Goal: Information Seeking & Learning: Learn about a topic

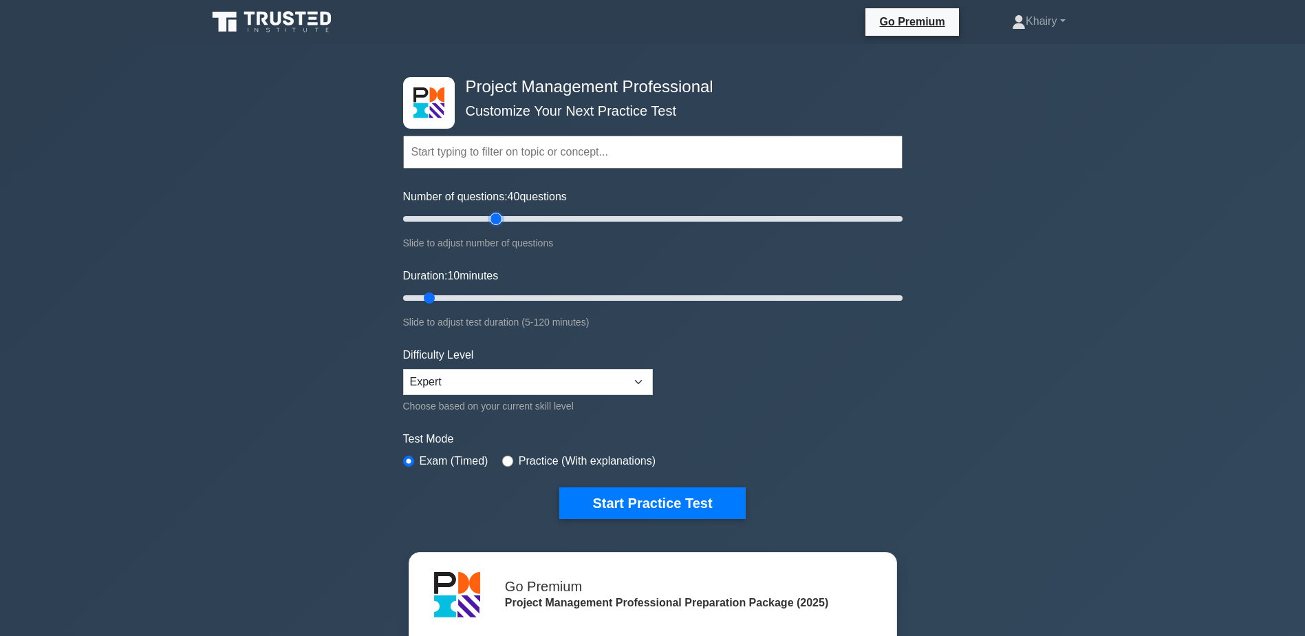
type input "40"
click at [498, 214] on input "Number of questions: 40 questions" at bounding box center [653, 219] width 500 height 17
click at [520, 295] on input "Duration: 10 minutes" at bounding box center [653, 298] width 500 height 17
type input "40"
click at [551, 299] on input "Duration: 40 minutes" at bounding box center [653, 298] width 500 height 17
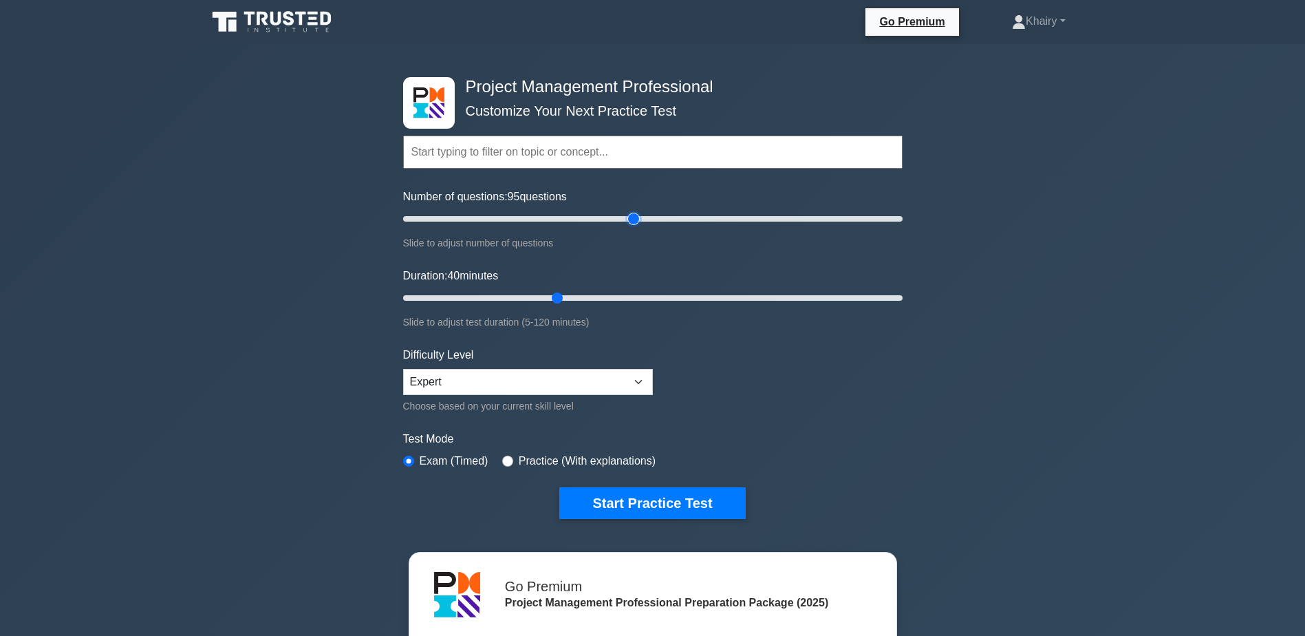
click at [639, 220] on input "Number of questions: 95 questions" at bounding box center [653, 219] width 500 height 17
click at [734, 215] on input "Number of questions: 135 questions" at bounding box center [653, 219] width 500 height 17
click at [804, 213] on input "Number of questions: 165 questions" at bounding box center [653, 219] width 500 height 17
click at [875, 215] on input "Number of questions: 165 questions" at bounding box center [653, 219] width 500 height 17
click at [862, 218] on input "Number of questions: 185 questions" at bounding box center [653, 219] width 500 height 17
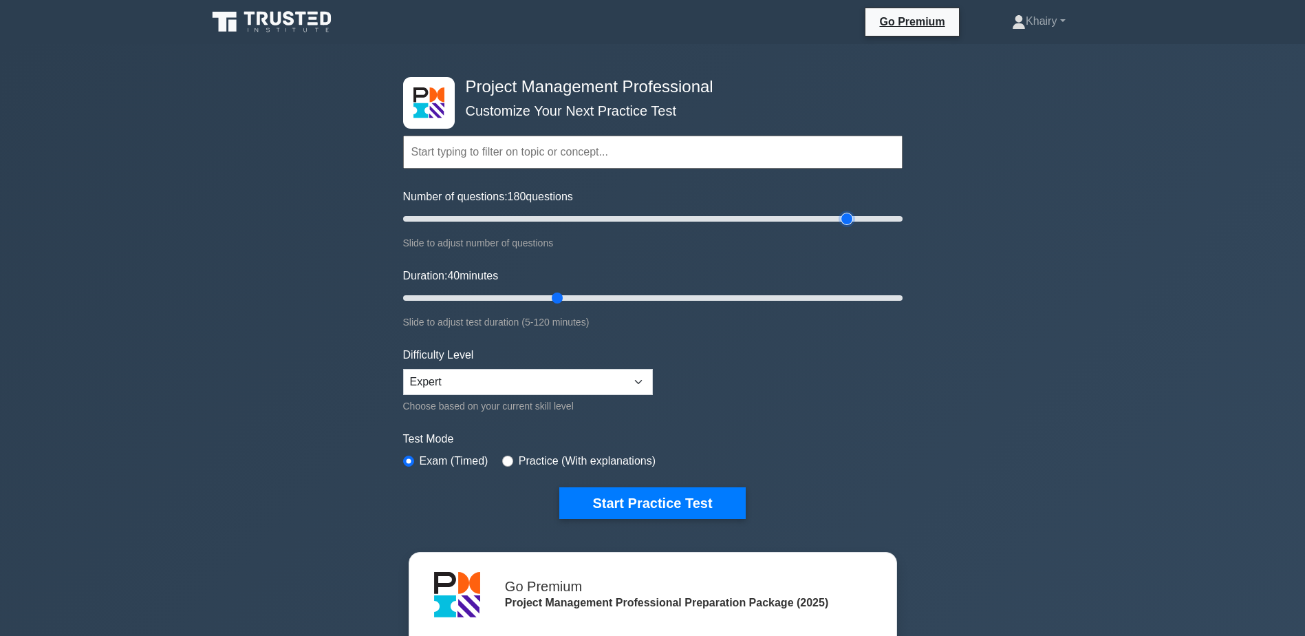
click at [846, 218] on input "Number of questions: 180 questions" at bounding box center [653, 219] width 500 height 17
click at [533, 217] on input "Number of questions: 55 questions" at bounding box center [653, 219] width 500 height 17
type input "50"
click at [522, 217] on input "Number of questions: 55 questions" at bounding box center [653, 219] width 500 height 17
click at [580, 296] on input "Duration: 45 minutes" at bounding box center [653, 298] width 500 height 17
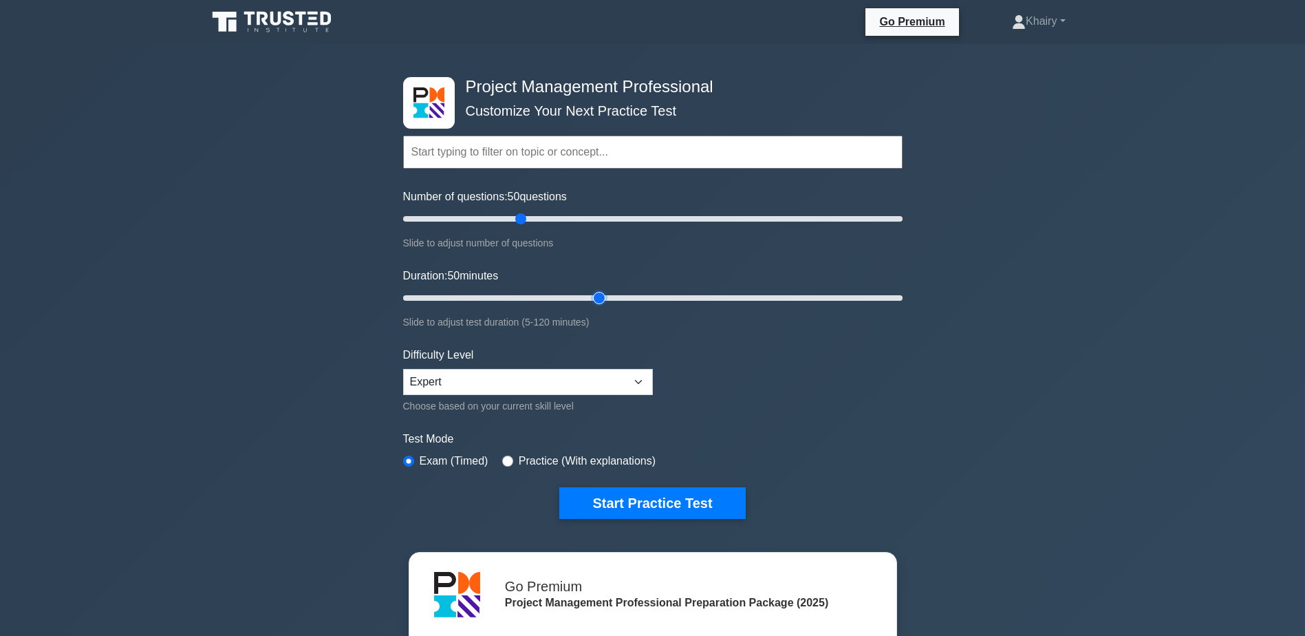
type input "50"
click at [609, 297] on input "Duration: 50 minutes" at bounding box center [653, 298] width 500 height 17
click at [619, 502] on button "Start Practice Test" at bounding box center [652, 503] width 186 height 32
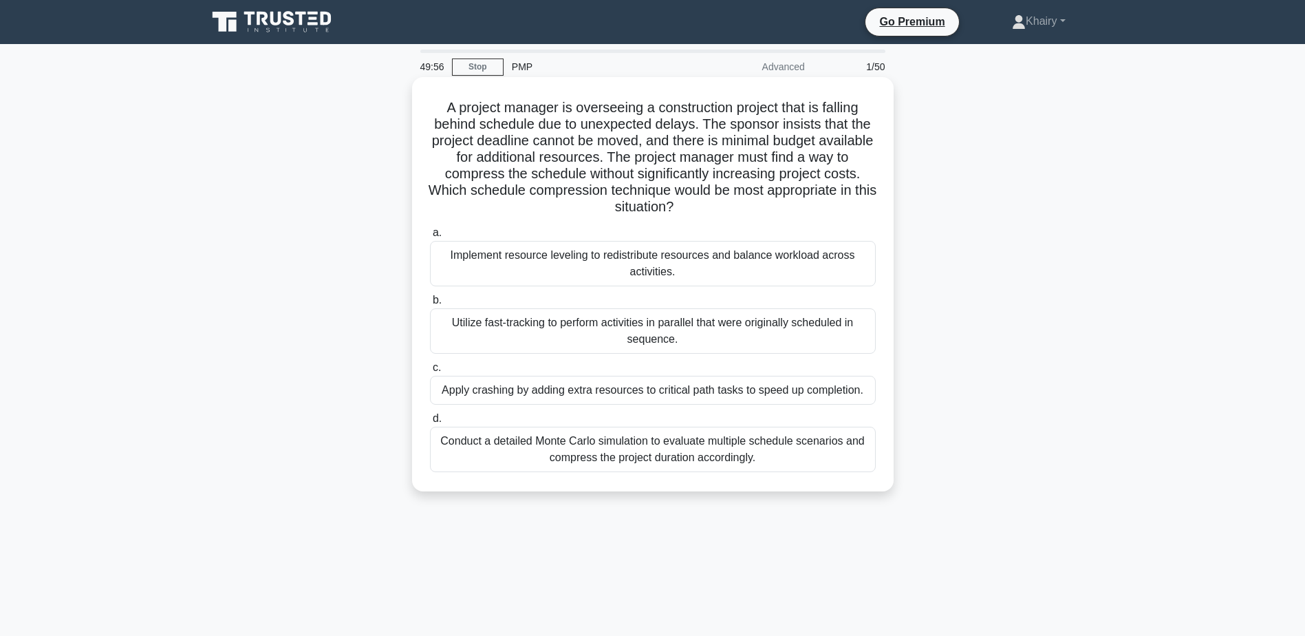
drag, startPoint x: 431, startPoint y: 105, endPoint x: 735, endPoint y: 210, distance: 321.2
click at [735, 210] on h5 "A project manager is overseeing a construction project that is falling behind s…" at bounding box center [653, 157] width 449 height 117
copy h5 "A project manager is overseeing a construction project that is falling behind s…"
click at [597, 328] on div "Utilize fast-tracking to perform activities in parallel that were originally sc…" at bounding box center [653, 330] width 446 height 45
click at [430, 305] on input "b. Utilize fast-tracking to perform activities in parallel that were originally…" at bounding box center [430, 300] width 0 height 9
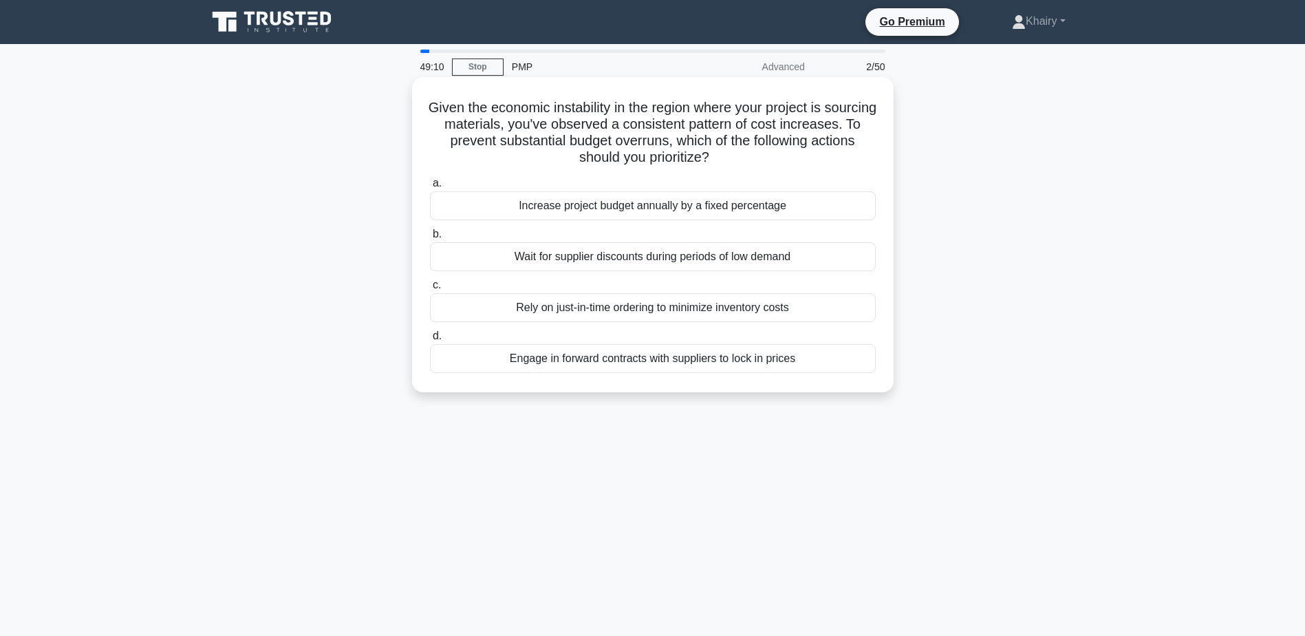
drag, startPoint x: 447, startPoint y: 100, endPoint x: 793, endPoint y: 167, distance: 352.5
click at [793, 167] on h5 "Given the economic instability in the region where your project is sourcing mat…" at bounding box center [653, 132] width 449 height 67
copy h5 "Given the economic instability in the region where your project is sourcing mat…"
click at [603, 362] on div "Engage in forward contracts with suppliers to lock in prices" at bounding box center [653, 358] width 446 height 29
click at [430, 341] on input "d. Engage in forward contracts with suppliers to lock in prices" at bounding box center [430, 336] width 0 height 9
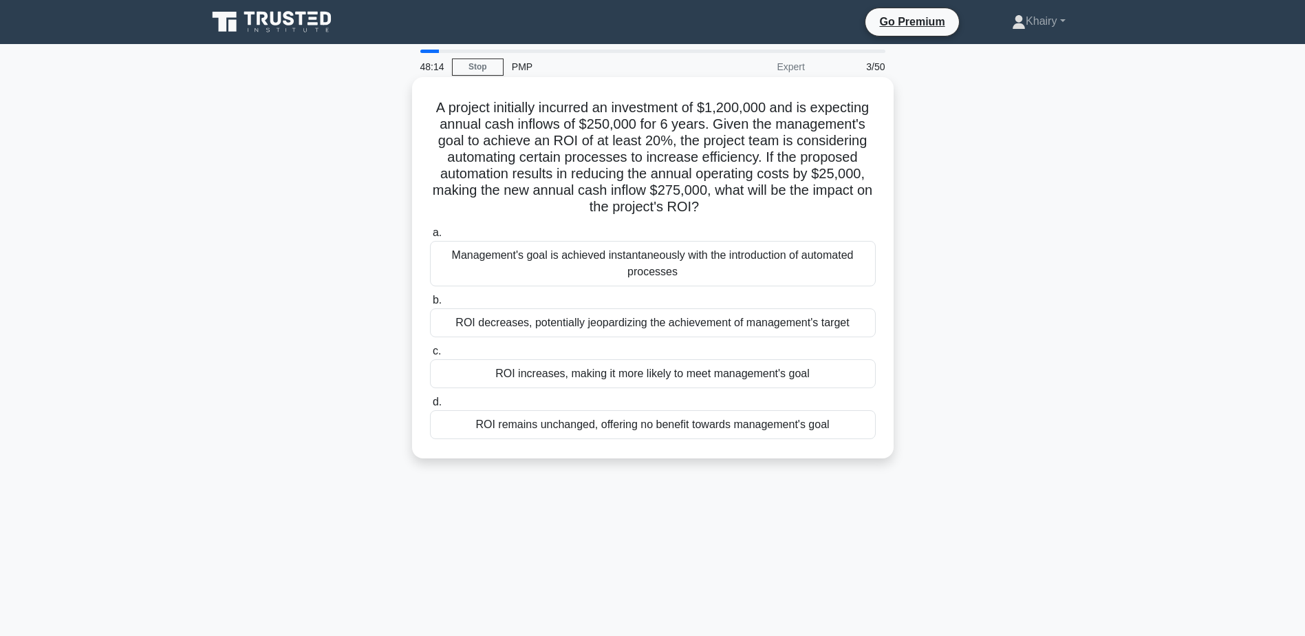
drag, startPoint x: 427, startPoint y: 105, endPoint x: 720, endPoint y: 204, distance: 309.0
click at [720, 204] on div "A project initially incurred an investment of $1,200,000 and is expecting annua…" at bounding box center [653, 268] width 471 height 370
copy h5 "A project initially incurred an investment of $1,200,000 and is expecting annua…"
click at [561, 373] on div "ROI increases, making it more likely to meet management's goal" at bounding box center [653, 373] width 446 height 29
click at [430, 356] on input "c. ROI increases, making it more likely to meet management's goal" at bounding box center [430, 351] width 0 height 9
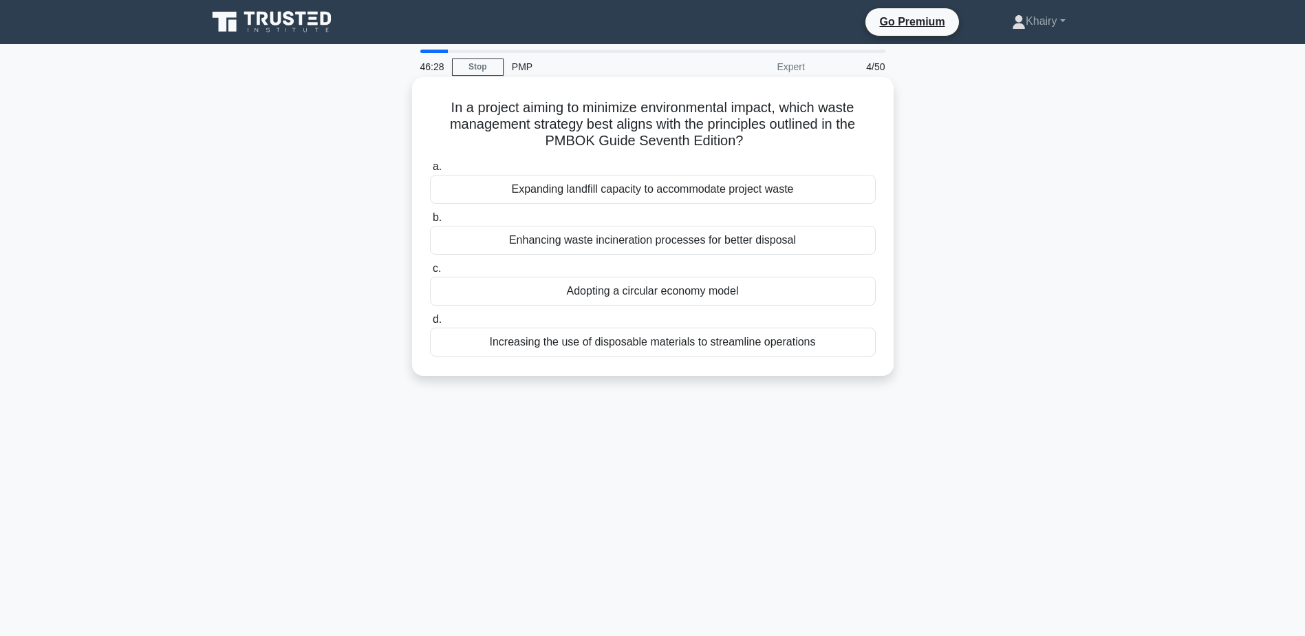
drag, startPoint x: 440, startPoint y: 108, endPoint x: 756, endPoint y: 145, distance: 318.0
click at [756, 145] on h5 "In a project aiming to minimize environmental impact, which waste management st…" at bounding box center [653, 124] width 449 height 51
copy h5 "In a project aiming to minimize environmental impact, which waste management st…"
click at [573, 346] on div "Increasing the use of disposable materials to streamline operations" at bounding box center [653, 342] width 446 height 29
click at [430, 324] on input "d. Increasing the use of disposable materials to streamline operations" at bounding box center [430, 319] width 0 height 9
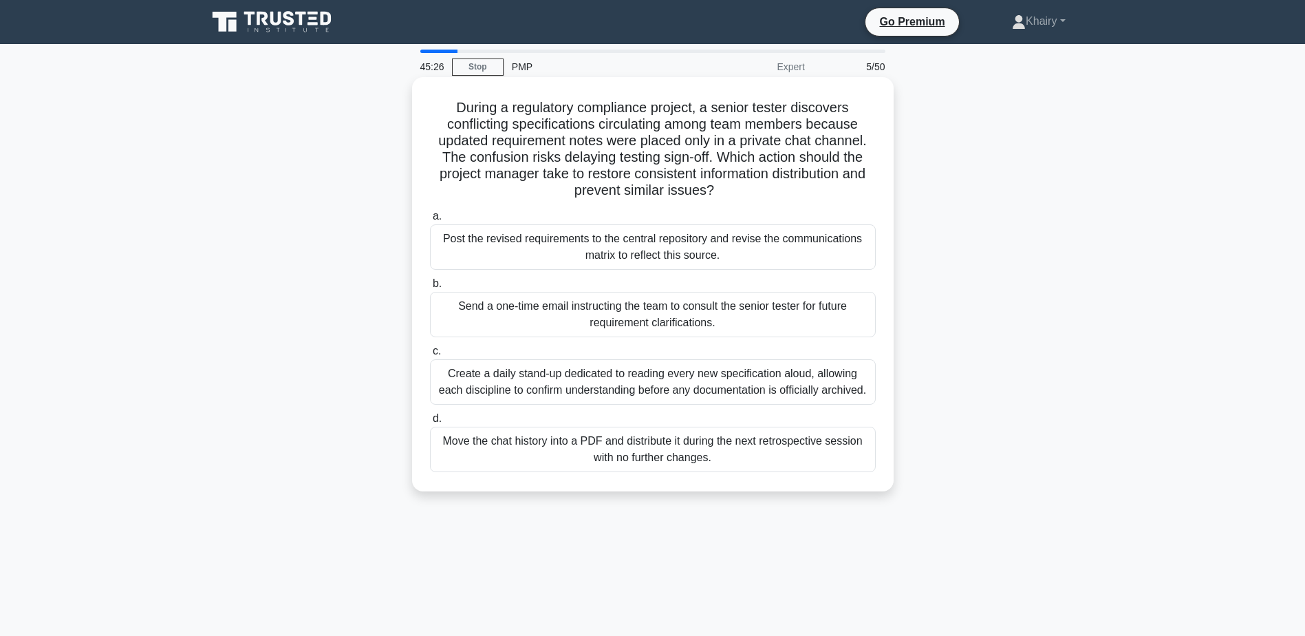
drag, startPoint x: 449, startPoint y: 98, endPoint x: 741, endPoint y: 189, distance: 306.2
click at [741, 189] on div "During a regulatory compliance project, a senior tester discovers conflicting s…" at bounding box center [653, 284] width 471 height 403
copy h5 "During a regulatory compliance project, a senior tester discovers conflicting s…"
click at [621, 248] on div "Post the revised requirements to the central repository and revise the communic…" at bounding box center [653, 246] width 446 height 45
click at [430, 221] on input "a. Post the revised requirements to the central repository and revise the commu…" at bounding box center [430, 216] width 0 height 9
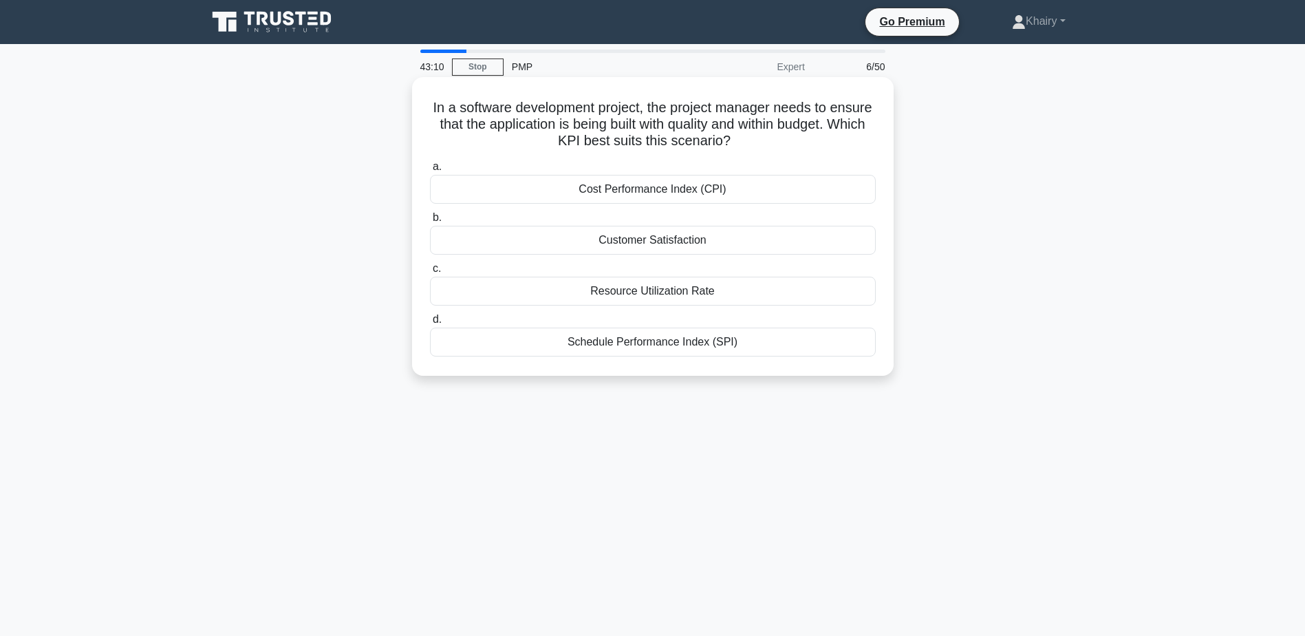
click at [655, 186] on div "Cost Performance Index (CPI)" at bounding box center [653, 189] width 446 height 29
click at [430, 171] on input "a. Cost Performance Index (CPI)" at bounding box center [430, 166] width 0 height 9
drag, startPoint x: 433, startPoint y: 103, endPoint x: 841, endPoint y: 147, distance: 410.5
click at [841, 147] on h5 "In project management, when information is sent to specific recipients who need…" at bounding box center [653, 124] width 449 height 51
copy h5 "In project management, when information is sent to specific recipients who need…"
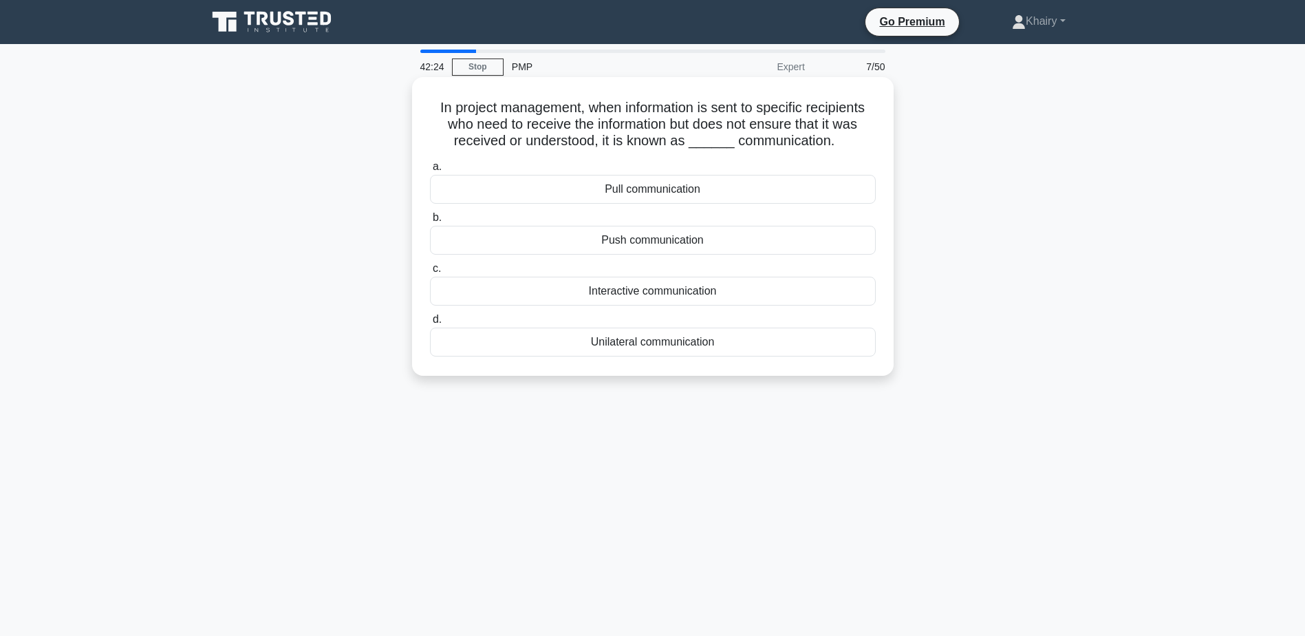
click at [634, 241] on div "Push communication" at bounding box center [653, 240] width 446 height 29
click at [430, 222] on input "b. Push communication" at bounding box center [430, 217] width 0 height 9
drag, startPoint x: 445, startPoint y: 107, endPoint x: 694, endPoint y: 156, distance: 254.7
click at [694, 150] on h5 "A development team is working on a project, where they need to visualize the re…" at bounding box center [653, 124] width 449 height 51
copy h5 "A development team is working on a project, where they need to visualize the re…"
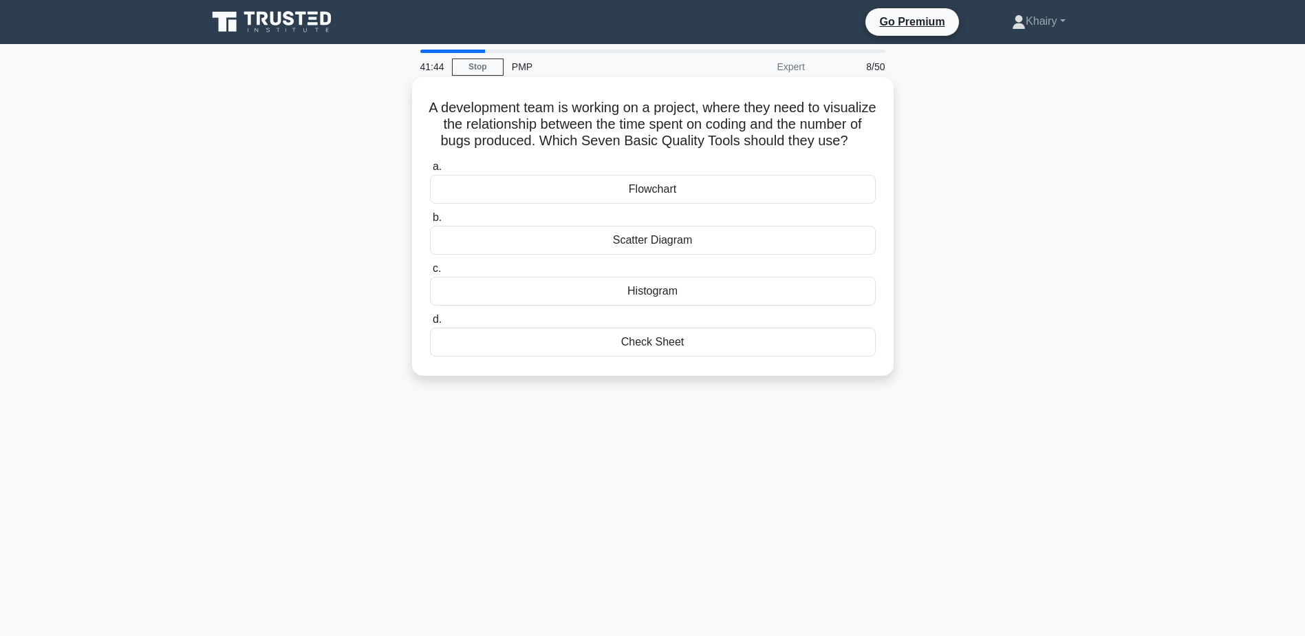
click at [648, 255] on div "Scatter Diagram" at bounding box center [653, 240] width 446 height 29
click at [430, 222] on input "b. Scatter Diagram" at bounding box center [430, 217] width 0 height 9
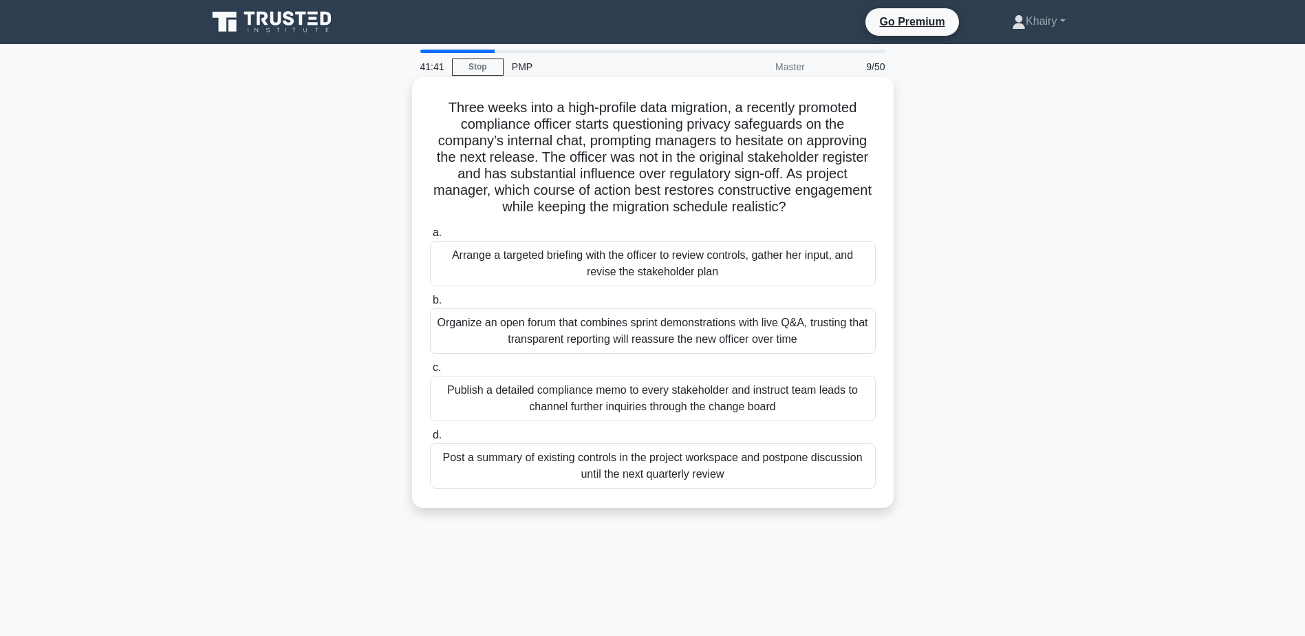
drag, startPoint x: 436, startPoint y: 105, endPoint x: 826, endPoint y: 208, distance: 403.6
click at [826, 208] on h5 "Three weeks into a high-profile data migration, a recently promoted compliance …" at bounding box center [653, 157] width 449 height 117
copy h5 "Three weeks into a high-profile data migration, a recently promoted compliance …"
click at [661, 264] on div "Arrange a targeted briefing with the officer to review controls, gather her inp…" at bounding box center [653, 263] width 446 height 45
click at [430, 237] on input "a. Arrange a targeted briefing with the officer to review controls, gather her …" at bounding box center [430, 232] width 0 height 9
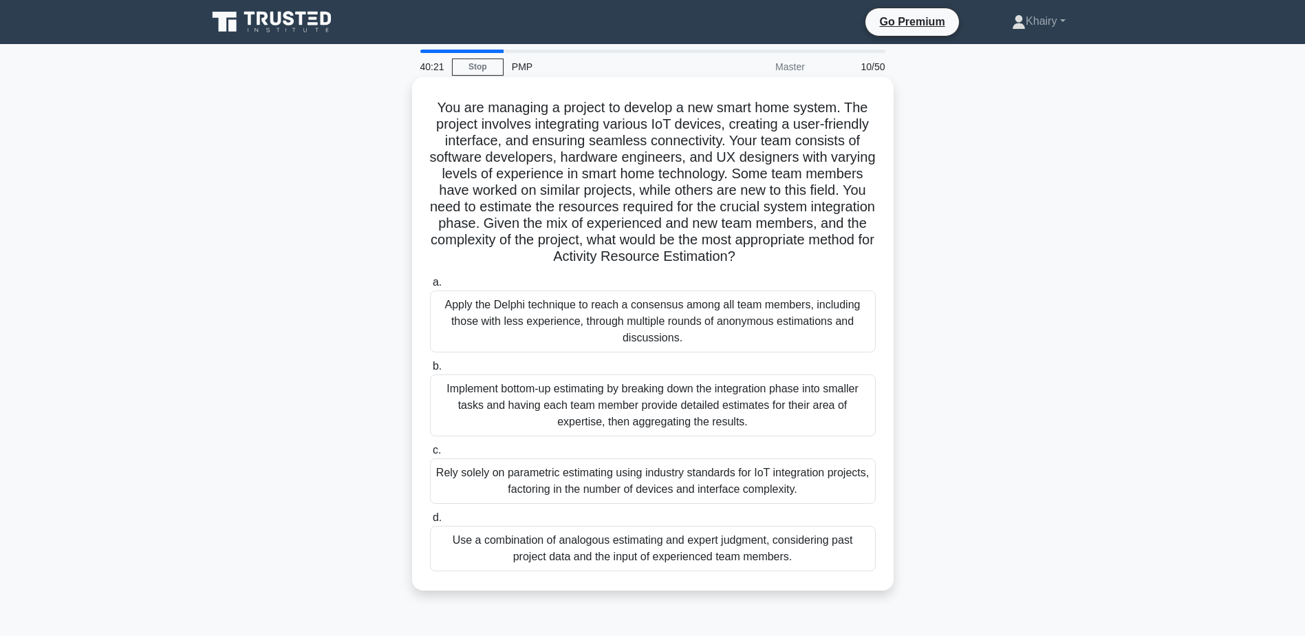
drag, startPoint x: 431, startPoint y: 96, endPoint x: 818, endPoint y: 255, distance: 418.8
click at [818, 255] on div "You are managing a project to develop a new smart home system. The project invo…" at bounding box center [653, 334] width 471 height 502
copy h5 "You are managing a project to develop a new smart home system. The project invo…"
click at [604, 555] on div "Use a combination of analogous estimating and expert judgment, considering past…" at bounding box center [653, 548] width 446 height 45
click at [430, 522] on input "d. Use a combination of analogous estimating and expert judgment, considering p…" at bounding box center [430, 517] width 0 height 9
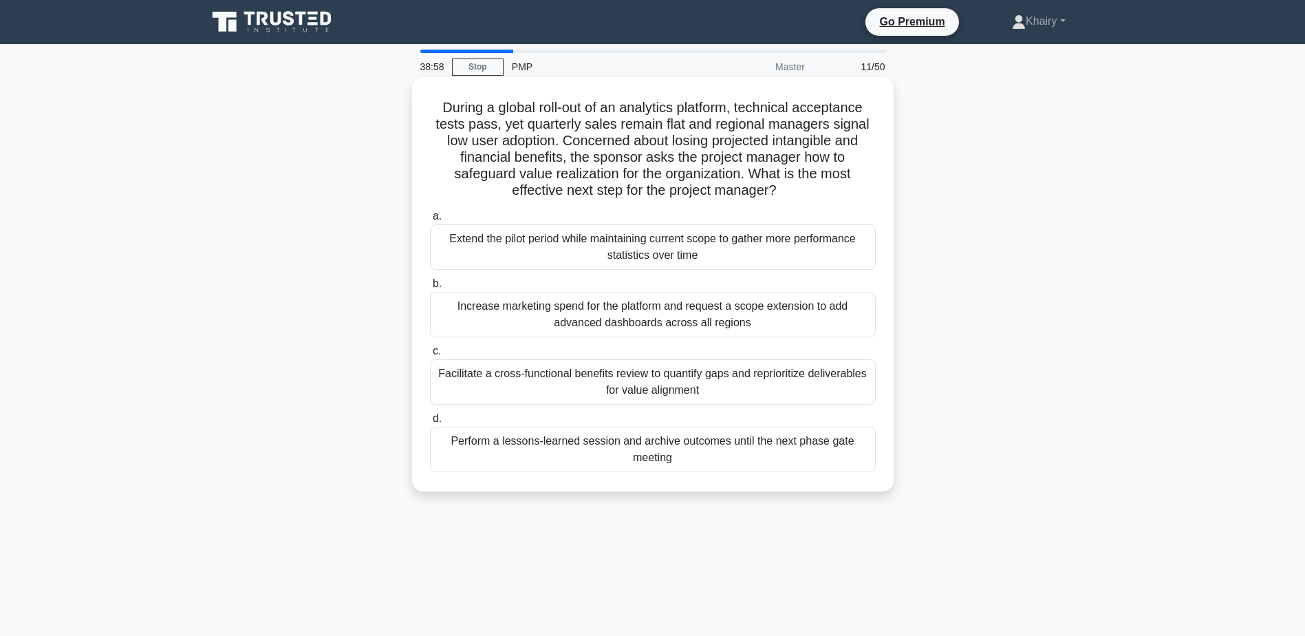
drag, startPoint x: 435, startPoint y: 102, endPoint x: 813, endPoint y: 189, distance: 387.8
click at [813, 189] on h5 "During a global roll-out of an analytics platform, technical acceptance tests p…" at bounding box center [653, 149] width 449 height 100
copy h5 "During a global roll-out of an analytics platform, technical acceptance tests p…"
click at [652, 382] on div "Facilitate a cross-functional benefits review to quantify gaps and reprioritize…" at bounding box center [653, 381] width 446 height 45
click at [430, 356] on input "c. Facilitate a cross-functional benefits review to quantify gaps and repriorit…" at bounding box center [430, 351] width 0 height 9
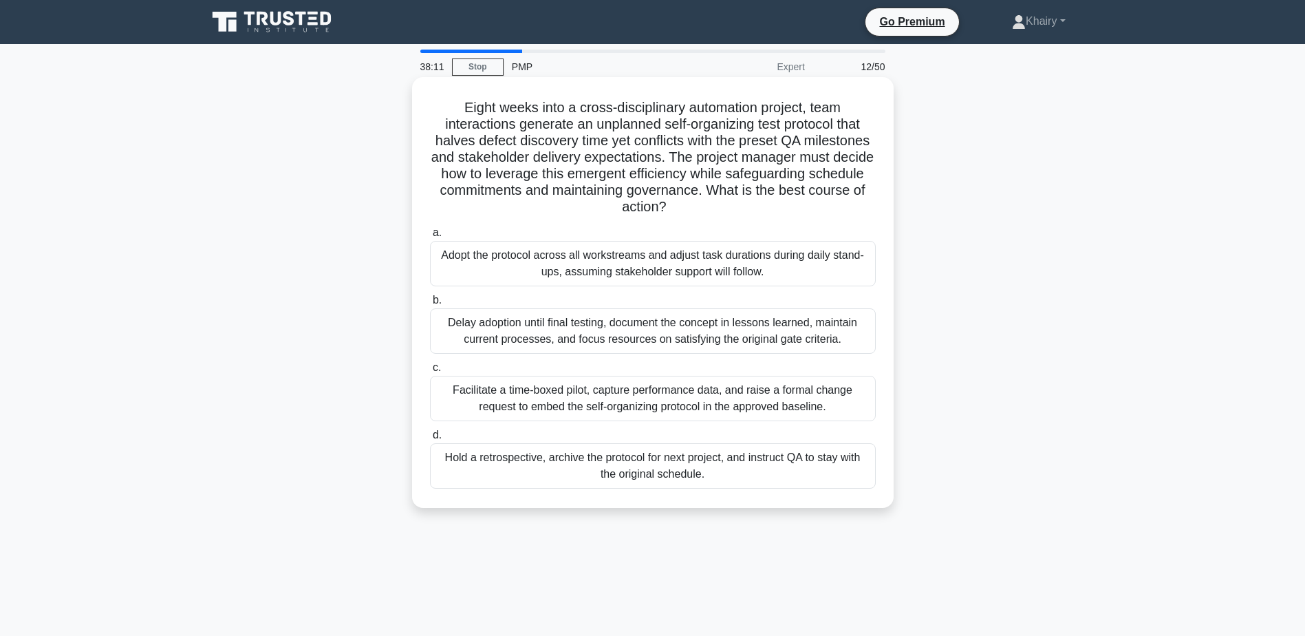
drag, startPoint x: 459, startPoint y: 100, endPoint x: 750, endPoint y: 205, distance: 309.5
click at [750, 205] on h5 "Eight weeks into a cross-disciplinary automation project, team interactions gen…" at bounding box center [653, 157] width 449 height 117
click at [597, 389] on div "Facilitate a time-boxed pilot, capture performance data, and raise a formal cha…" at bounding box center [653, 398] width 446 height 45
click at [430, 372] on input "c. Facilitate a time-boxed pilot, capture performance data, and raise a formal …" at bounding box center [430, 367] width 0 height 9
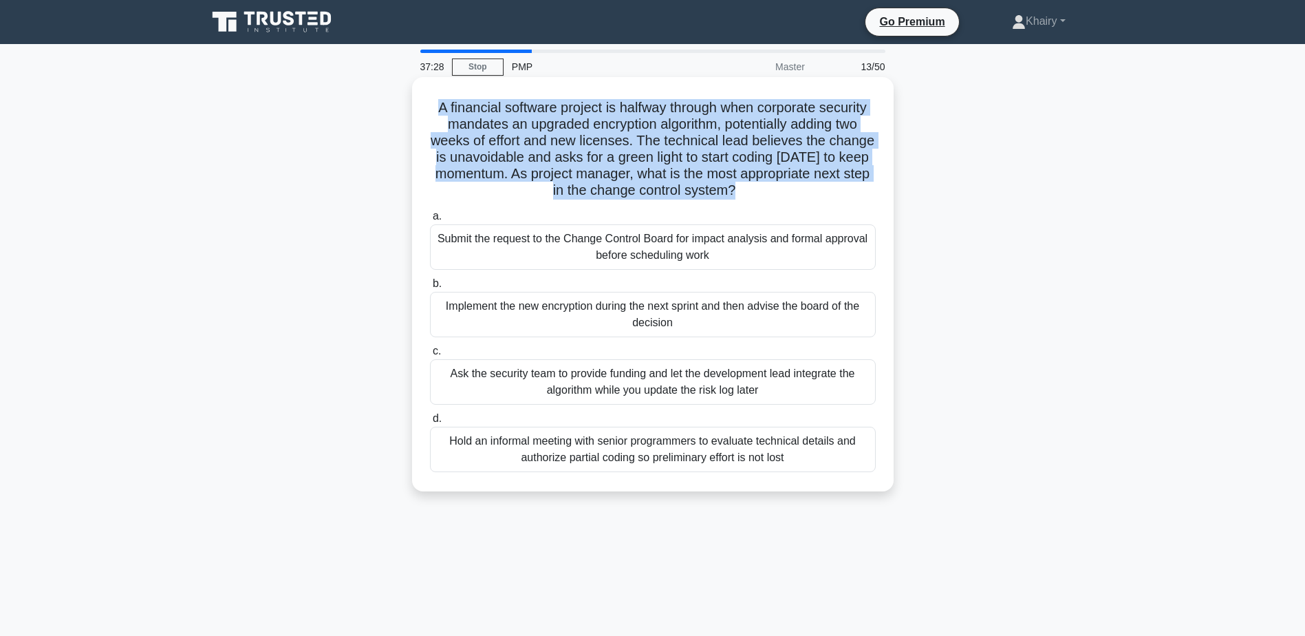
drag, startPoint x: 433, startPoint y: 100, endPoint x: 780, endPoint y: 190, distance: 358.8
click at [780, 190] on h5 "A financial software project is halfway through when corporate security mandate…" at bounding box center [653, 149] width 449 height 100
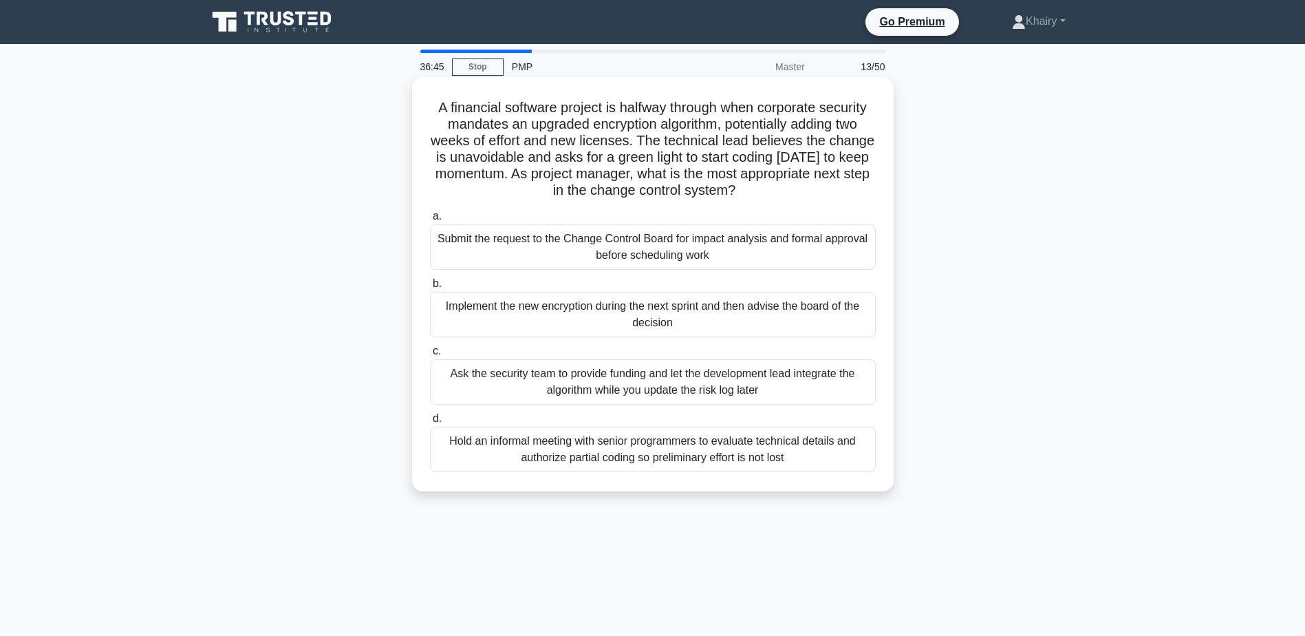
click at [558, 242] on div "Submit the request to the Change Control Board for impact analysis and formal a…" at bounding box center [653, 246] width 446 height 45
click at [430, 221] on input "a. Submit the request to the Change Control Board for impact analysis and forma…" at bounding box center [430, 216] width 0 height 9
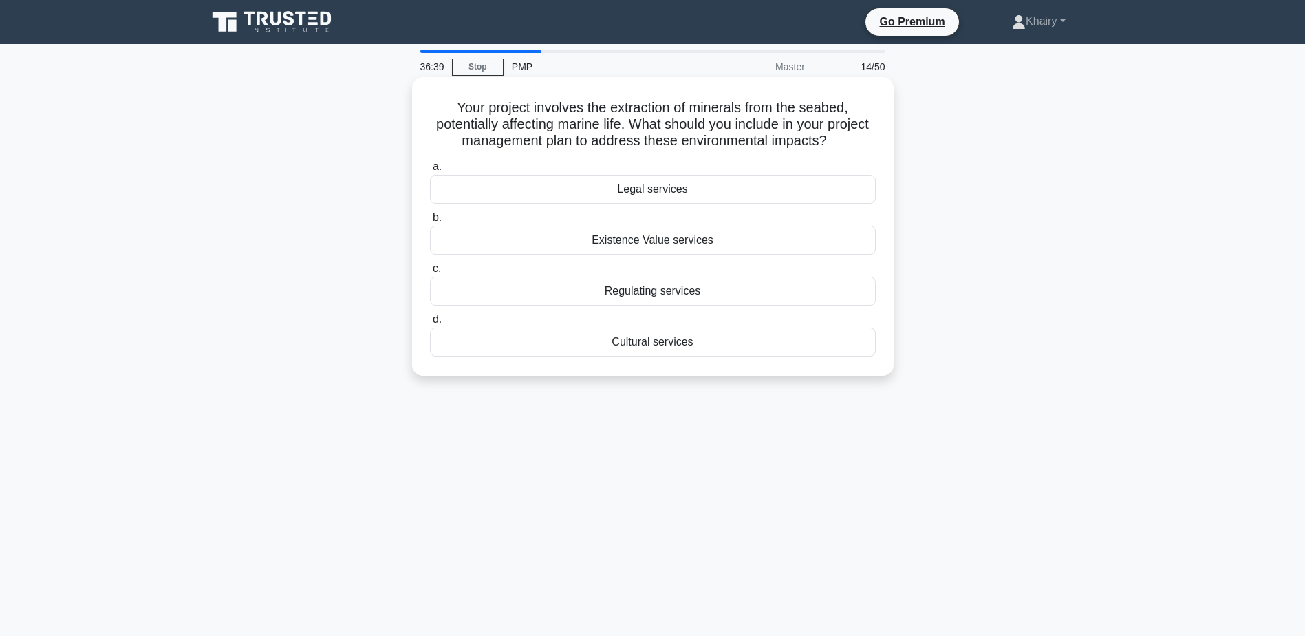
drag, startPoint x: 451, startPoint y: 101, endPoint x: 857, endPoint y: 138, distance: 407.6
click at [857, 138] on h5 "Your project involves the extraction of minerals from the seabed, potentially a…" at bounding box center [653, 124] width 449 height 51
drag, startPoint x: 707, startPoint y: 292, endPoint x: 589, endPoint y: 296, distance: 118.4
click at [589, 296] on div "Regulating services" at bounding box center [653, 291] width 446 height 29
click at [630, 342] on div "Cultural services" at bounding box center [653, 342] width 446 height 29
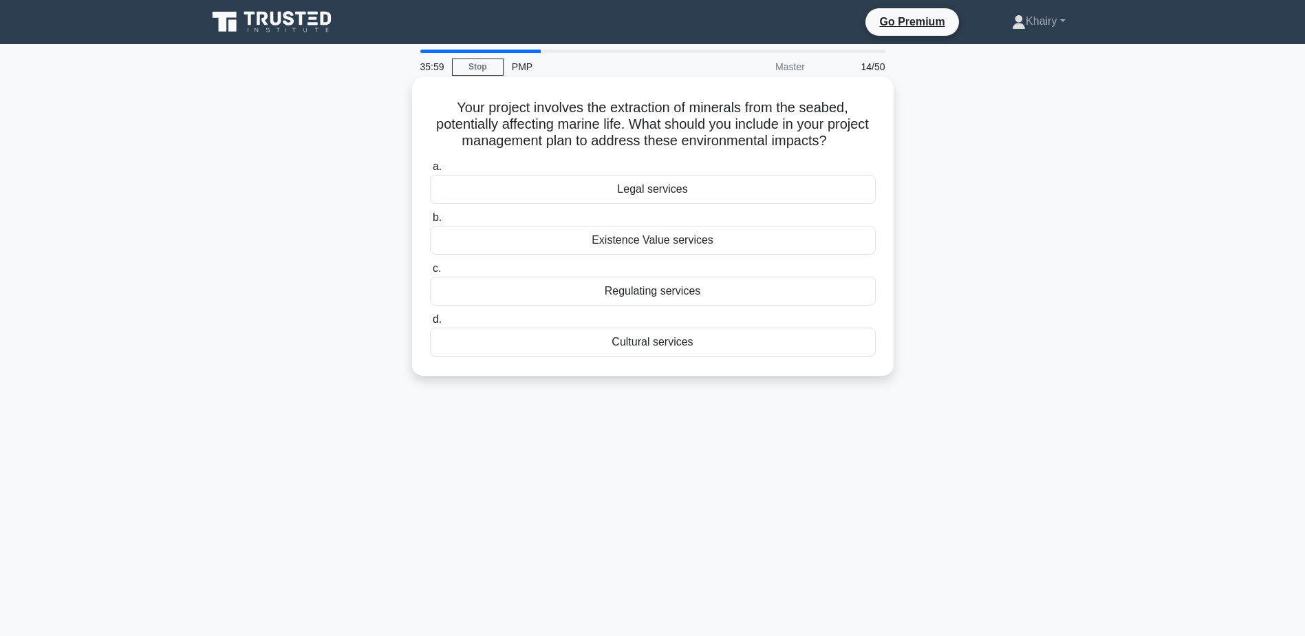
click at [430, 324] on input "d. Cultural services" at bounding box center [430, 319] width 0 height 9
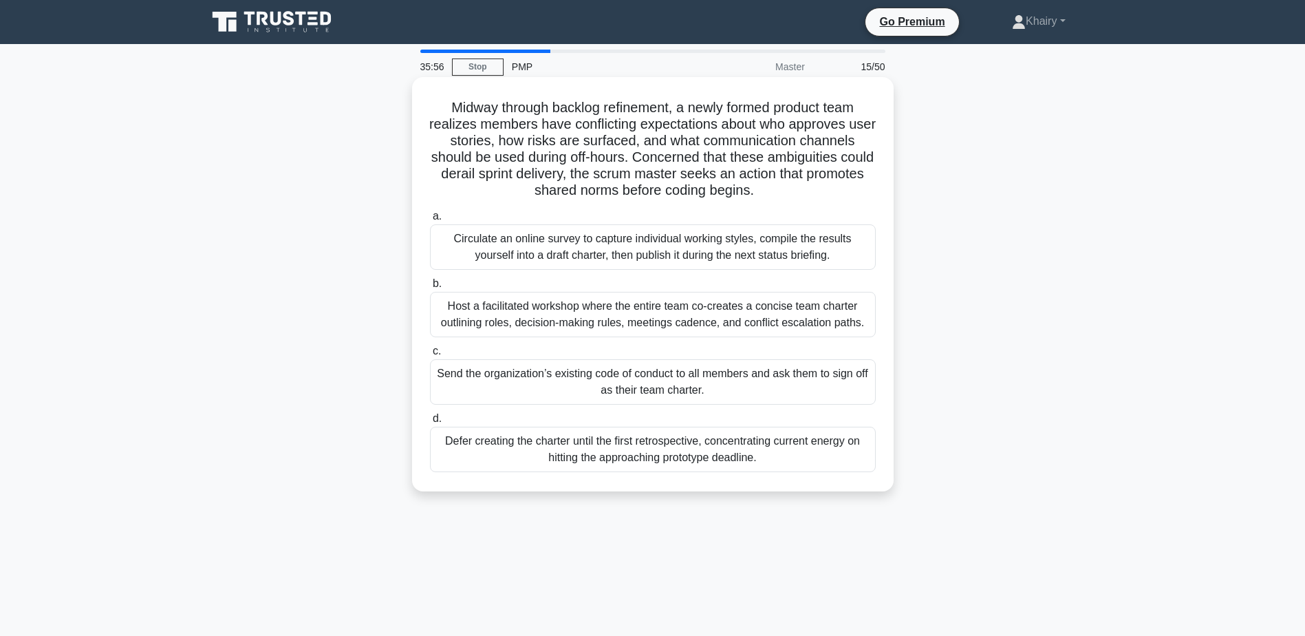
drag, startPoint x: 434, startPoint y: 103, endPoint x: 802, endPoint y: 193, distance: 378.4
click at [802, 193] on h5 "Midway through backlog refinement, a newly formed product team realizes members…" at bounding box center [653, 149] width 449 height 100
click at [653, 318] on div "Host a facilitated workshop where the entire team co-creates a concise team cha…" at bounding box center [653, 314] width 446 height 45
click at [430, 288] on input "b. Host a facilitated workshop where the entire team co-creates a concise team …" at bounding box center [430, 283] width 0 height 9
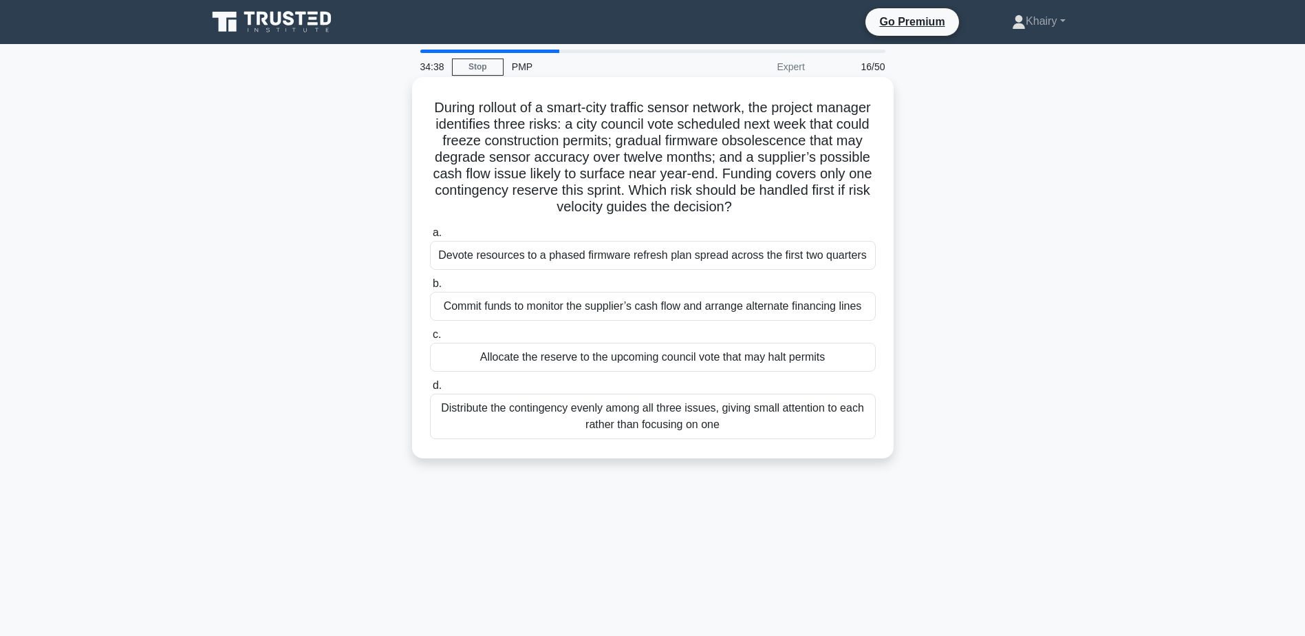
drag, startPoint x: 450, startPoint y: 98, endPoint x: 774, endPoint y: 208, distance: 342.1
click at [774, 208] on div "During rollout of a smart-city traffic sensor network, the project manager iden…" at bounding box center [653, 268] width 471 height 370
click at [579, 359] on div "Allocate the reserve to the upcoming council vote that may halt permits" at bounding box center [653, 357] width 446 height 29
click at [430, 339] on input "c. Allocate the reserve to the upcoming council vote that may halt permits" at bounding box center [430, 334] width 0 height 9
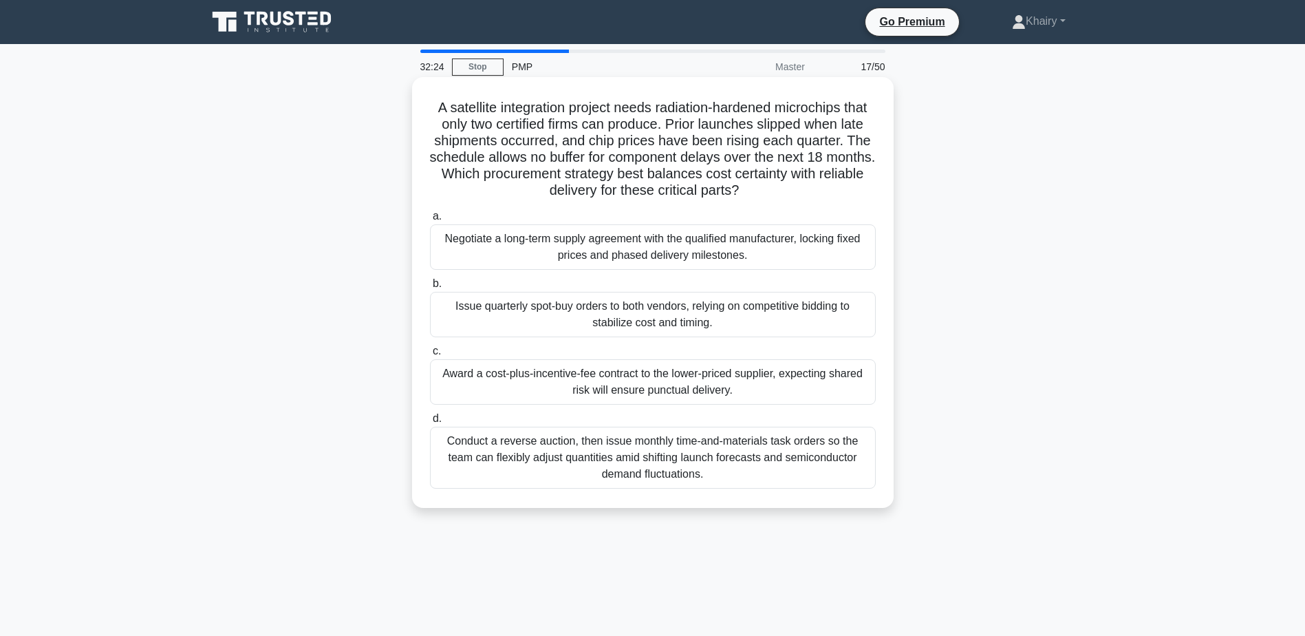
drag, startPoint x: 425, startPoint y: 104, endPoint x: 806, endPoint y: 195, distance: 392.6
click at [806, 195] on div "A satellite integration project needs radiation-hardened microchips that only t…" at bounding box center [653, 293] width 471 height 420
click at [603, 250] on div "Negotiate a long-term supply agreement with the qualified manufacturer, locking…" at bounding box center [653, 246] width 446 height 45
click at [430, 221] on input "a. Negotiate a long-term supply agreement with the qualified manufacturer, lock…" at bounding box center [430, 216] width 0 height 9
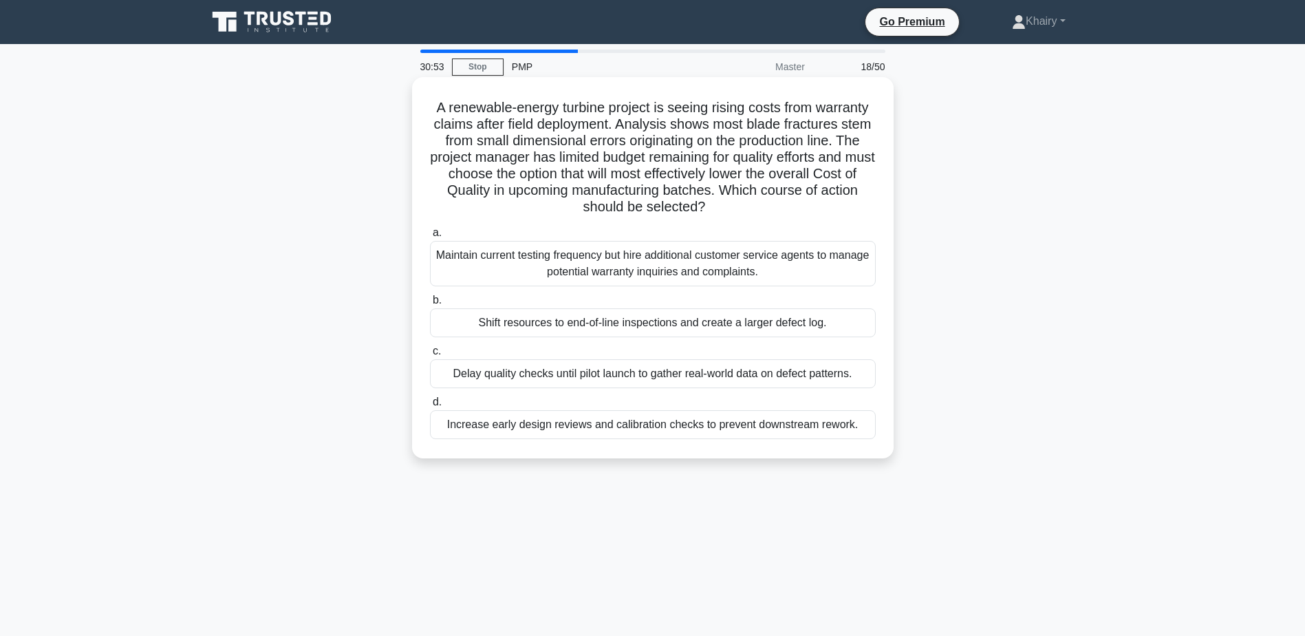
drag, startPoint x: 426, startPoint y: 105, endPoint x: 715, endPoint y: 204, distance: 305.5
click at [715, 204] on div "A renewable-energy turbine project is seeing rising costs from warranty claims …" at bounding box center [653, 268] width 471 height 370
click at [564, 431] on div "Increase early design reviews and calibration checks to prevent downstream rewo…" at bounding box center [653, 424] width 446 height 29
click at [430, 407] on input "d. Increase early design reviews and calibration checks to prevent downstream r…" at bounding box center [430, 402] width 0 height 9
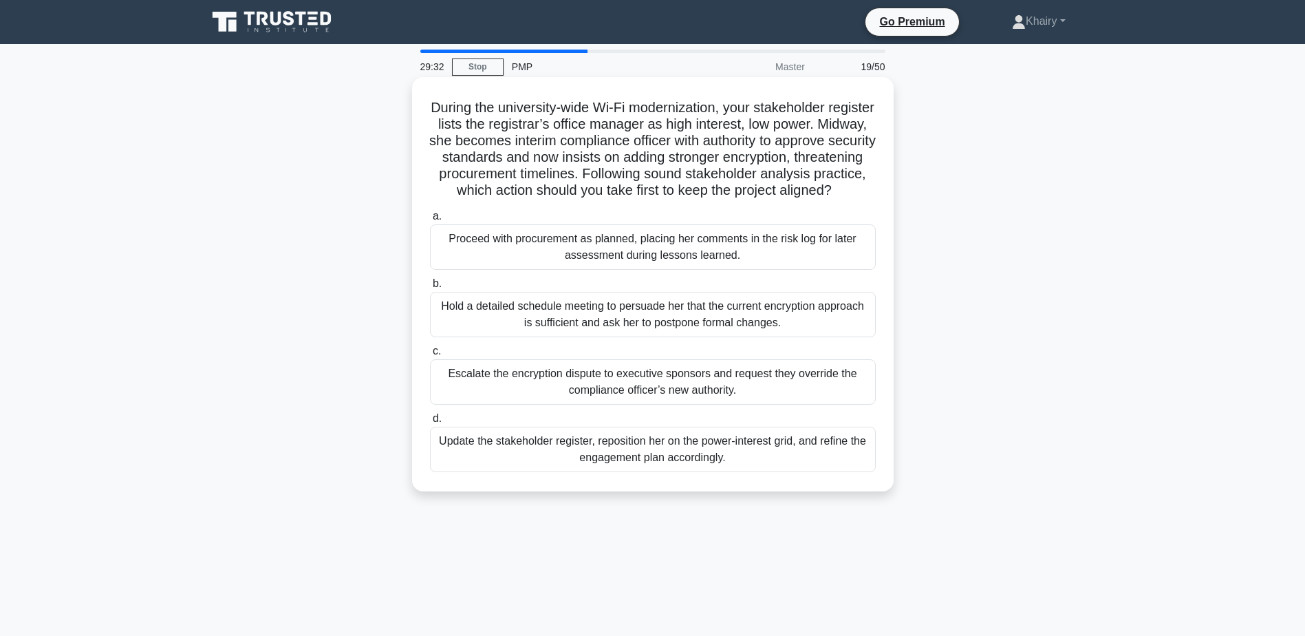
drag, startPoint x: 449, startPoint y: 103, endPoint x: 751, endPoint y: 206, distance: 319.0
click at [751, 200] on h5 "During the university-wide Wi-Fi modernization, your stakeholder register lists…" at bounding box center [653, 149] width 449 height 100
click at [613, 470] on div "Update the stakeholder register, reposition her on the power-interest grid, and…" at bounding box center [653, 449] width 446 height 45
click at [430, 423] on input "d. Update the stakeholder register, reposition her on the power-interest grid, …" at bounding box center [430, 418] width 0 height 9
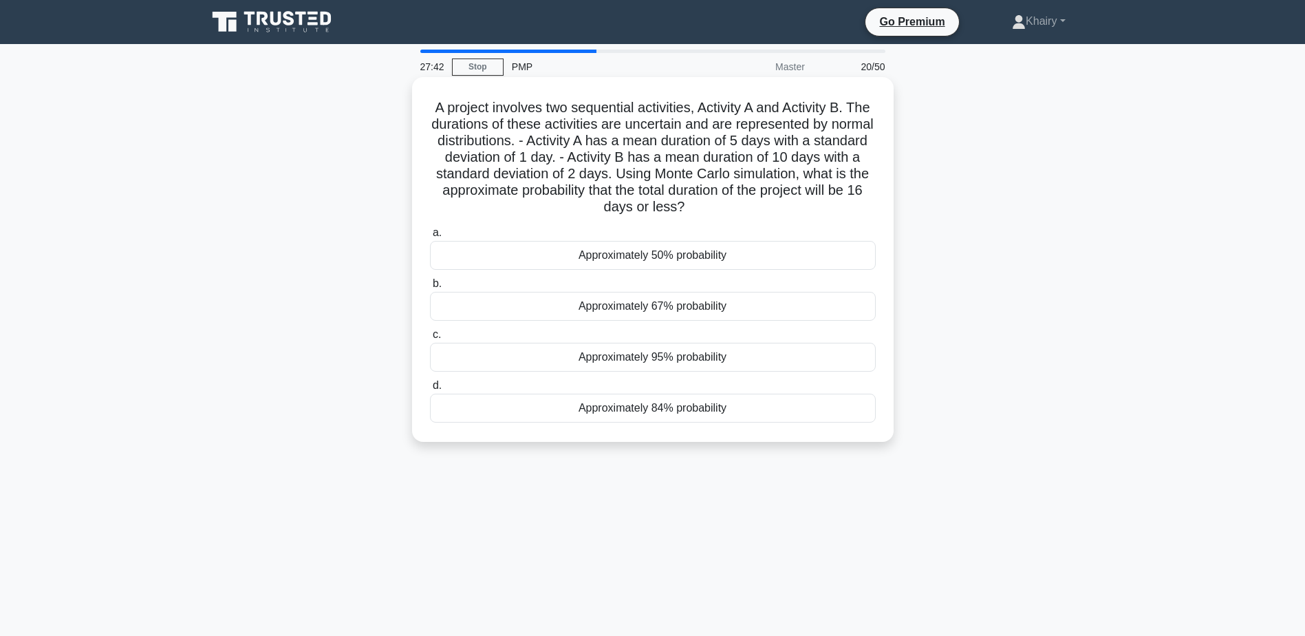
drag, startPoint x: 437, startPoint y: 101, endPoint x: 755, endPoint y: 204, distance: 334.3
click at [755, 204] on h5 "A project involves two sequential activities, Activity A and Activity B. The du…" at bounding box center [653, 157] width 449 height 117
click at [624, 405] on div "Approximately 84% probability" at bounding box center [653, 408] width 446 height 29
click at [430, 390] on input "d. Approximately 84% probability" at bounding box center [430, 385] width 0 height 9
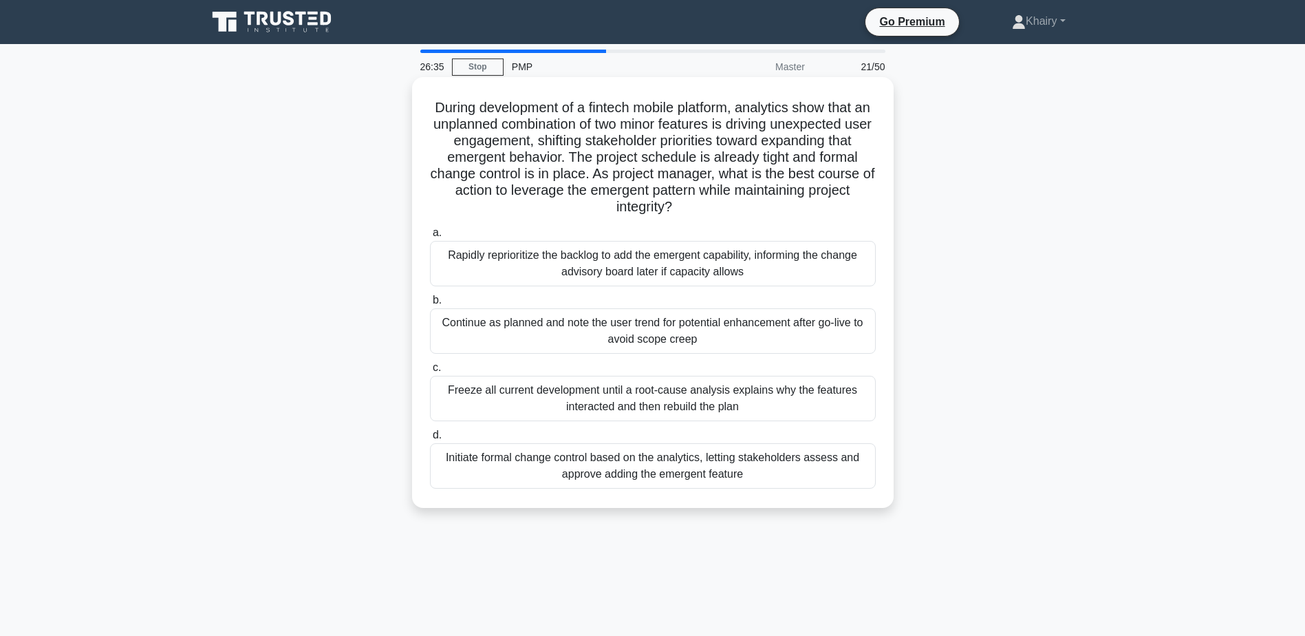
drag, startPoint x: 434, startPoint y: 104, endPoint x: 742, endPoint y: 210, distance: 326.6
click at [742, 210] on h5 "During development of a fintech mobile platform, analytics show that an unplann…" at bounding box center [653, 157] width 449 height 117
click at [614, 464] on div "Initiate formal change control based on the analytics, letting stakeholders ass…" at bounding box center [653, 465] width 446 height 45
click at [430, 440] on input "d. Initiate formal change control based on the analytics, letting stakeholders …" at bounding box center [430, 435] width 0 height 9
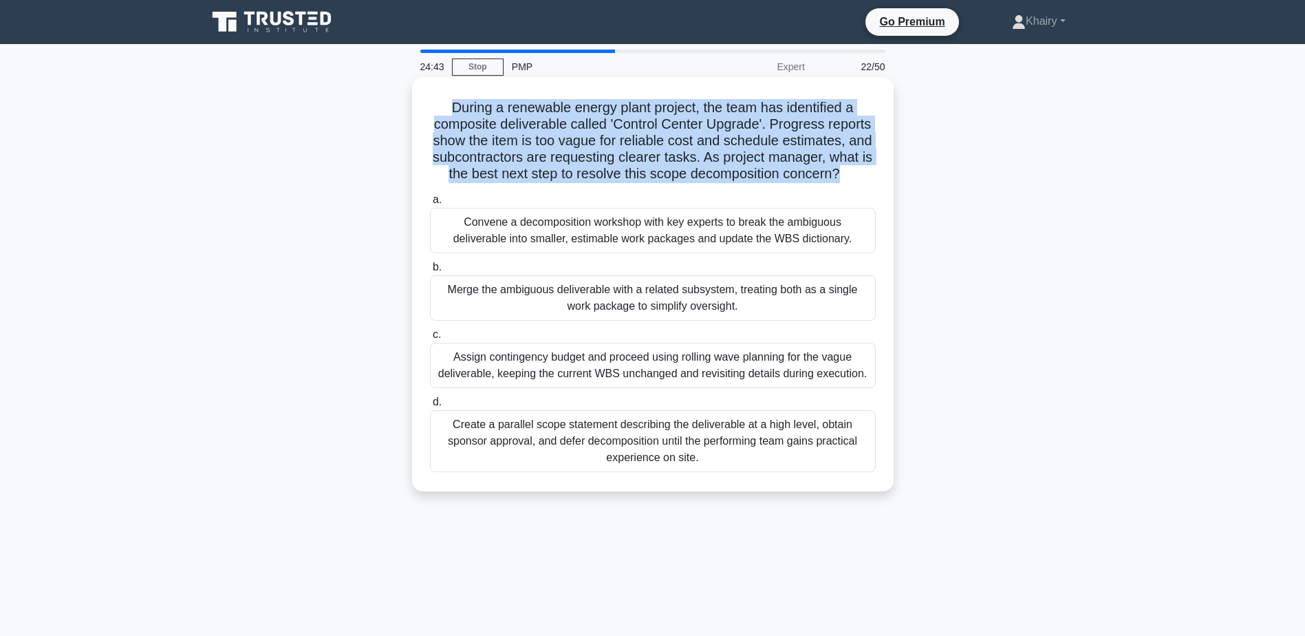
drag, startPoint x: 438, startPoint y: 105, endPoint x: 877, endPoint y: 171, distance: 444.0
click at [877, 171] on h5 "During a renewable energy plant project, the team has identified a composite de…" at bounding box center [653, 141] width 449 height 84
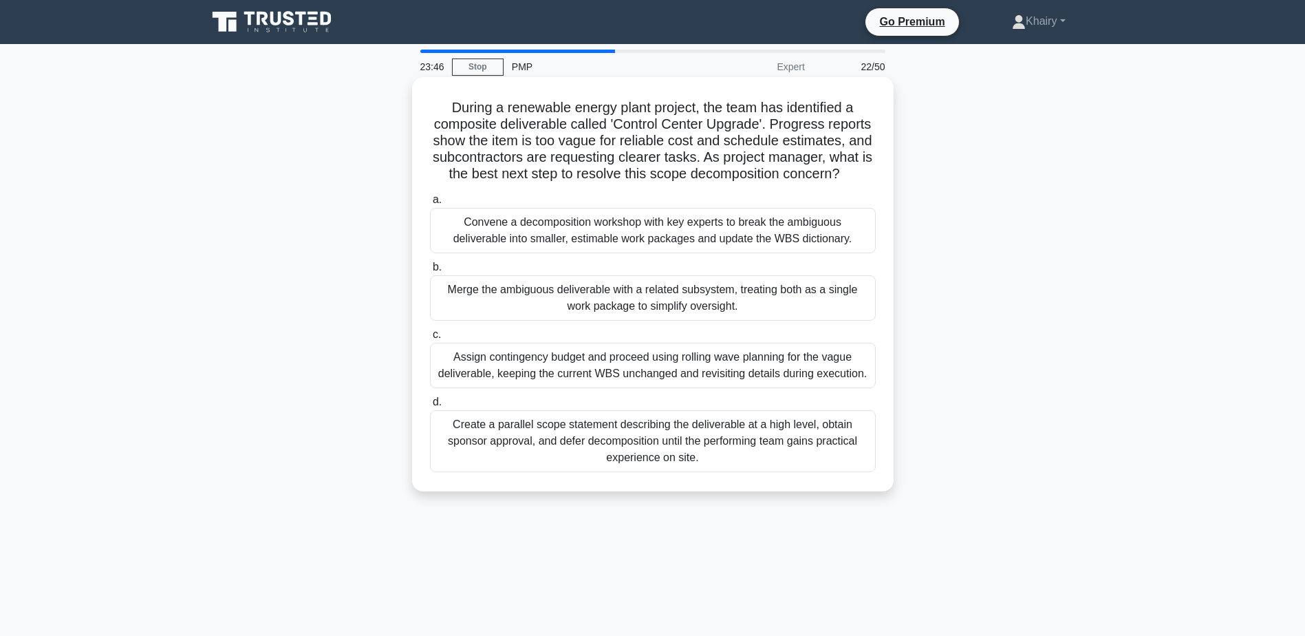
click at [569, 248] on div "Convene a decomposition workshop with key experts to break the ambiguous delive…" at bounding box center [653, 230] width 446 height 45
click at [430, 204] on input "a. Convene a decomposition workshop with key experts to break the ambiguous del…" at bounding box center [430, 199] width 0 height 9
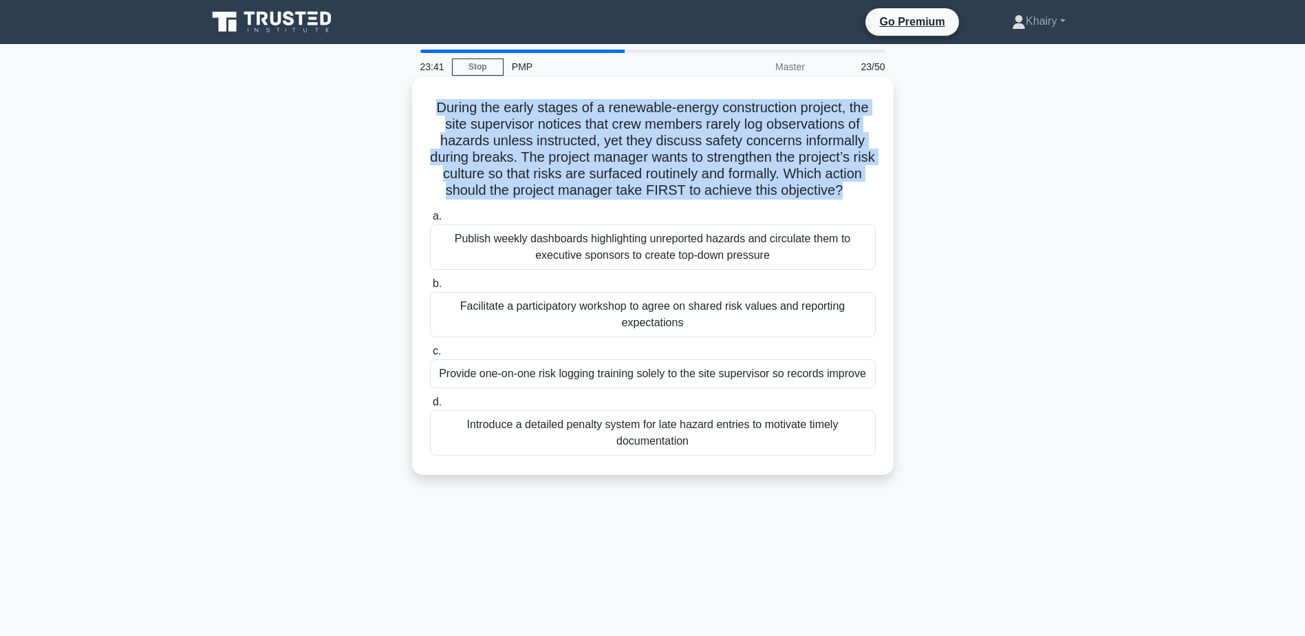
drag, startPoint x: 425, startPoint y: 102, endPoint x: 876, endPoint y: 191, distance: 459.4
click at [876, 191] on div "During the early stages of a renewable-energy construction project, the site su…" at bounding box center [653, 276] width 471 height 387
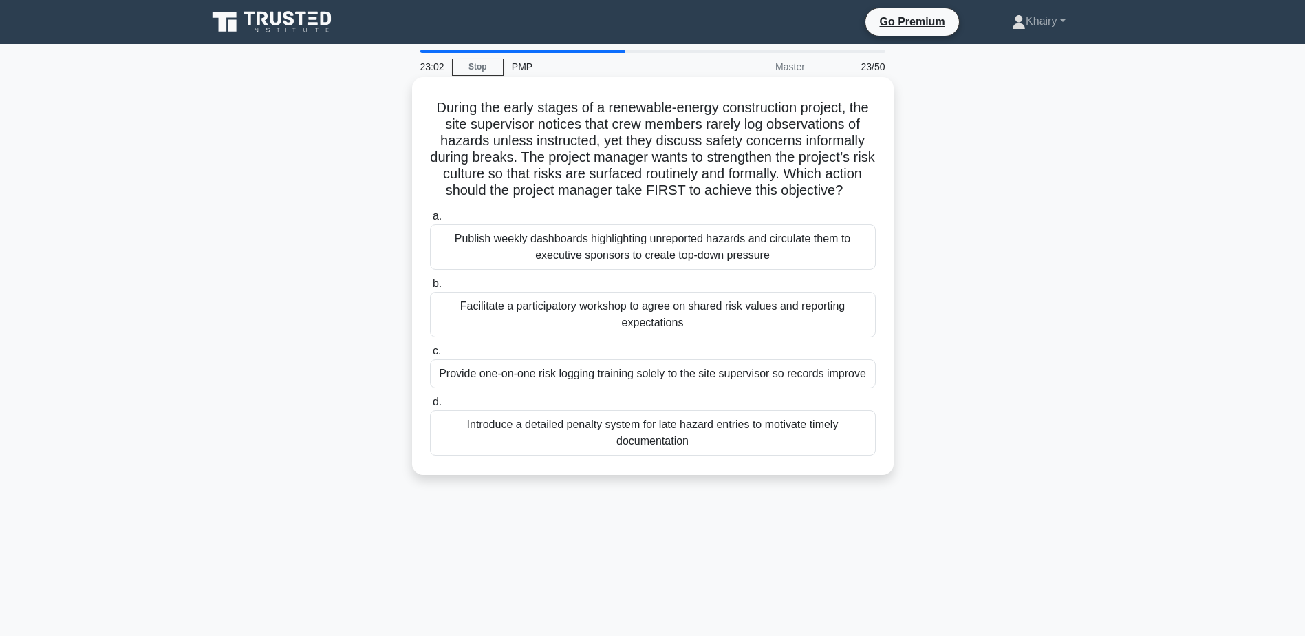
click at [629, 331] on div "Facilitate a participatory workshop to agree on shared risk values and reportin…" at bounding box center [653, 314] width 446 height 45
click at [430, 288] on input "b. Facilitate a participatory workshop to agree on shared risk values and repor…" at bounding box center [430, 283] width 0 height 9
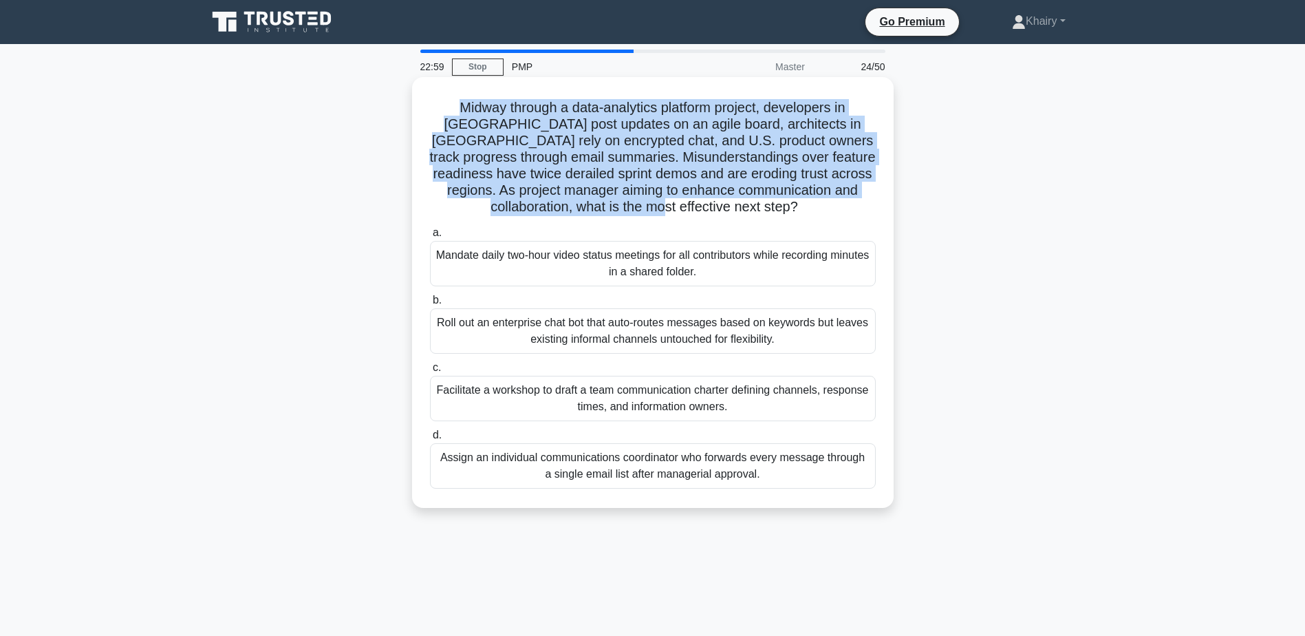
drag, startPoint x: 453, startPoint y: 106, endPoint x: 785, endPoint y: 208, distance: 347.0
click at [785, 208] on h5 "Midway through a data-analytics platform project, developers in [GEOGRAPHIC_DAT…" at bounding box center [653, 157] width 449 height 117
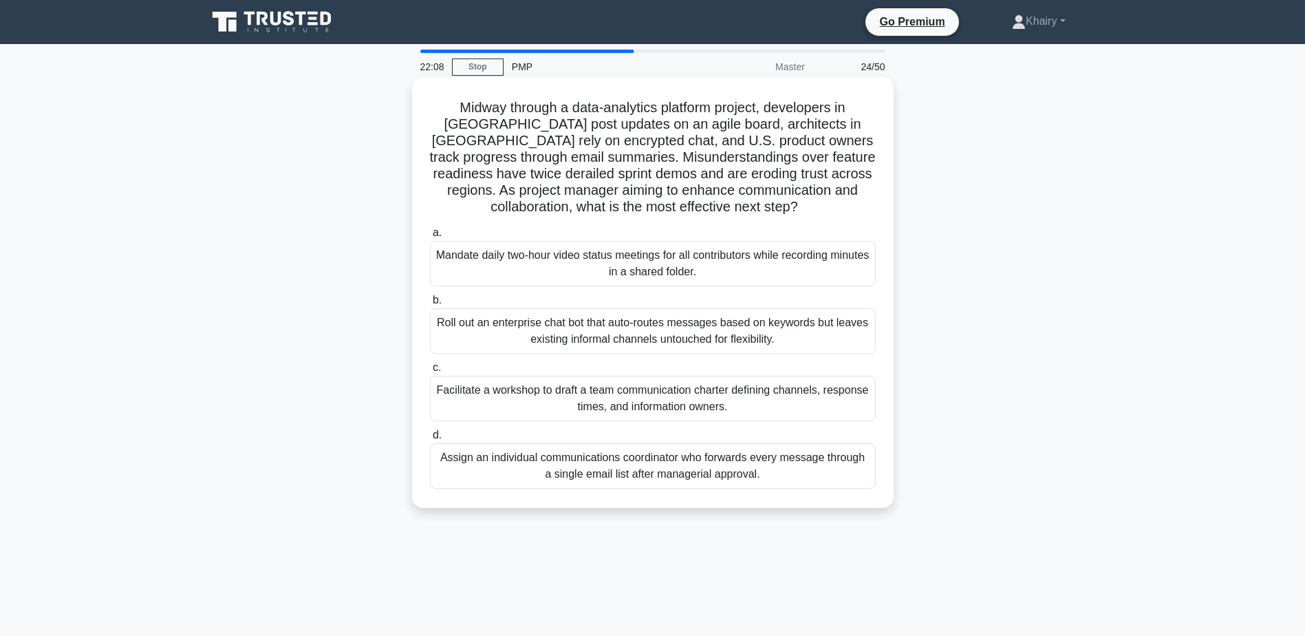
click at [662, 405] on div "Facilitate a workshop to draft a team communication charter defining channels, …" at bounding box center [653, 398] width 446 height 45
click at [430, 372] on input "c. Facilitate a workshop to draft a team communication charter defining channel…" at bounding box center [430, 367] width 0 height 9
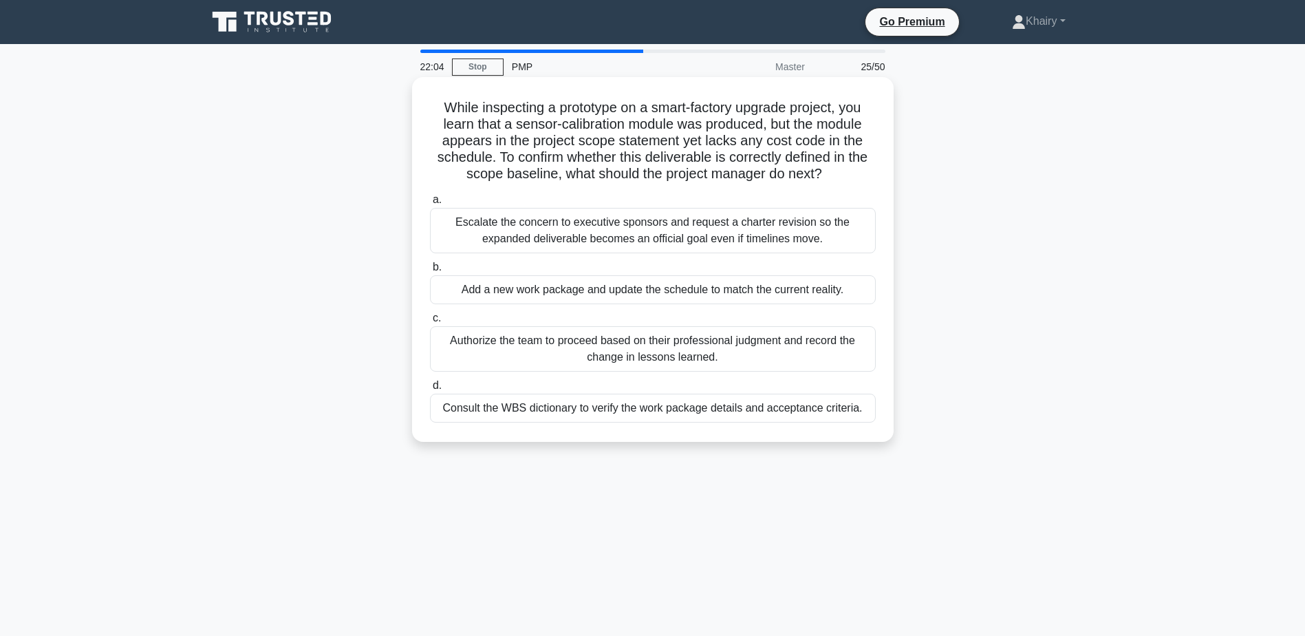
drag, startPoint x: 430, startPoint y: 98, endPoint x: 833, endPoint y: 178, distance: 410.4
click at [833, 178] on div "While inspecting a prototype on a smart-factory upgrade project, you learn that…" at bounding box center [653, 260] width 471 height 354
click at [612, 414] on div "Consult the WBS dictionary to verify the work package details and acceptance cr…" at bounding box center [653, 408] width 446 height 29
click at [430, 390] on input "d. Consult the WBS dictionary to verify the work package details and acceptance…" at bounding box center [430, 385] width 0 height 9
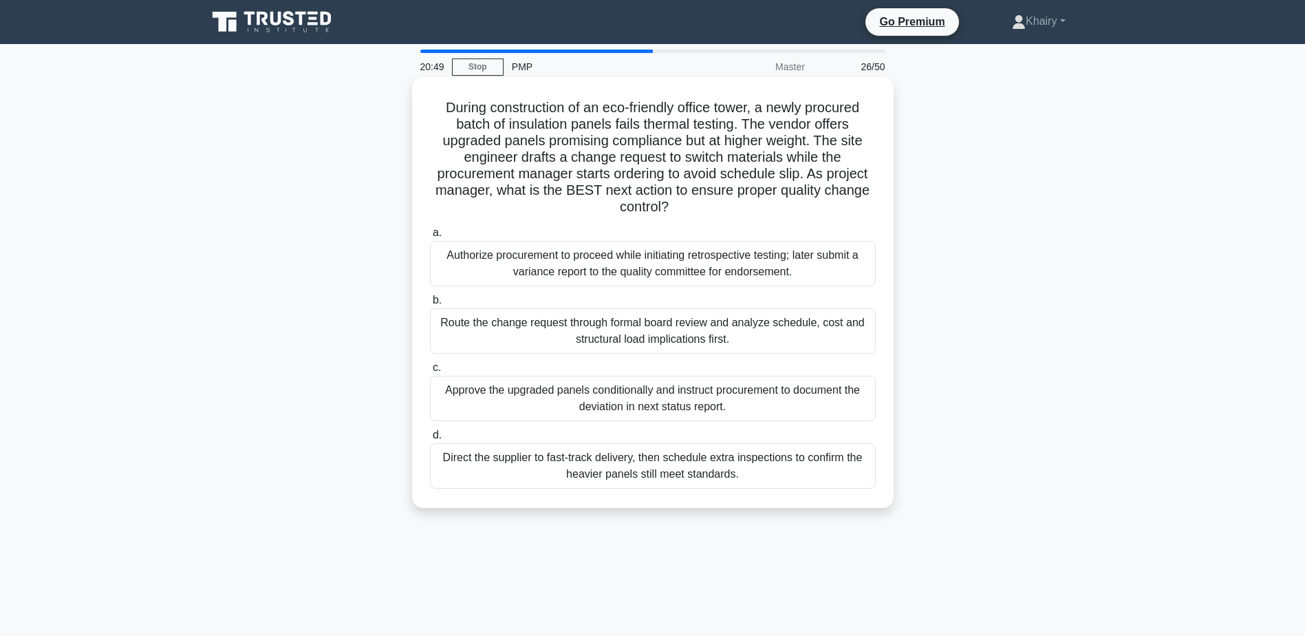
drag, startPoint x: 431, startPoint y: 103, endPoint x: 690, endPoint y: 210, distance: 280.5
click at [690, 210] on h5 "During construction of an eco-friendly office tower, a newly procured batch of …" at bounding box center [653, 157] width 449 height 117
click at [605, 332] on div "Route the change request through formal board review and analyze schedule, cost…" at bounding box center [653, 330] width 446 height 45
click at [430, 305] on input "b. Route the change request through formal board review and analyze schedule, c…" at bounding box center [430, 300] width 0 height 9
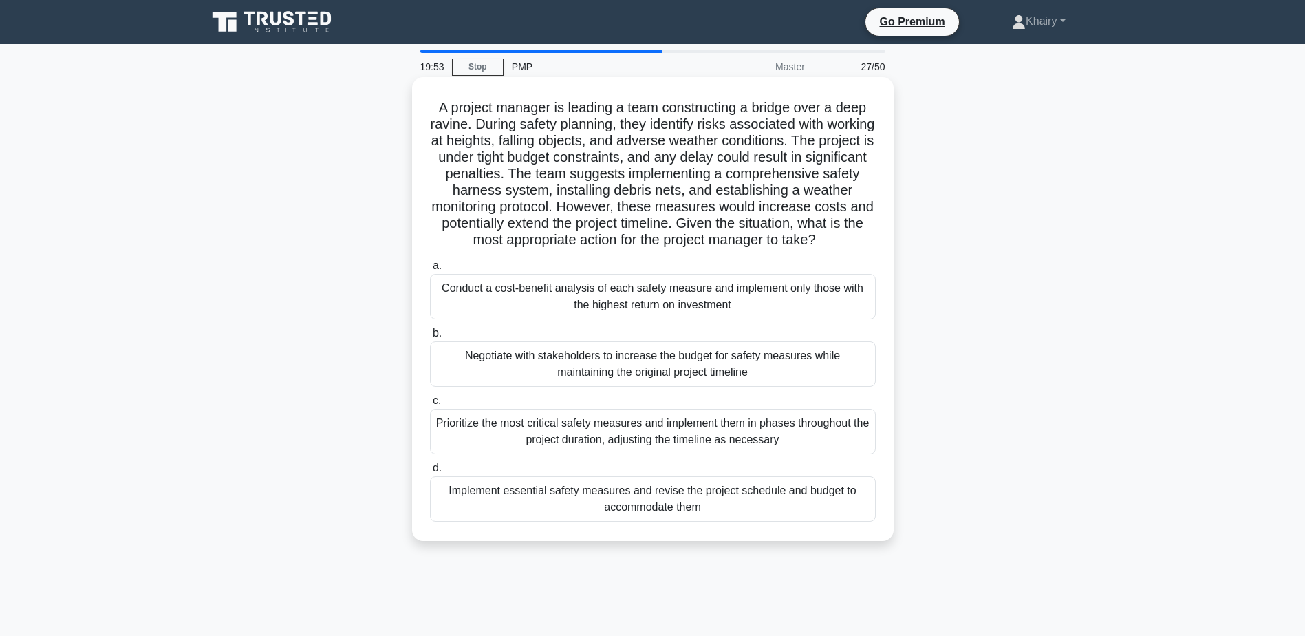
drag, startPoint x: 427, startPoint y: 103, endPoint x: 731, endPoint y: 257, distance: 341.0
click at [731, 257] on div "A project manager is leading a team constructing a bridge over a deep ravine. D…" at bounding box center [653, 309] width 471 height 453
click at [592, 453] on div "Prioritize the most critical safety measures and implement them in phases throu…" at bounding box center [653, 431] width 446 height 45
click at [430, 405] on input "c. Prioritize the most critical safety measures and implement them in phases th…" at bounding box center [430, 400] width 0 height 9
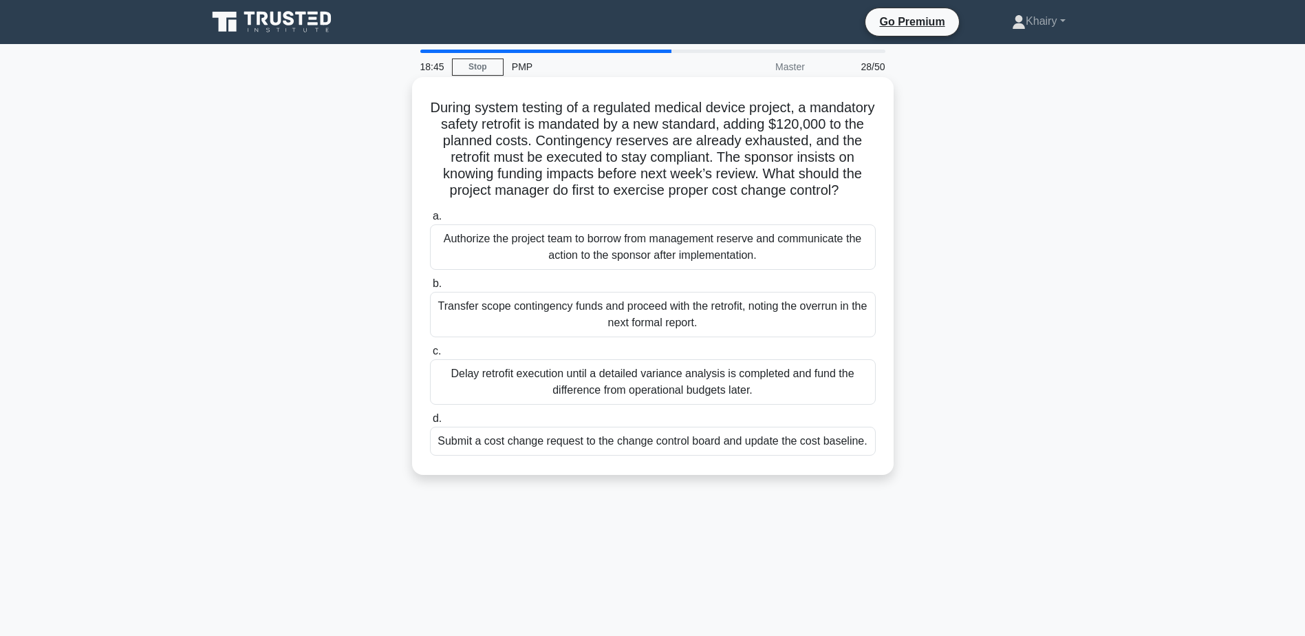
drag, startPoint x: 455, startPoint y: 100, endPoint x: 718, endPoint y: 207, distance: 283.9
click at [718, 200] on h5 "During system testing of a regulated medical device project, a mandatory safety…" at bounding box center [653, 149] width 449 height 100
click at [631, 456] on div "Submit a cost change request to the change control board and update the cost ba…" at bounding box center [653, 441] width 446 height 29
click at [430, 423] on input "d. Submit a cost change request to the change control board and update the cost…" at bounding box center [430, 418] width 0 height 9
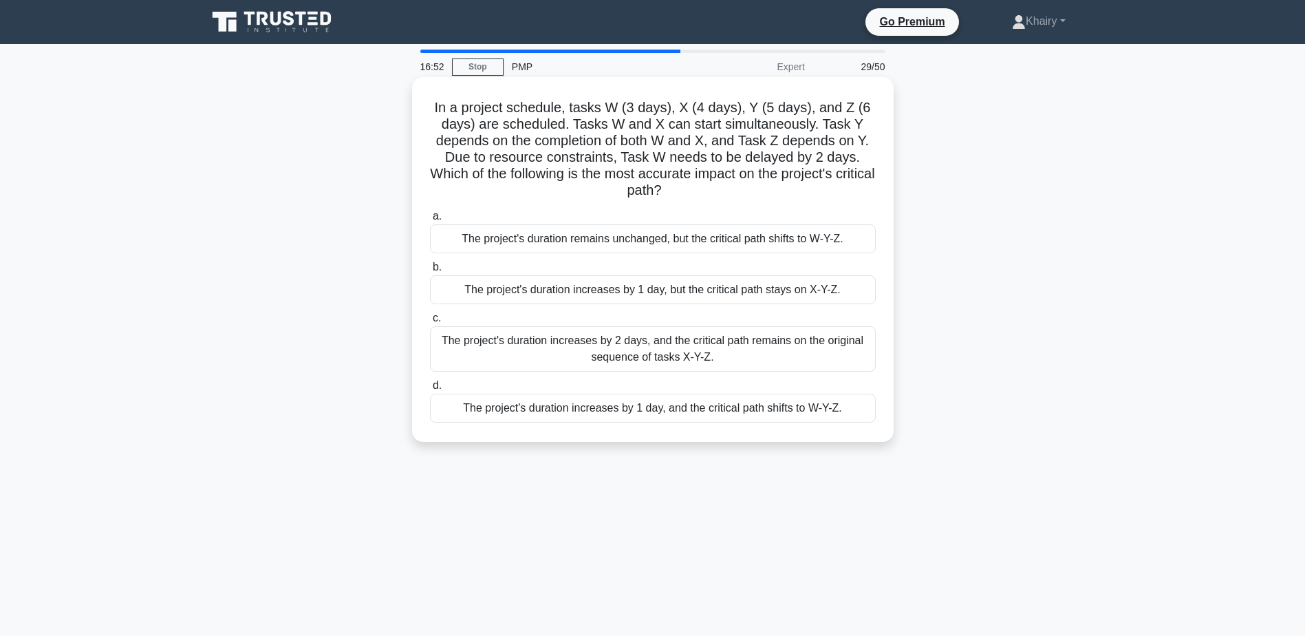
click at [548, 242] on div "The project's duration remains unchanged, but the critical path shifts to W-Y-Z." at bounding box center [653, 238] width 446 height 29
click at [430, 221] on input "a. The project's duration remains unchanged, but the critical path shifts to W-…" at bounding box center [430, 216] width 0 height 9
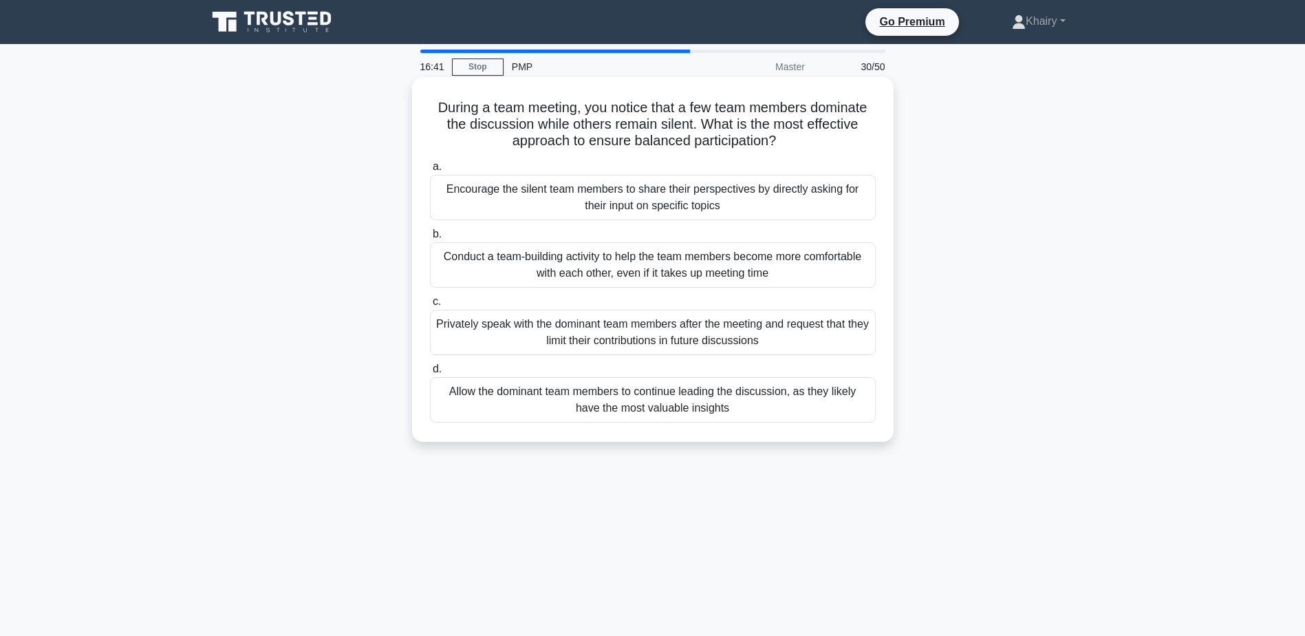
drag, startPoint x: 431, startPoint y: 103, endPoint x: 789, endPoint y: 149, distance: 361.6
click at [789, 149] on h5 "During a team meeting, you notice that a few team members dominate the discussi…" at bounding box center [653, 124] width 449 height 51
click at [620, 203] on div "Encourage the silent team members to share their perspectives by directly askin…" at bounding box center [653, 197] width 446 height 45
click at [430, 171] on input "a. Encourage the silent team members to share their perspectives by directly as…" at bounding box center [430, 166] width 0 height 9
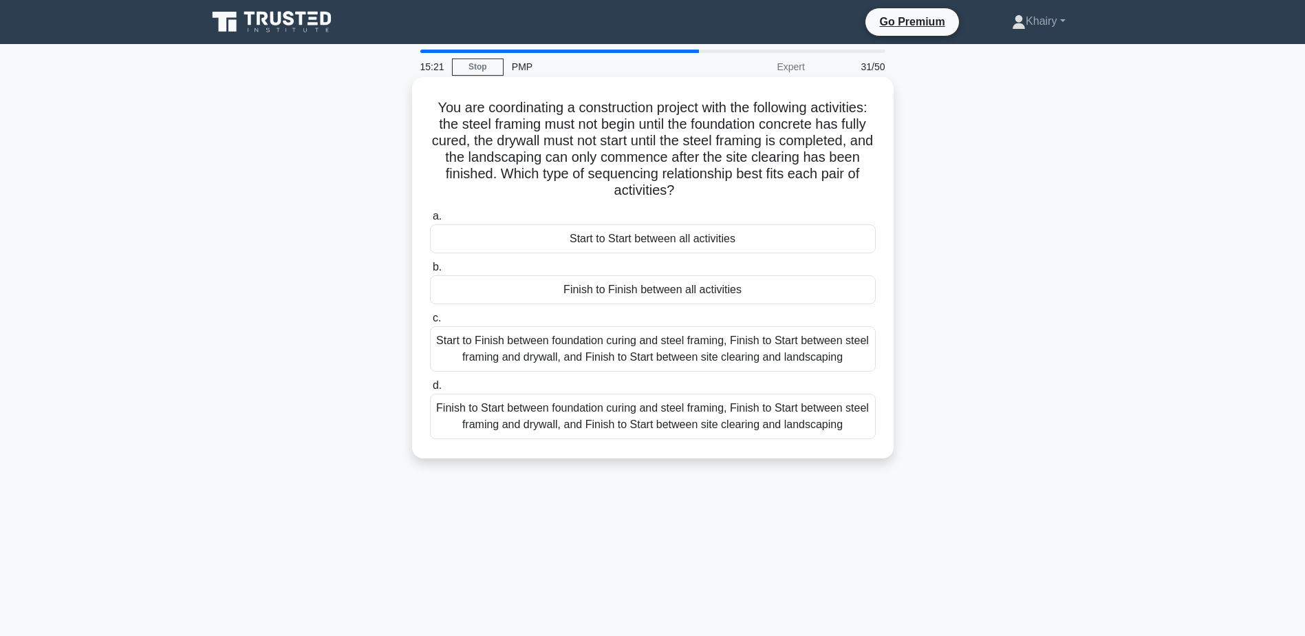
drag, startPoint x: 457, startPoint y: 102, endPoint x: 806, endPoint y: 189, distance: 359.7
click at [806, 189] on h5 "You are coordinating a construction project with the following activities: the …" at bounding box center [653, 149] width 449 height 100
click at [542, 429] on div "Finish to Start between foundation curing and steel framing, Finish to Start be…" at bounding box center [653, 416] width 446 height 45
click at [430, 390] on input "d. Finish to Start between foundation curing and steel framing, Finish to Start…" at bounding box center [430, 385] width 0 height 9
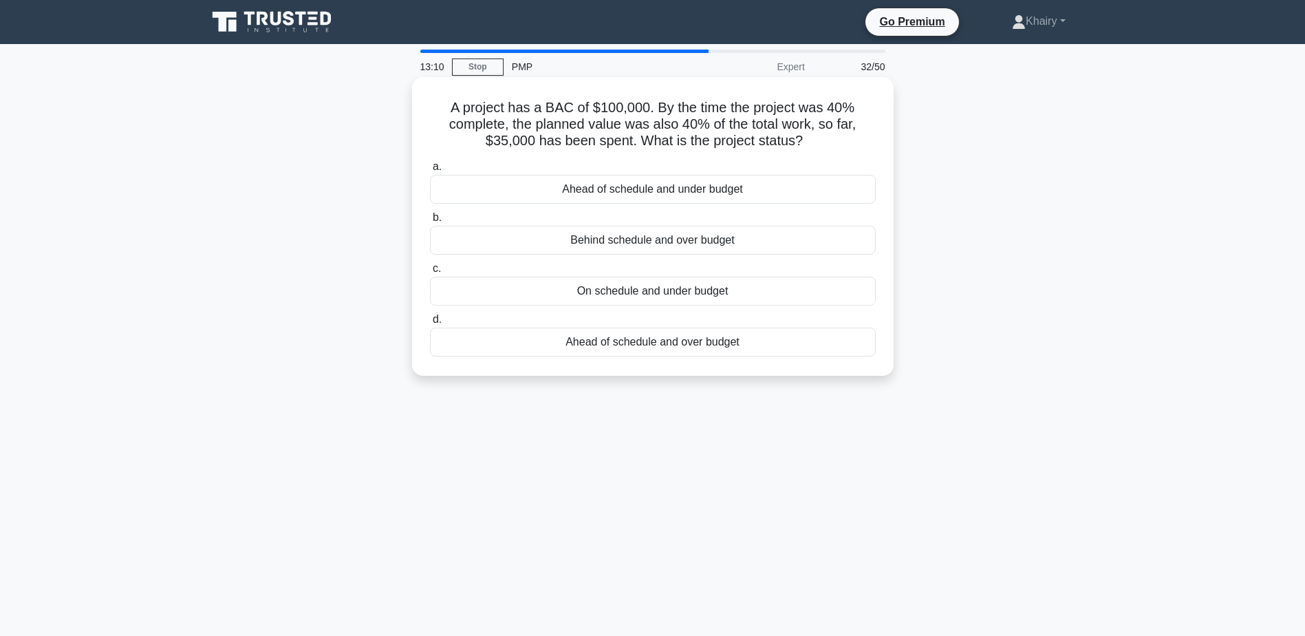
click at [616, 293] on div "On schedule and under budget" at bounding box center [653, 291] width 446 height 29
click at [430, 273] on input "c. On schedule and under budget" at bounding box center [430, 268] width 0 height 9
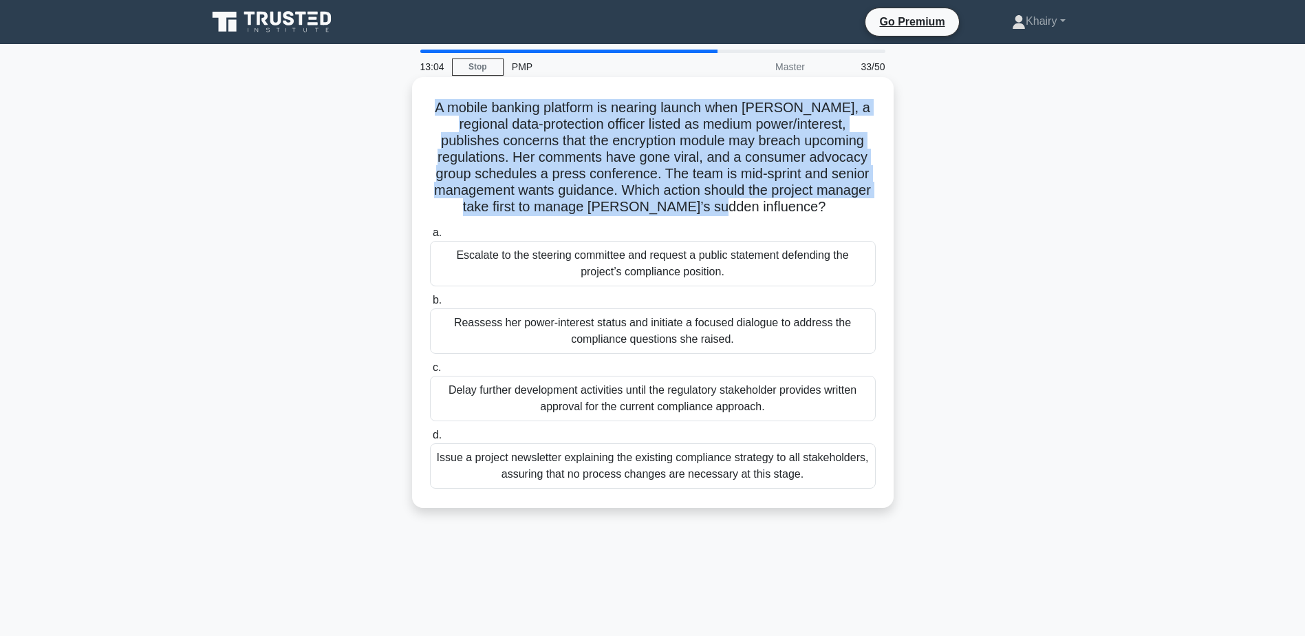
drag, startPoint x: 441, startPoint y: 102, endPoint x: 830, endPoint y: 205, distance: 402.3
click at [830, 205] on h5 "A mobile banking platform is nearing launch when [PERSON_NAME], a regional data…" at bounding box center [653, 157] width 449 height 117
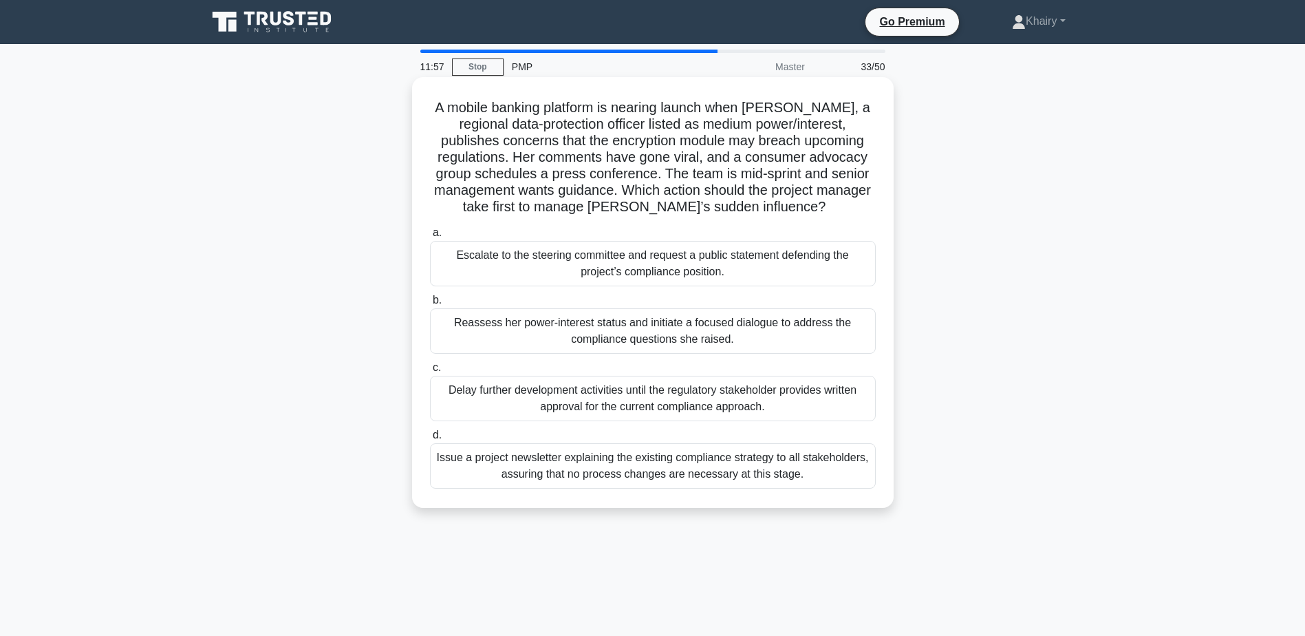
click at [616, 328] on div "Reassess her power-interest status and initiate a focused dialogue to address t…" at bounding box center [653, 330] width 446 height 45
click at [430, 305] on input "b. Reassess her power-interest status and initiate a focused dialogue to addres…" at bounding box center [430, 300] width 0 height 9
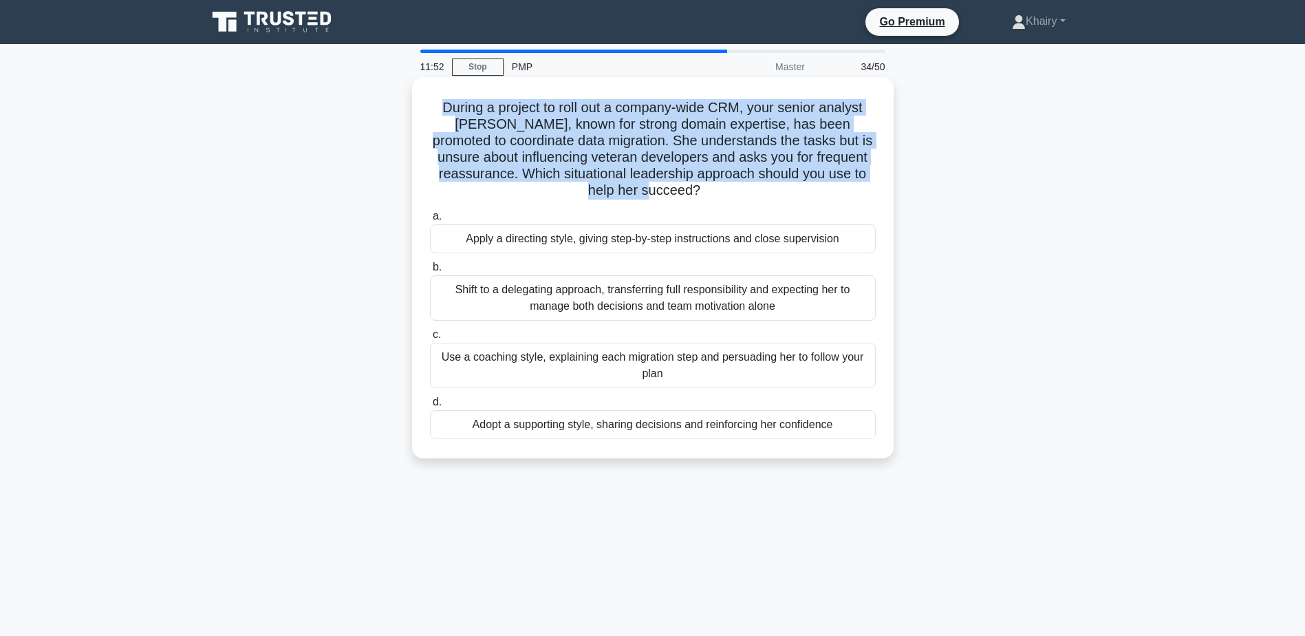
drag, startPoint x: 436, startPoint y: 98, endPoint x: 738, endPoint y: 193, distance: 316.9
click at [738, 193] on h5 "During a project to roll out a company-wide CRM, your senior analyst [PERSON_NA…" at bounding box center [653, 149] width 449 height 100
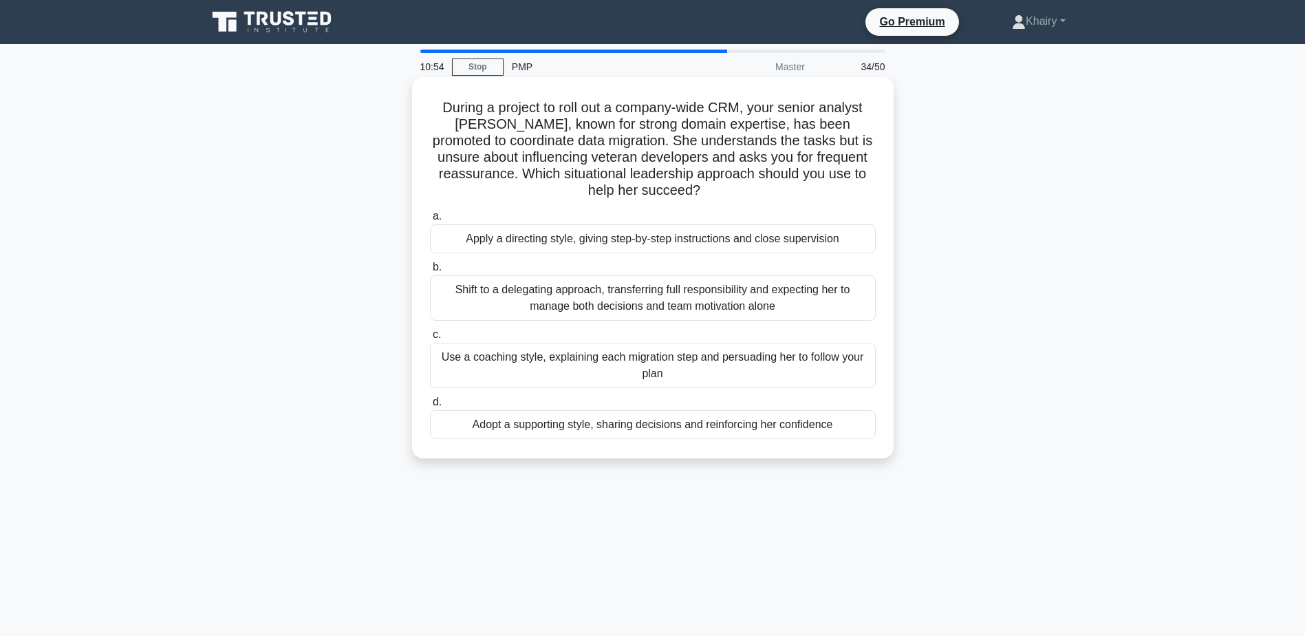
click at [618, 423] on div "Adopt a supporting style, sharing decisions and reinforcing her confidence" at bounding box center [653, 424] width 446 height 29
click at [430, 407] on input "d. Adopt a supporting style, sharing decisions and reinforcing her confidence" at bounding box center [430, 402] width 0 height 9
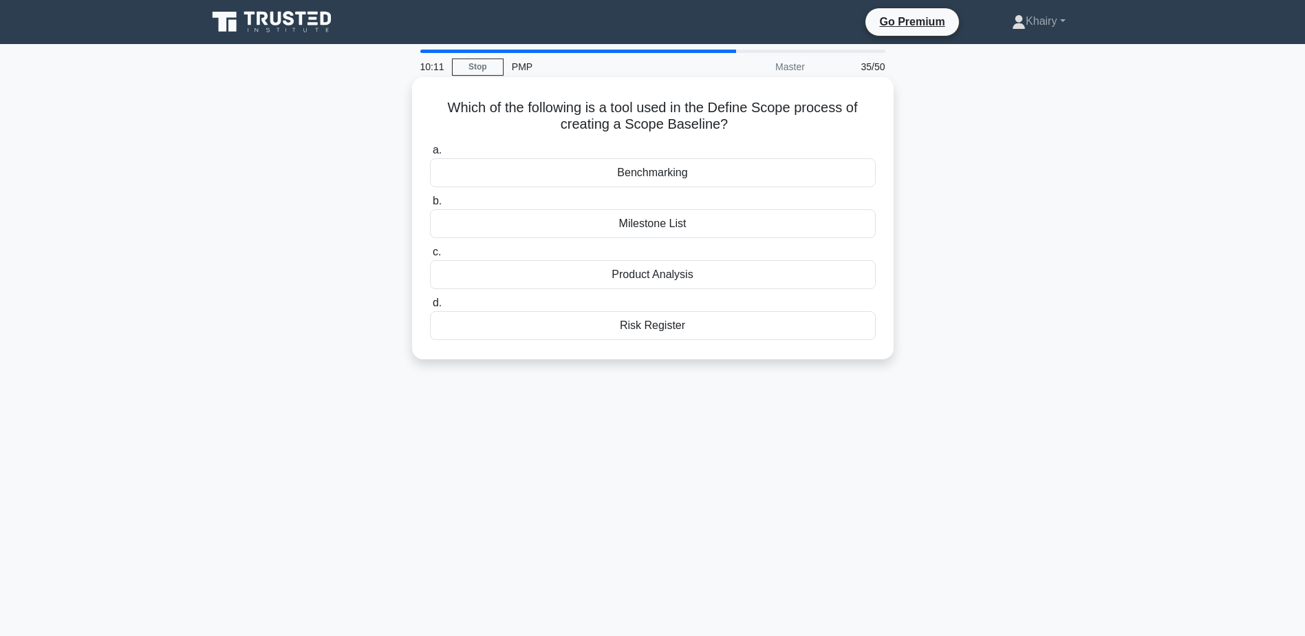
click at [651, 277] on div "Product Analysis" at bounding box center [653, 274] width 446 height 29
click at [430, 257] on input "c. Product Analysis" at bounding box center [430, 252] width 0 height 9
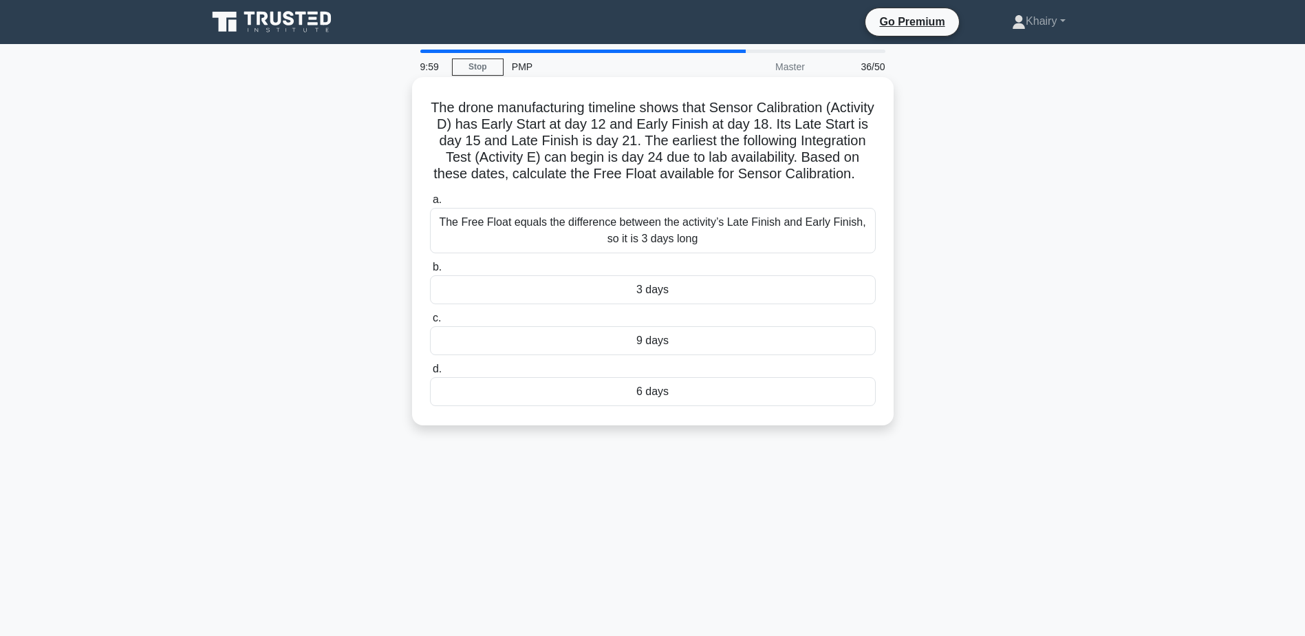
click at [650, 304] on div "3 days" at bounding box center [653, 289] width 446 height 29
click at [430, 272] on input "b. 3 days" at bounding box center [430, 267] width 0 height 9
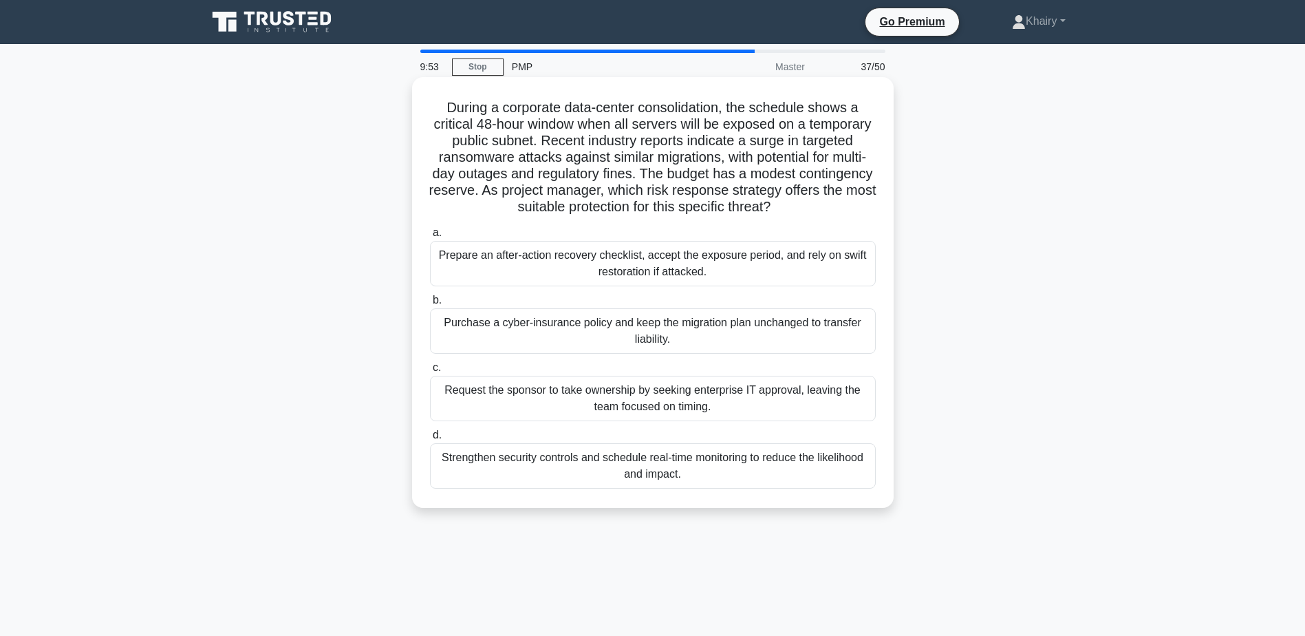
drag, startPoint x: 438, startPoint y: 105, endPoint x: 831, endPoint y: 215, distance: 408.1
click at [831, 215] on h5 "During a corporate data-center consolidation, the schedule shows a critical 48-…" at bounding box center [653, 157] width 449 height 117
click at [596, 471] on div "Strengthen security controls and schedule real-time monitoring to reduce the li…" at bounding box center [653, 465] width 446 height 45
click at [430, 440] on input "d. Strengthen security controls and schedule real-time monitoring to reduce the…" at bounding box center [430, 435] width 0 height 9
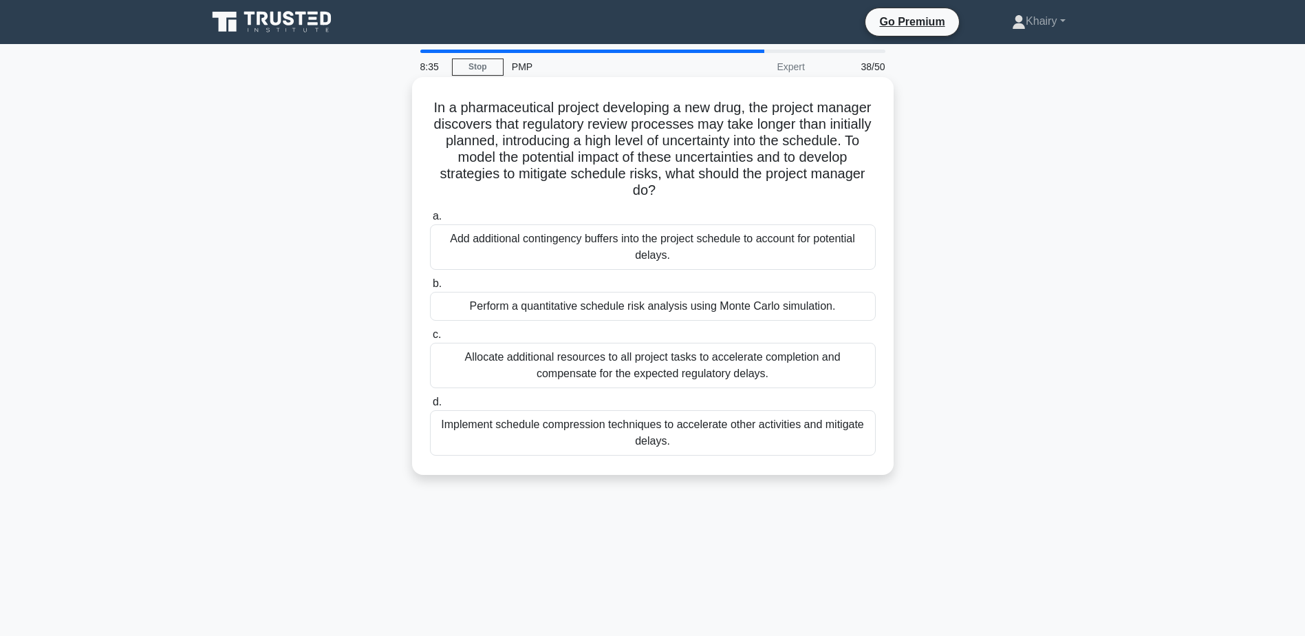
drag, startPoint x: 449, startPoint y: 96, endPoint x: 735, endPoint y: 190, distance: 301.2
click at [735, 190] on div "In a pharmaceutical project developing a new drug, the project manager discover…" at bounding box center [653, 276] width 471 height 387
click at [690, 307] on div "Perform a quantitative schedule risk analysis using Monte Carlo simulation." at bounding box center [653, 306] width 446 height 29
click at [430, 288] on input "b. Perform a quantitative schedule risk analysis using Monte Carlo simulation." at bounding box center [430, 283] width 0 height 9
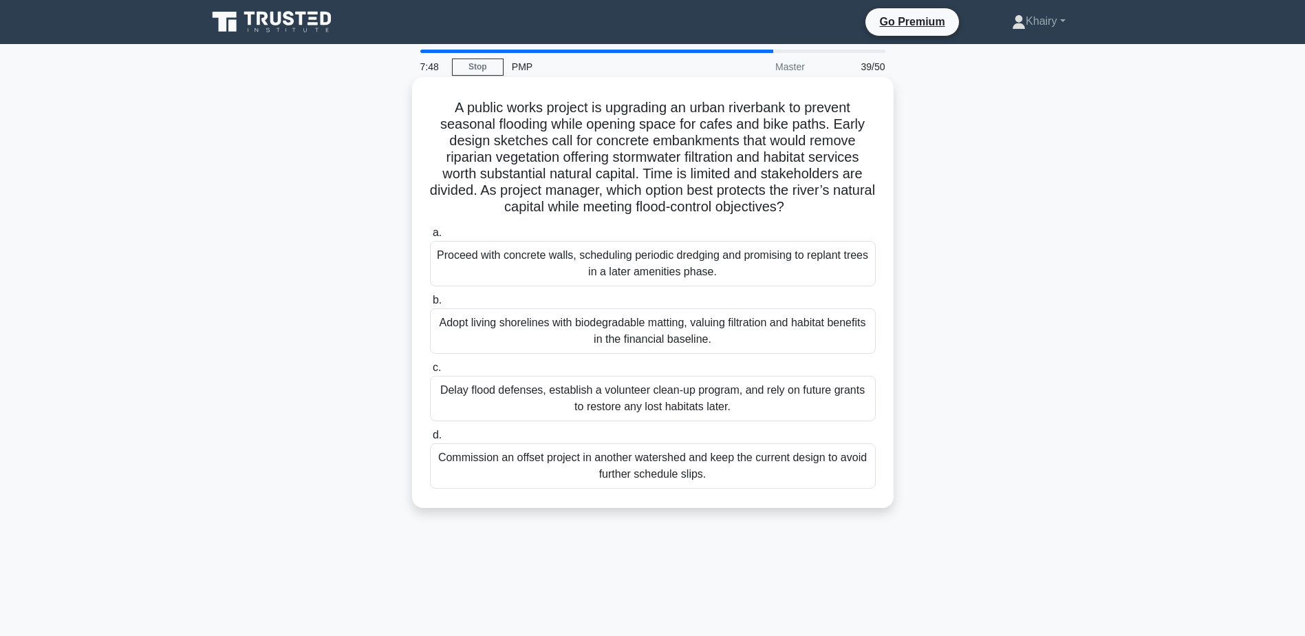
drag, startPoint x: 445, startPoint y: 101, endPoint x: 820, endPoint y: 211, distance: 391.5
click at [820, 211] on h5 "A public works project is upgrading an urban riverbank to prevent seasonal floo…" at bounding box center [653, 157] width 449 height 117
click at [681, 342] on div "Adopt living shorelines with biodegradable matting, valuing filtration and habi…" at bounding box center [653, 330] width 446 height 45
click at [430, 305] on input "b. Adopt living shorelines with biodegradable matting, valuing filtration and h…" at bounding box center [430, 300] width 0 height 9
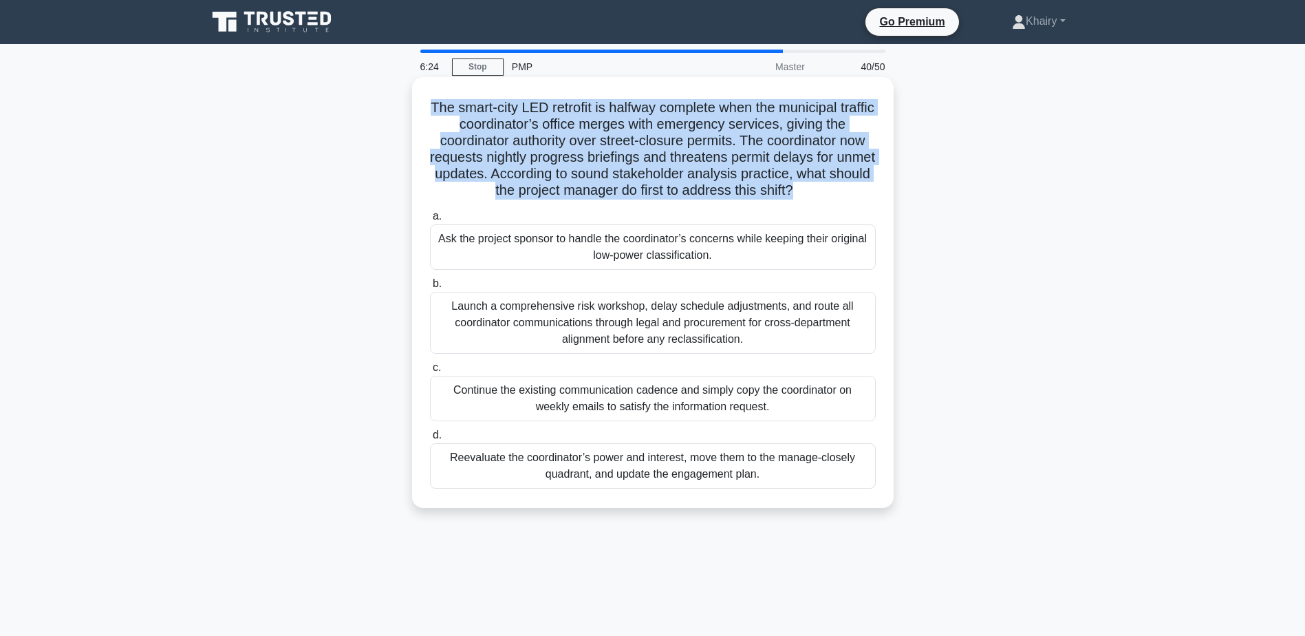
drag, startPoint x: 434, startPoint y: 96, endPoint x: 821, endPoint y: 194, distance: 398.9
click at [821, 194] on div "The smart-city LED retrofit is halfway complete when the municipal traffic coor…" at bounding box center [653, 293] width 471 height 420
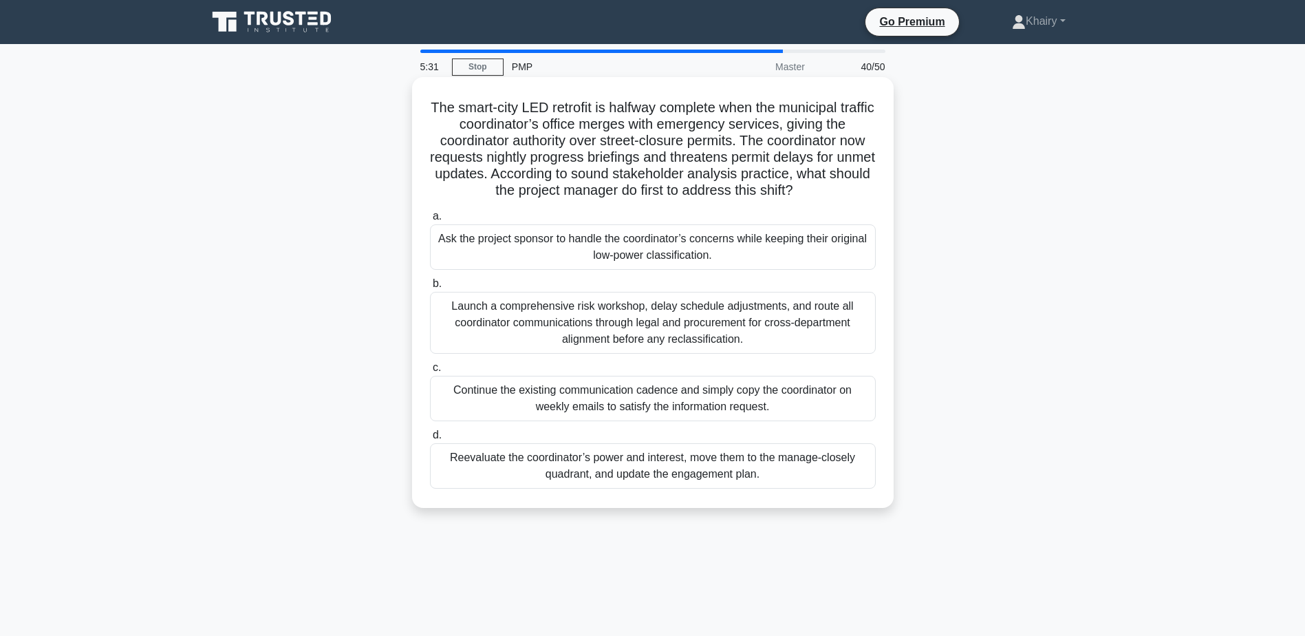
click at [586, 471] on div "Reevaluate the coordinator’s power and interest, move them to the manage-closel…" at bounding box center [653, 465] width 446 height 45
click at [430, 440] on input "d. Reevaluate the coordinator’s power and interest, move them to the manage-clo…" at bounding box center [430, 435] width 0 height 9
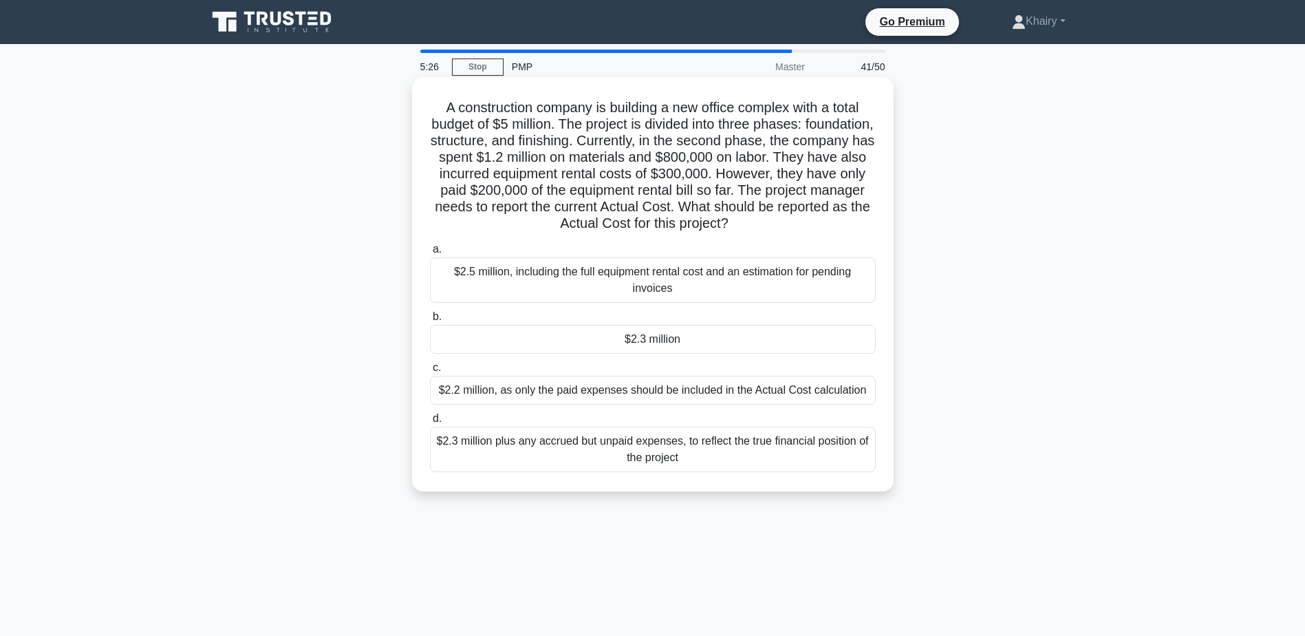
drag, startPoint x: 435, startPoint y: 103, endPoint x: 804, endPoint y: 231, distance: 390.4
click at [804, 231] on h5 "A construction company is building a new office complex with a total budget of …" at bounding box center [653, 165] width 449 height 133
click at [654, 341] on div "$2.3 million" at bounding box center [653, 339] width 446 height 29
click at [430, 321] on input "b. $2.3 million" at bounding box center [430, 316] width 0 height 9
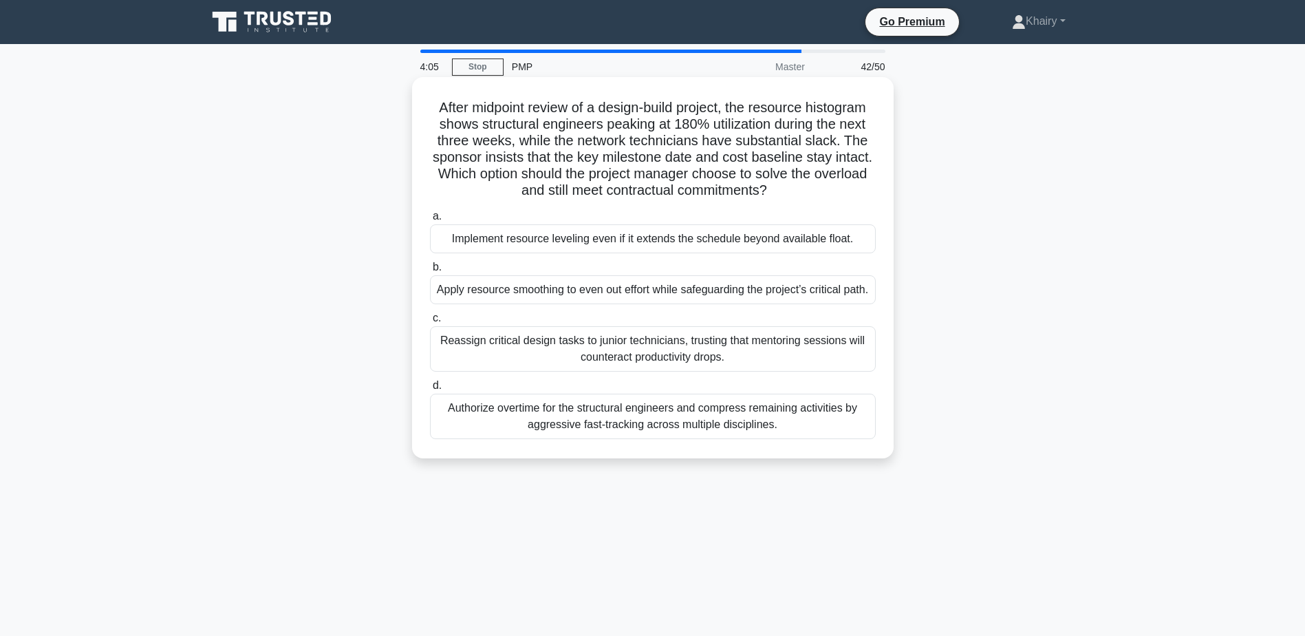
drag, startPoint x: 431, startPoint y: 98, endPoint x: 798, endPoint y: 193, distance: 378.9
click at [798, 193] on h5 "After midpoint review of a design-build project, the resource histogram shows s…" at bounding box center [653, 149] width 449 height 100
click at [665, 301] on div "Apply resource smoothing to even out effort while safeguarding the project’s cr…" at bounding box center [653, 289] width 446 height 29
click at [430, 272] on input "b. Apply resource smoothing to even out effort while safeguarding the project’s…" at bounding box center [430, 267] width 0 height 9
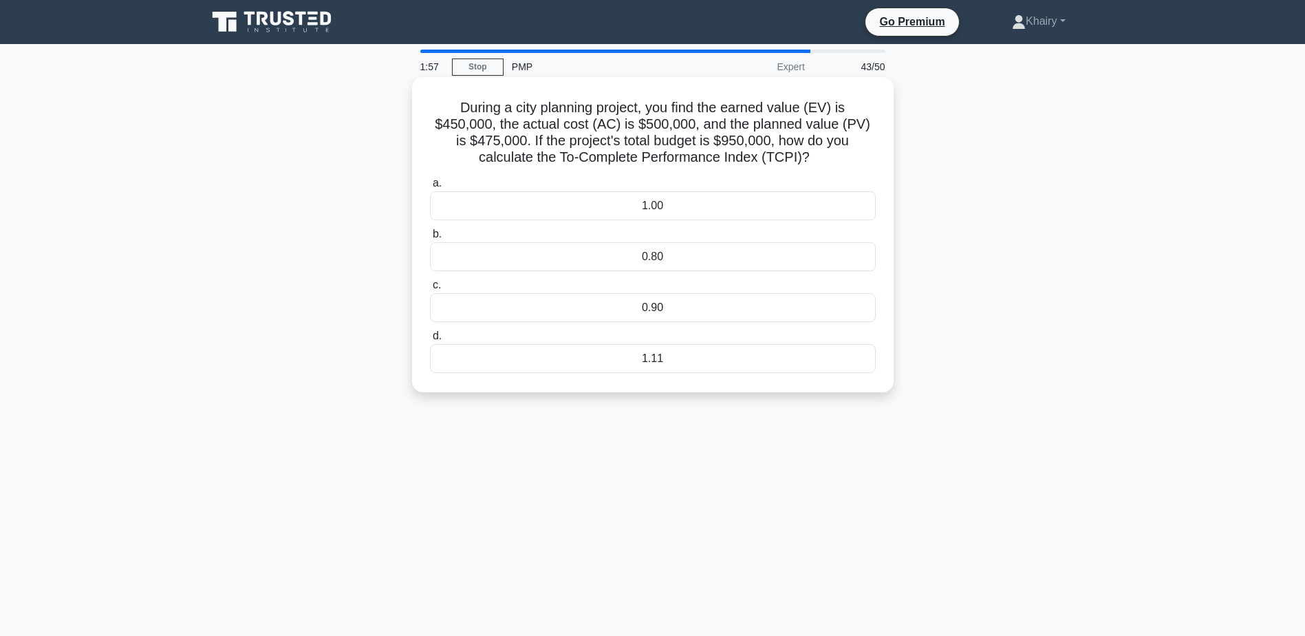
click at [656, 363] on div "1.11" at bounding box center [653, 358] width 446 height 29
click at [430, 341] on input "d. 1.11" at bounding box center [430, 336] width 0 height 9
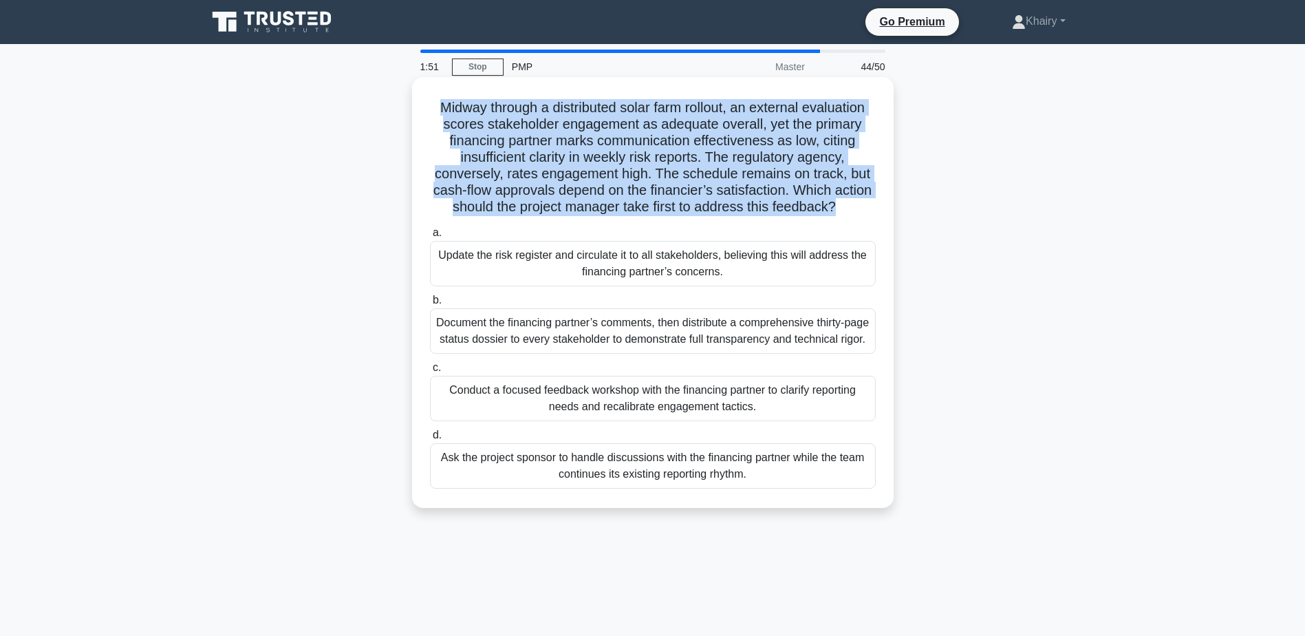
drag, startPoint x: 429, startPoint y: 102, endPoint x: 870, endPoint y: 206, distance: 454.0
click at [870, 206] on h5 "Midway through a distributed solar farm rollout, an external evaluation scores …" at bounding box center [653, 157] width 449 height 117
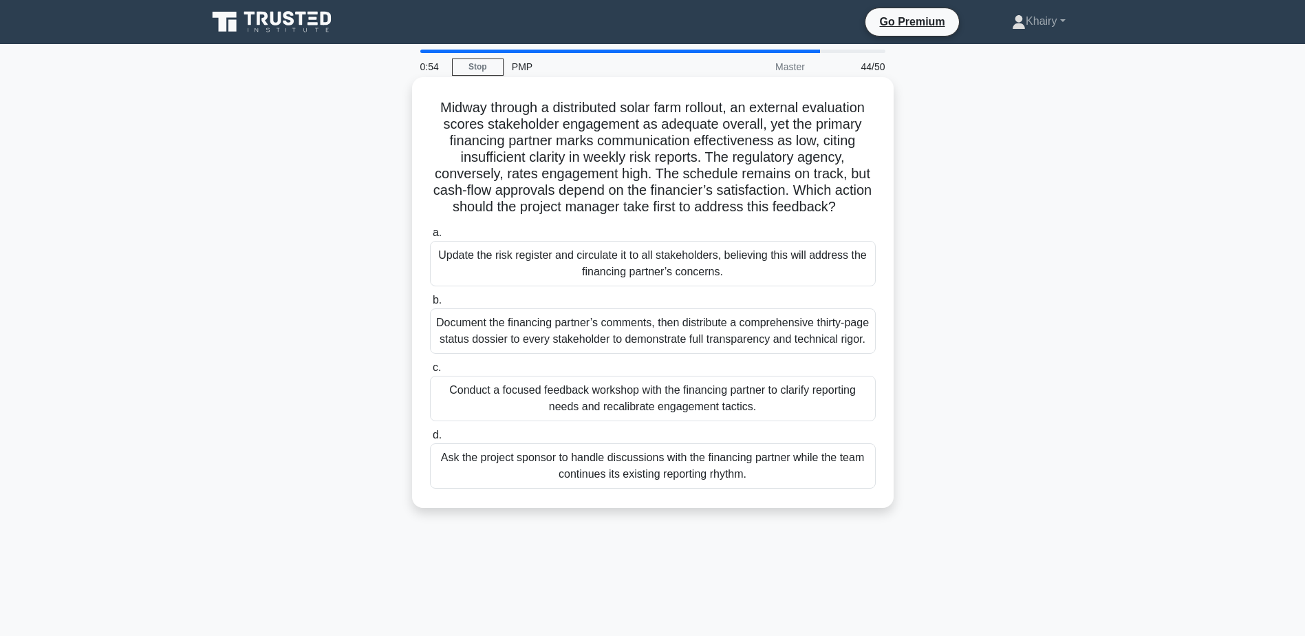
click at [588, 421] on div "Conduct a focused feedback workshop with the financing partner to clarify repor…" at bounding box center [653, 398] width 446 height 45
click at [430, 372] on input "c. Conduct a focused feedback workshop with the financing partner to clarify re…" at bounding box center [430, 367] width 0 height 9
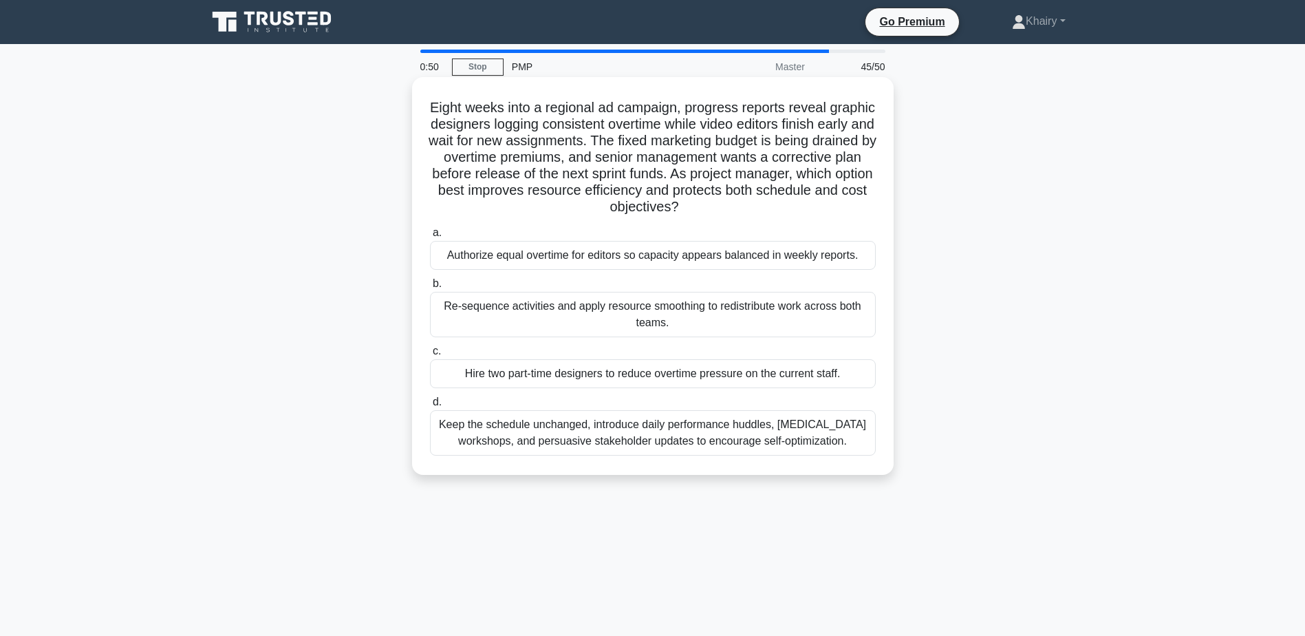
drag, startPoint x: 448, startPoint y: 104, endPoint x: 778, endPoint y: 204, distance: 345.0
click at [778, 204] on h5 "Eight weeks into a regional ad campaign, progress reports reveal graphic design…" at bounding box center [653, 157] width 449 height 117
click at [632, 310] on div "Re-sequence activities and apply resource smoothing to redistribute work across…" at bounding box center [653, 314] width 446 height 45
click at [430, 288] on input "b. Re-sequence activities and apply resource smoothing to redistribute work acr…" at bounding box center [430, 283] width 0 height 9
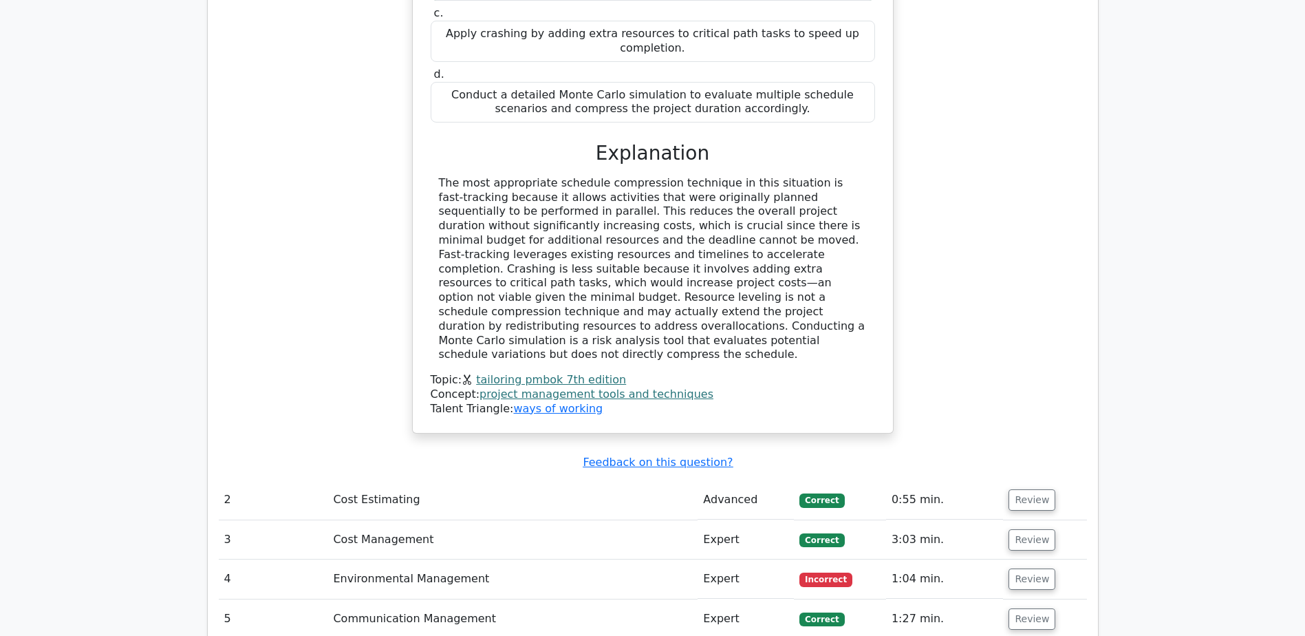
scroll to position [2340, 0]
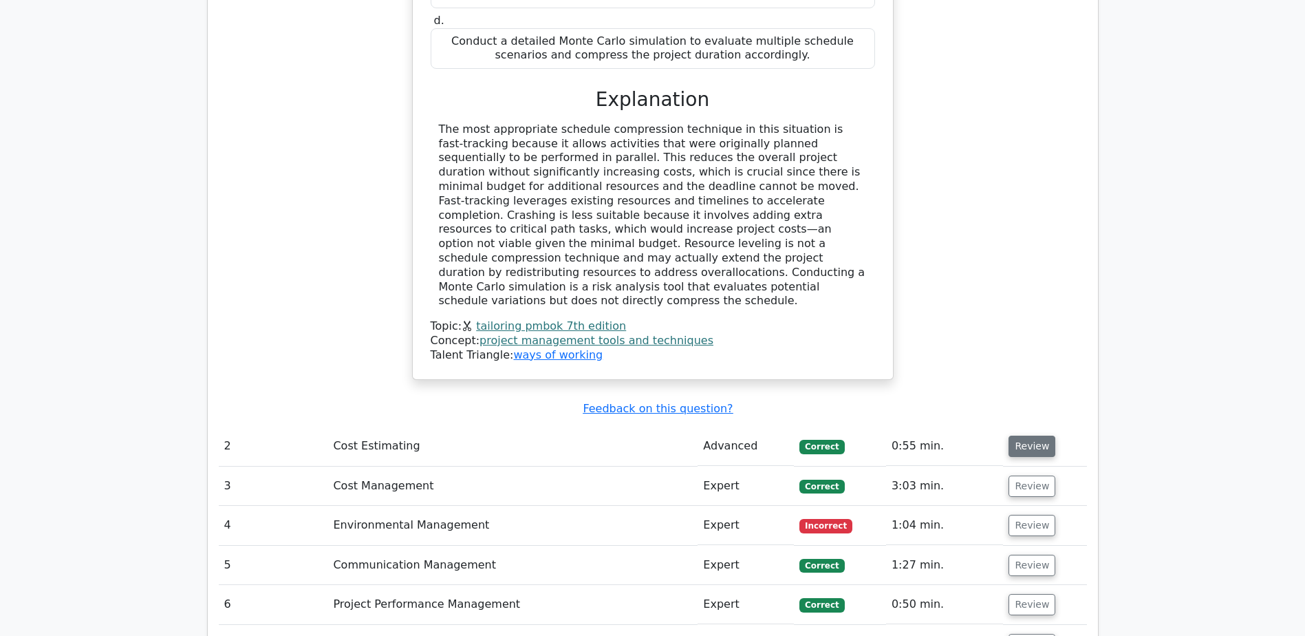
click at [1017, 436] on button "Review" at bounding box center [1032, 446] width 47 height 21
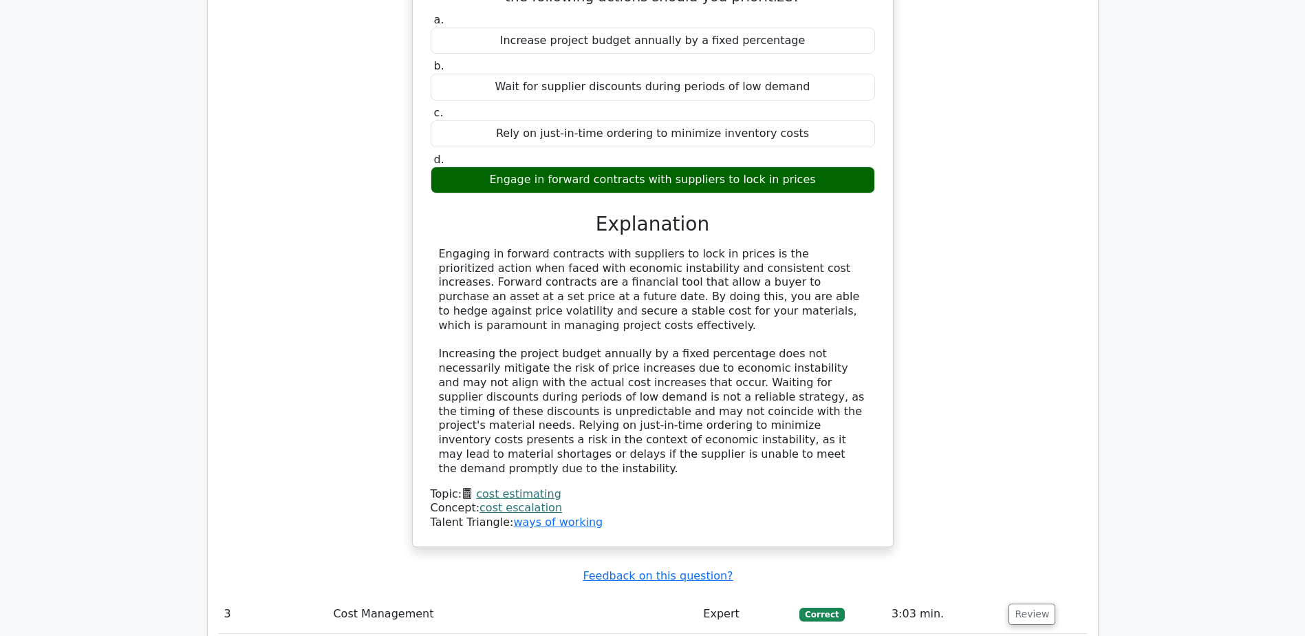
scroll to position [3028, 0]
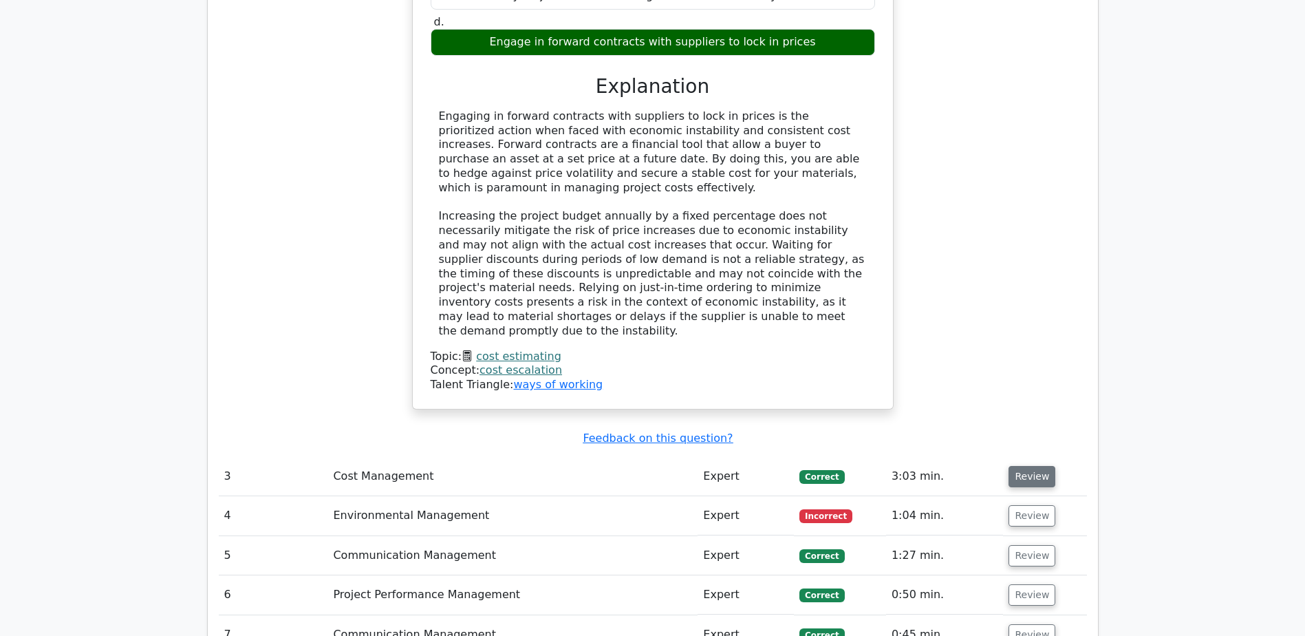
click at [1023, 466] on button "Review" at bounding box center [1032, 476] width 47 height 21
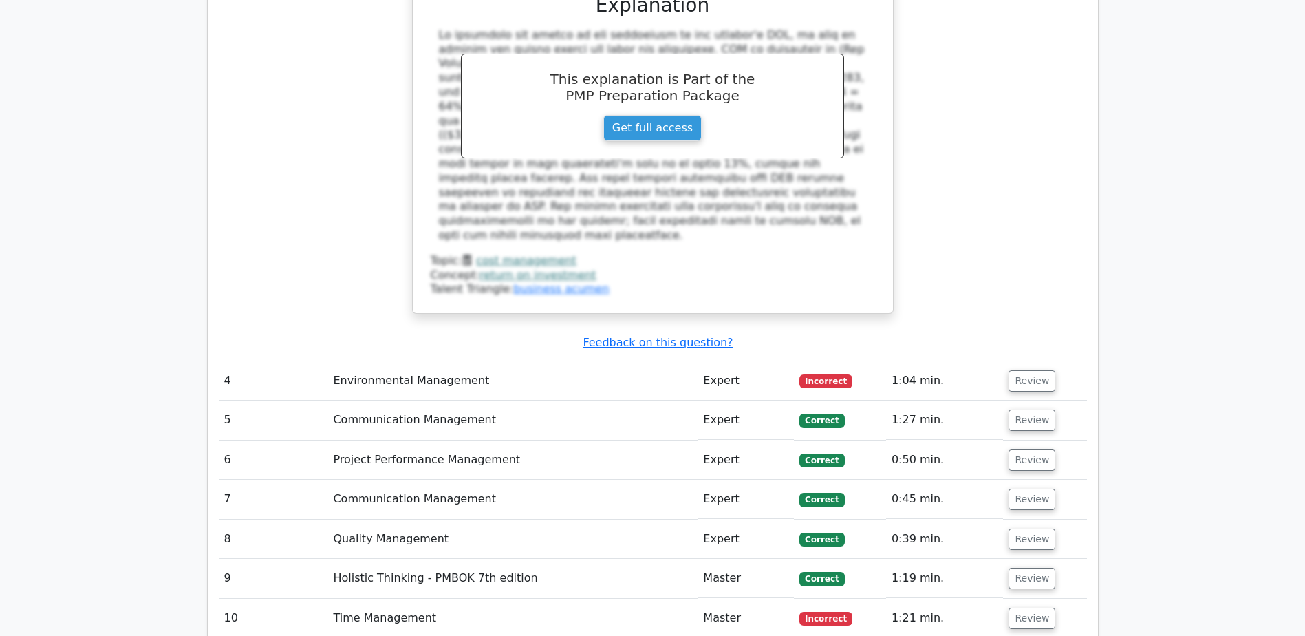
scroll to position [3922, 0]
click at [1030, 370] on button "Review" at bounding box center [1032, 380] width 47 height 21
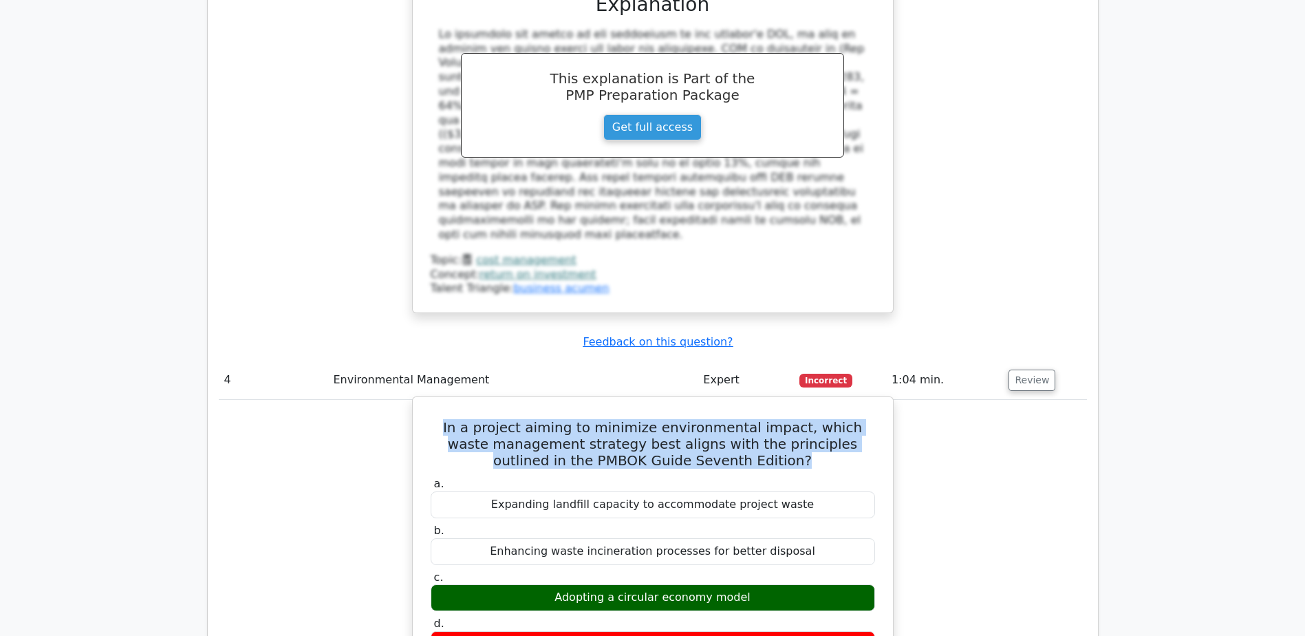
drag, startPoint x: 434, startPoint y: 228, endPoint x: 783, endPoint y: 270, distance: 351.3
click at [783, 419] on h5 "In a project aiming to minimize environmental impact, which waste management st…" at bounding box center [652, 444] width 447 height 50
copy h5 "In a project aiming to minimize environmental impact, which waste management st…"
drag, startPoint x: 559, startPoint y: 401, endPoint x: 753, endPoint y: 398, distance: 194.8
click at [753, 584] on div "Adopting a circular economy model" at bounding box center [653, 597] width 445 height 27
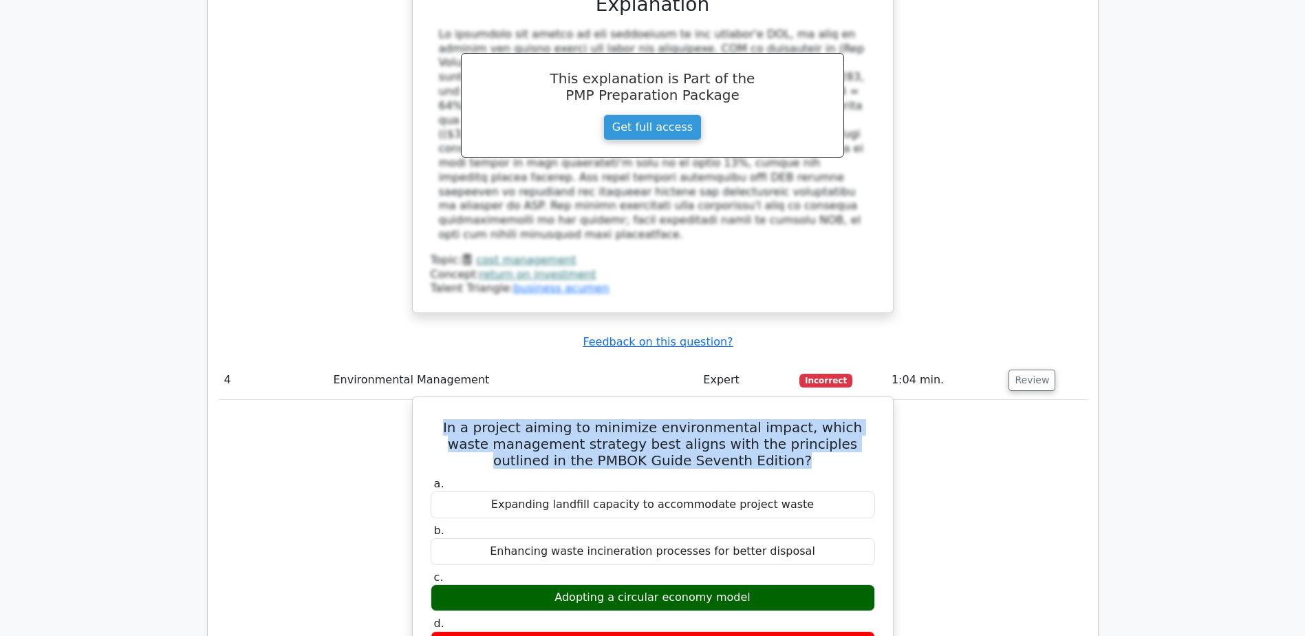
copy div "Adopting a circular economy model"
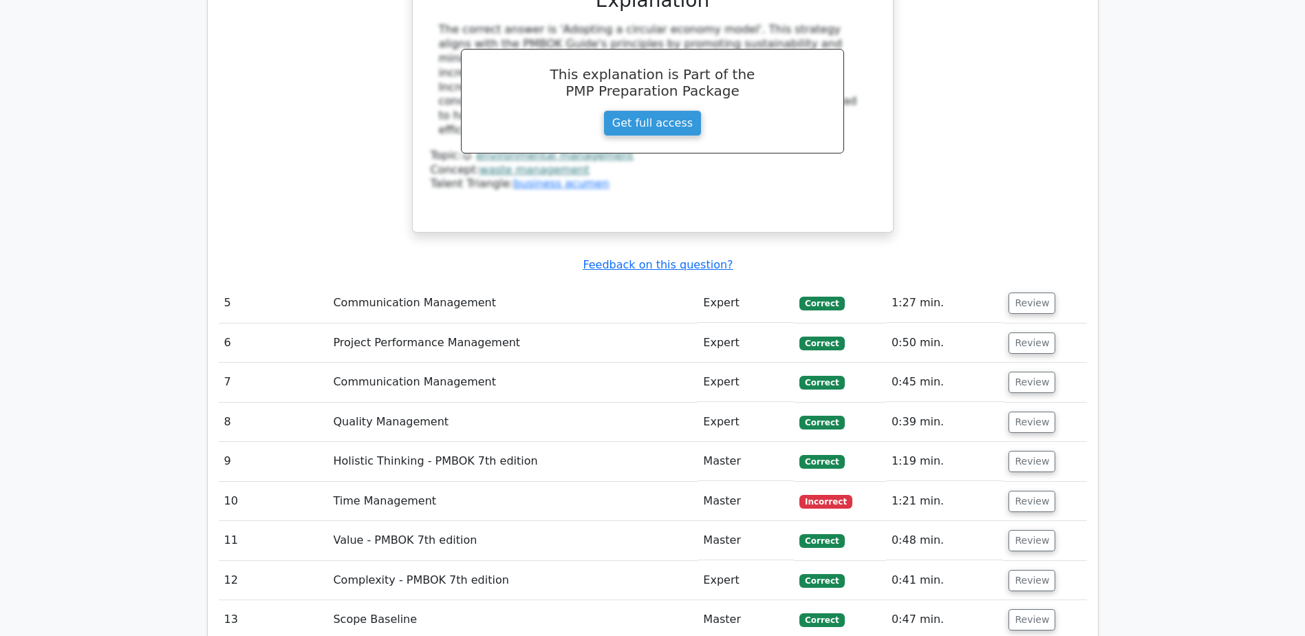
scroll to position [4335, 0]
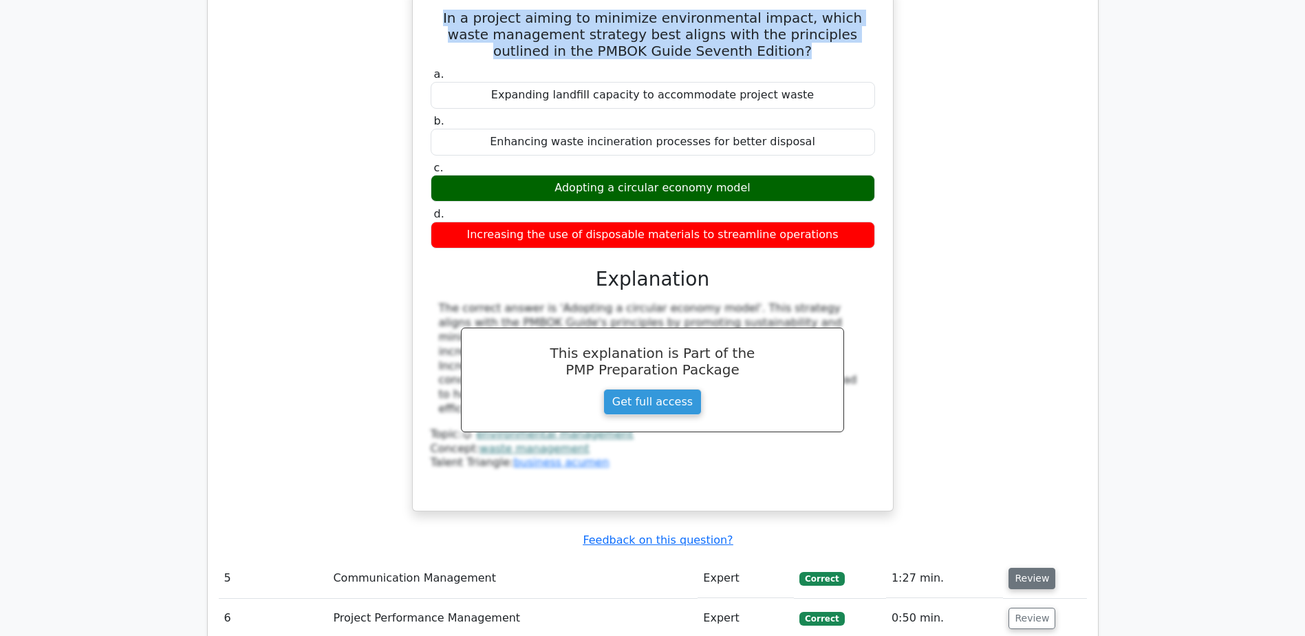
click at [1037, 568] on button "Review" at bounding box center [1032, 578] width 47 height 21
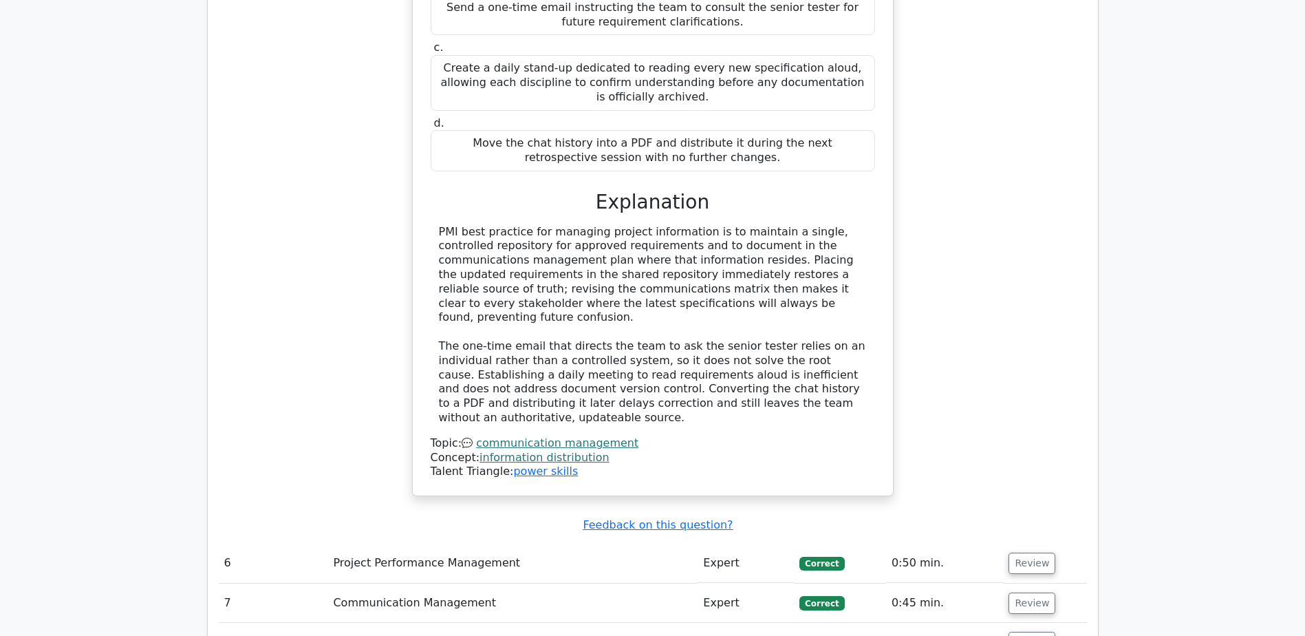
scroll to position [5299, 0]
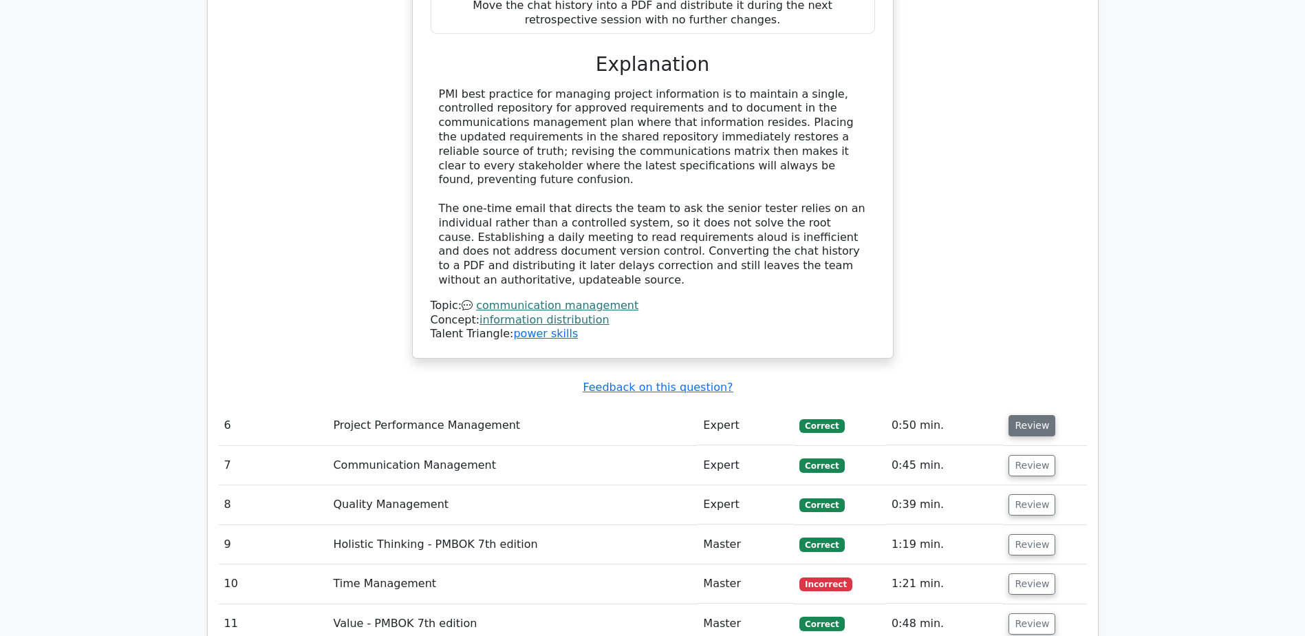
click at [1032, 415] on button "Review" at bounding box center [1032, 425] width 47 height 21
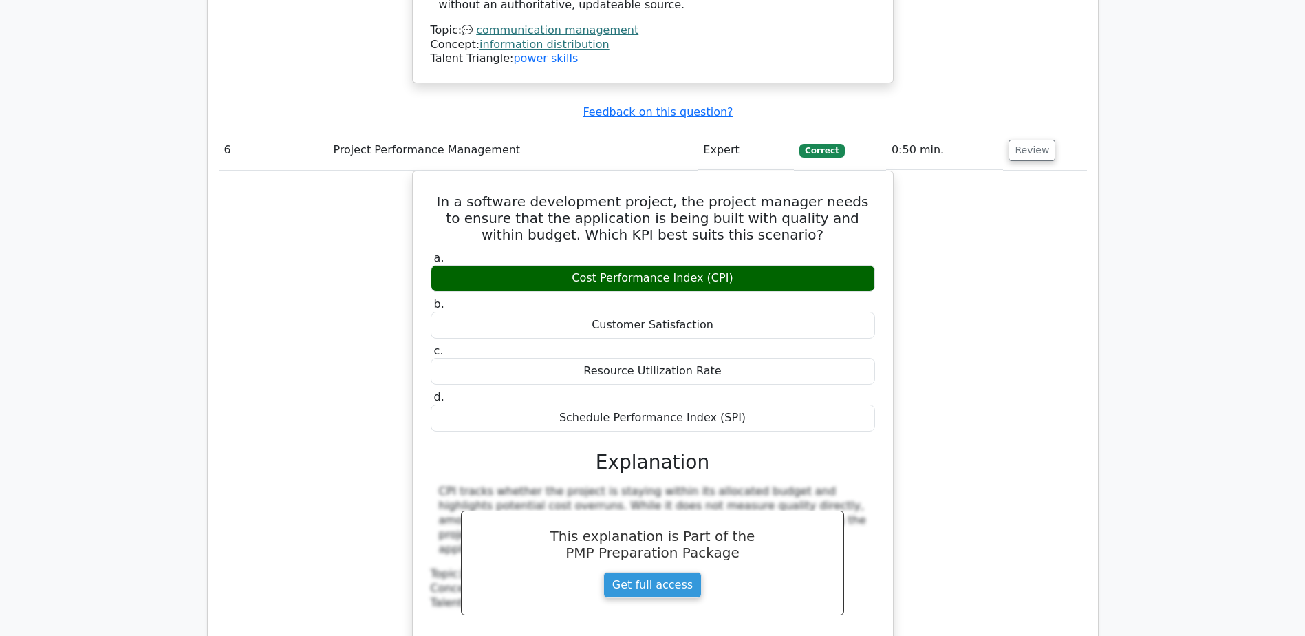
scroll to position [5780, 0]
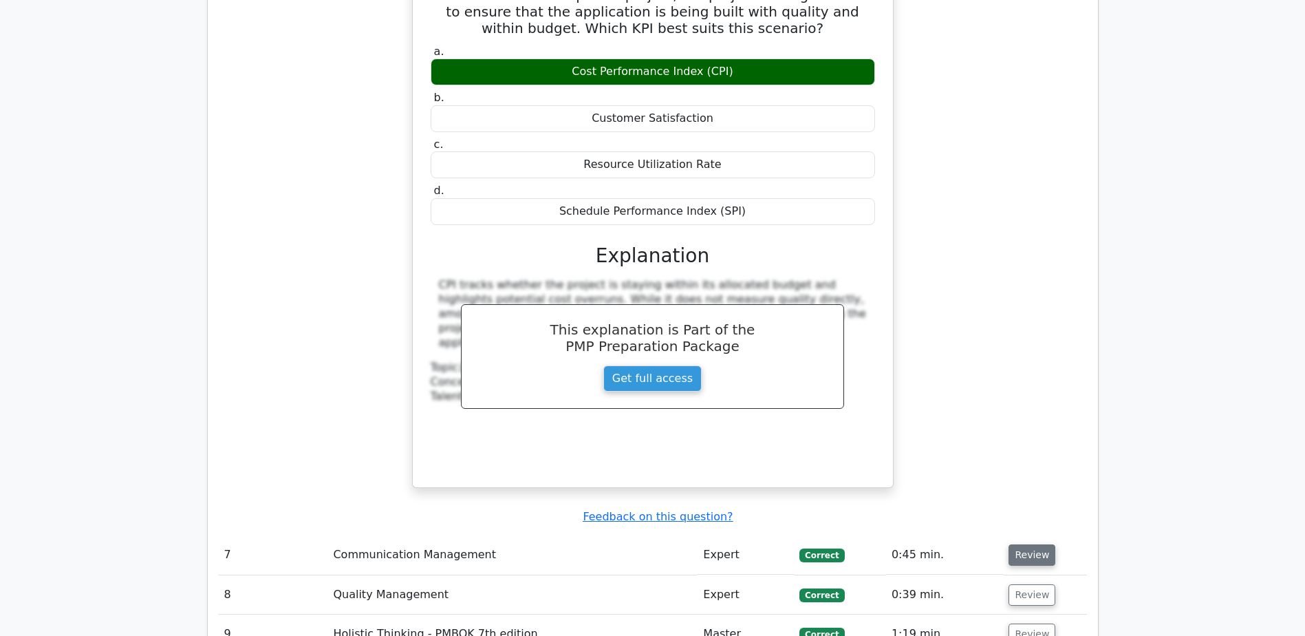
click at [1028, 544] on button "Review" at bounding box center [1032, 554] width 47 height 21
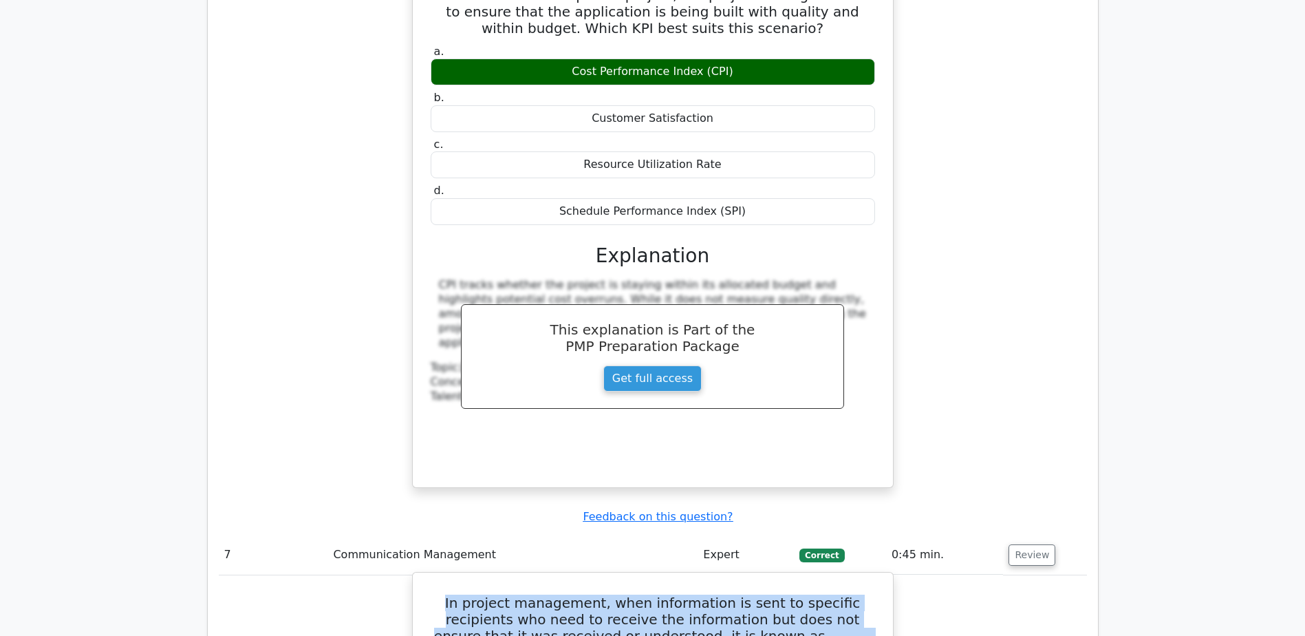
drag, startPoint x: 431, startPoint y: 342, endPoint x: 846, endPoint y: 380, distance: 417.3
click at [846, 595] on h5 "In project management, when information is sent to specific recipients who need…" at bounding box center [652, 628] width 447 height 66
copy h5 "In project management, when information is sent to specific recipients who need…"
drag, startPoint x: 597, startPoint y: 465, endPoint x: 728, endPoint y: 469, distance: 130.8
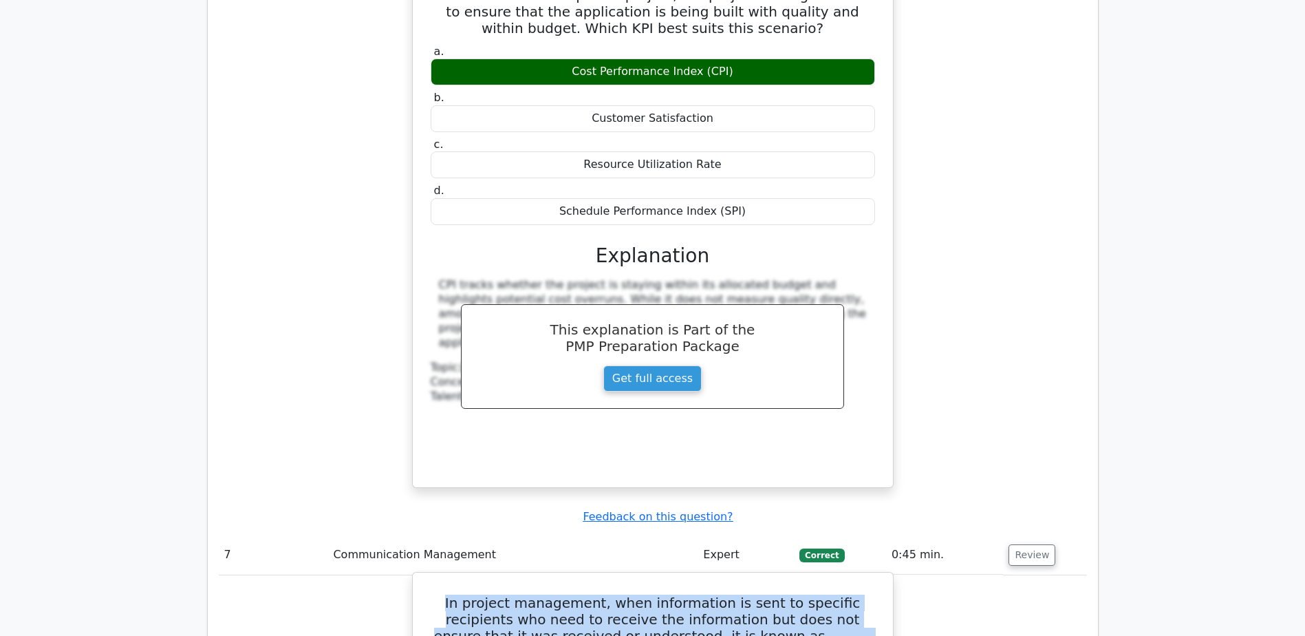
copy div "Push communication"
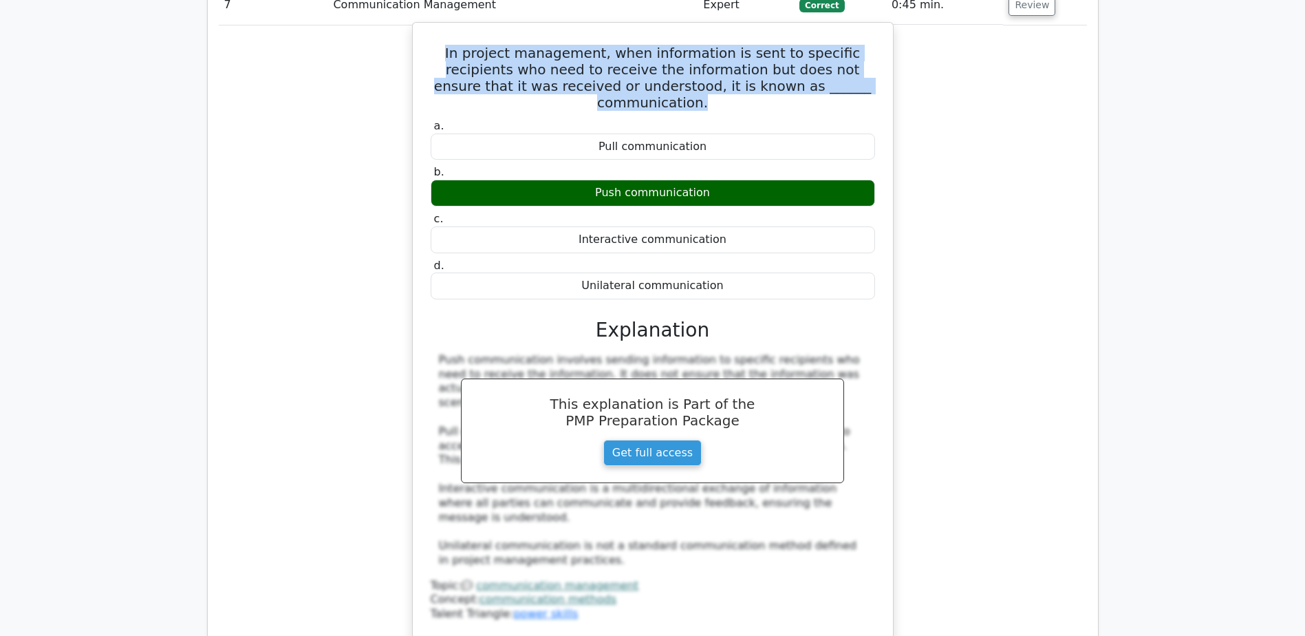
scroll to position [6331, 0]
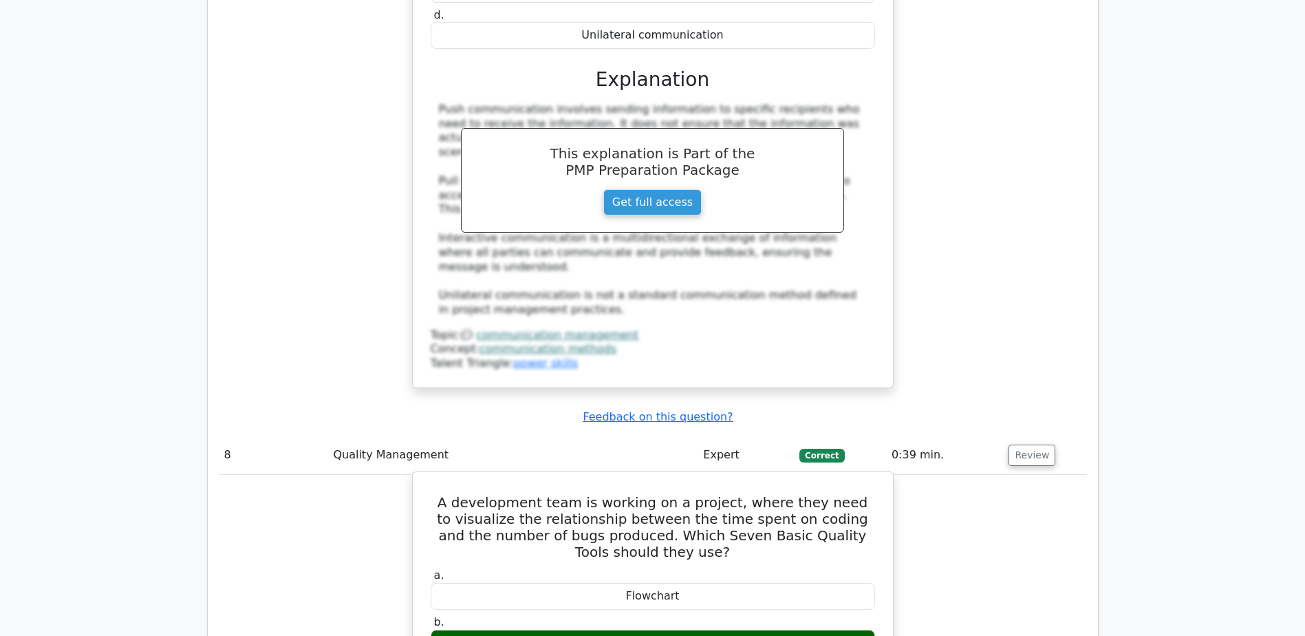
scroll to position [6606, 0]
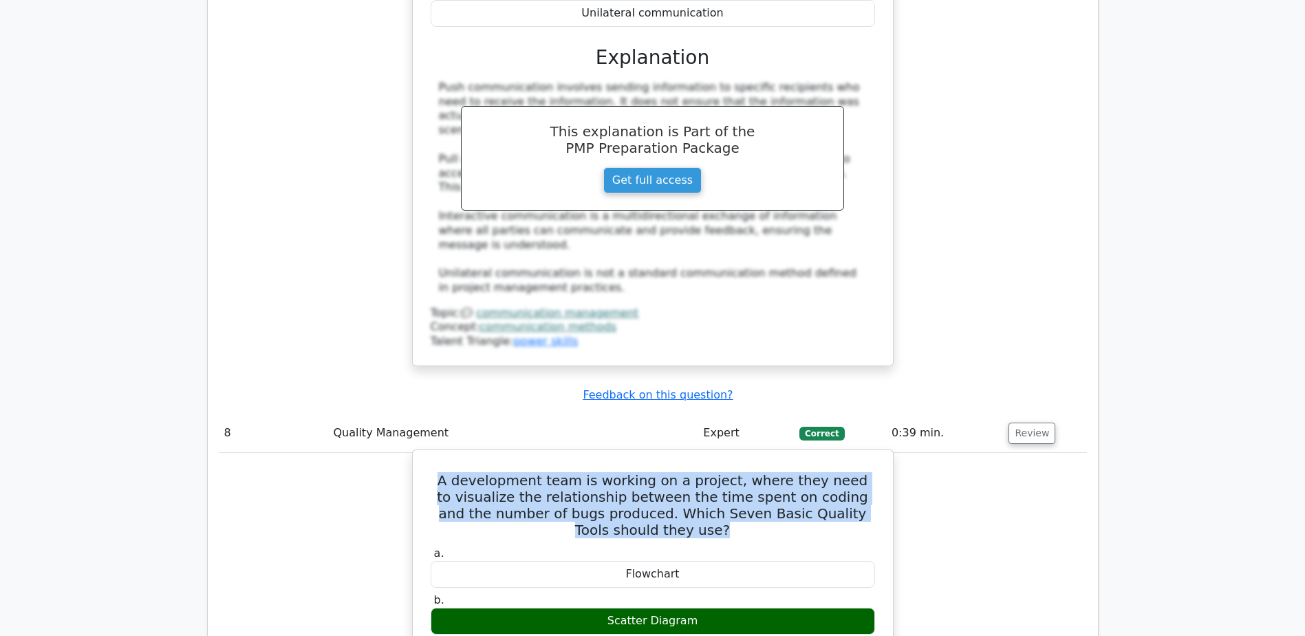
drag, startPoint x: 447, startPoint y: 173, endPoint x: 737, endPoint y: 237, distance: 297.4
copy h5 "A development team is working on a project, where they need to visualize the re…"
drag, startPoint x: 599, startPoint y: 320, endPoint x: 729, endPoint y: 310, distance: 131.1
click at [729, 608] on div "Scatter Diagram" at bounding box center [653, 621] width 445 height 27
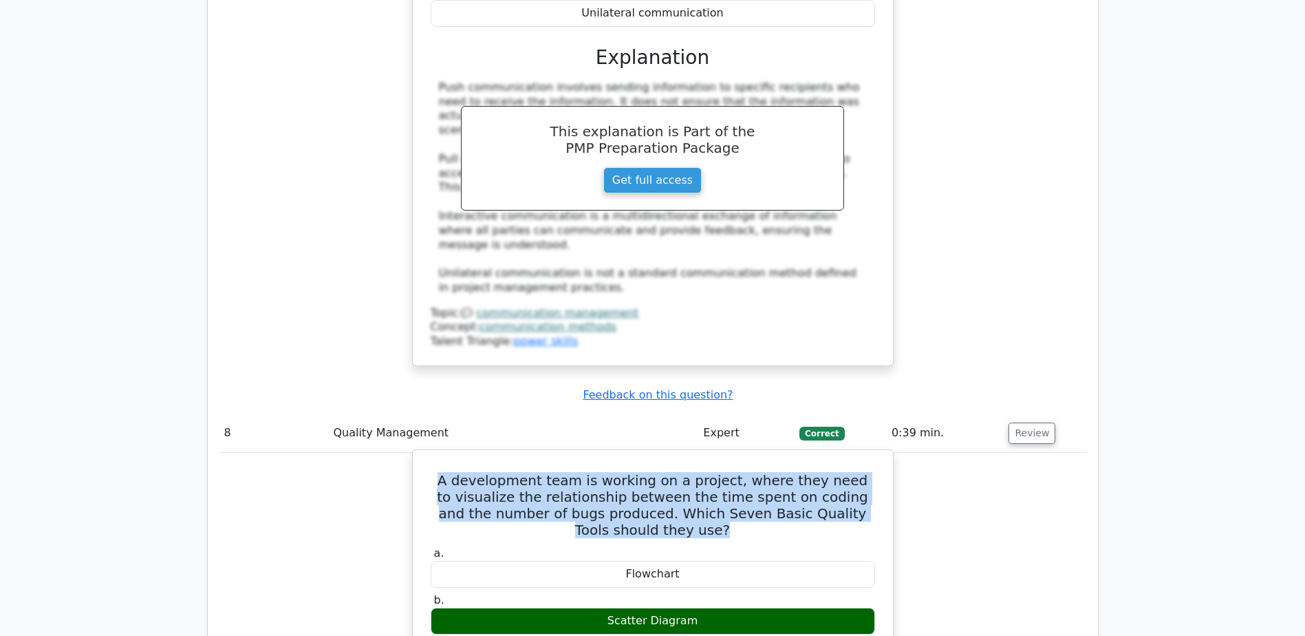
copy div "Scatter Diagram"
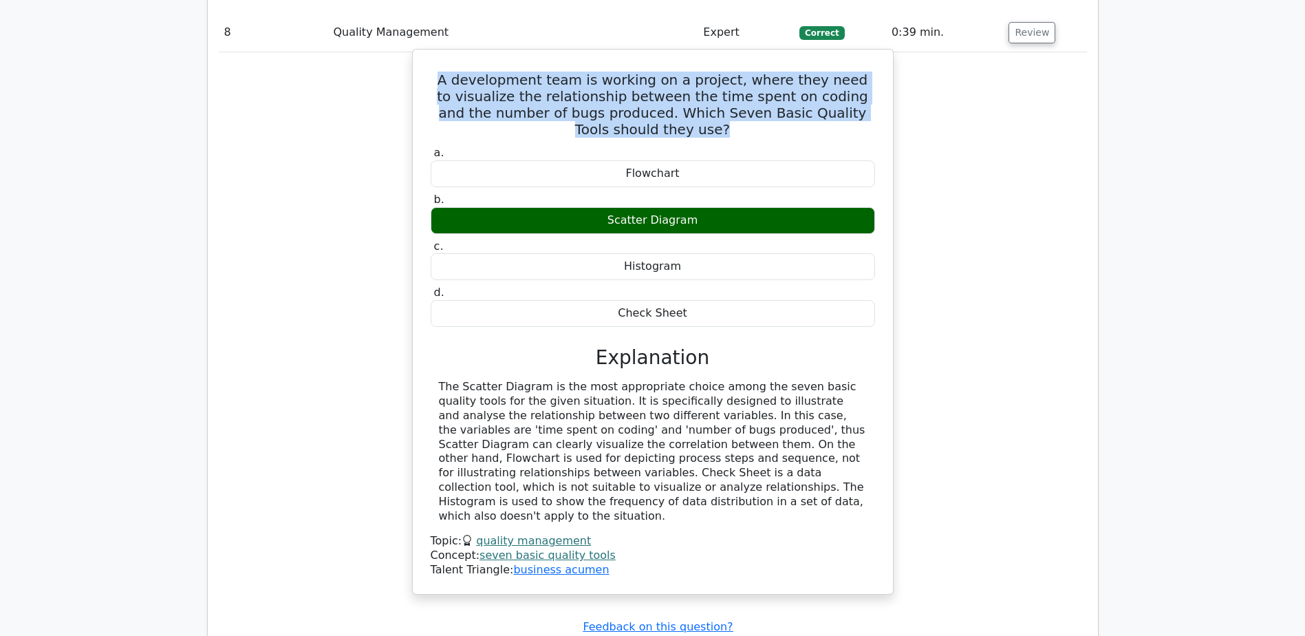
scroll to position [7019, 0]
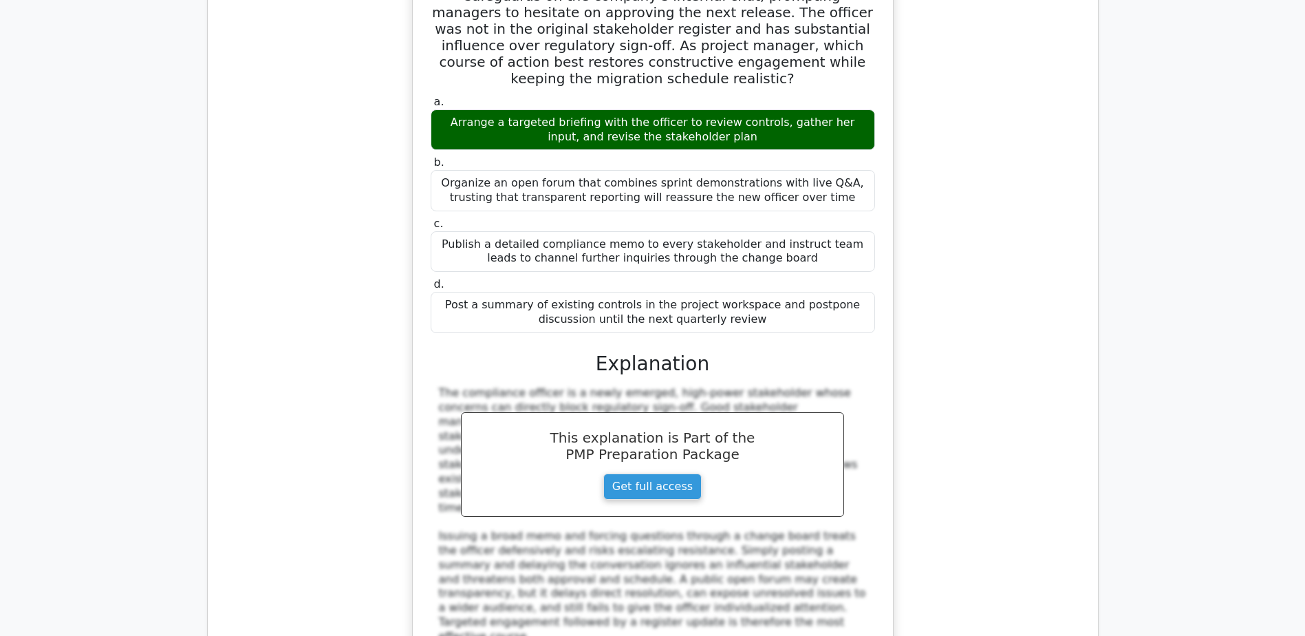
scroll to position [7776, 0]
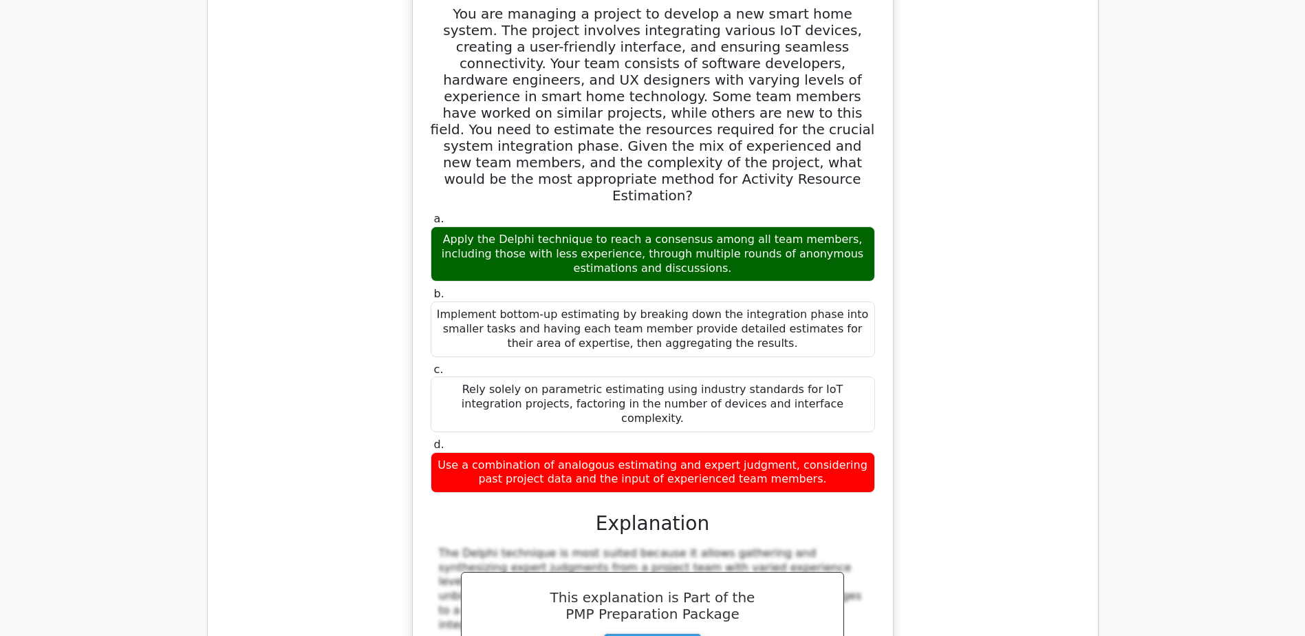
scroll to position [8670, 0]
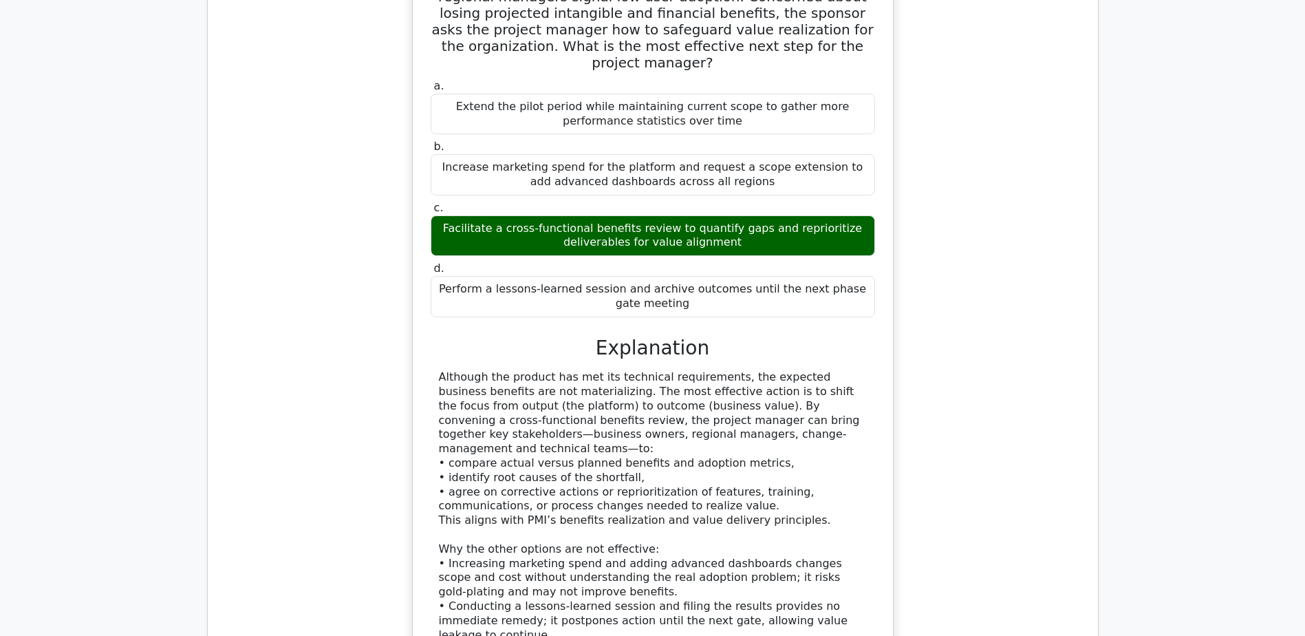
scroll to position [9496, 0]
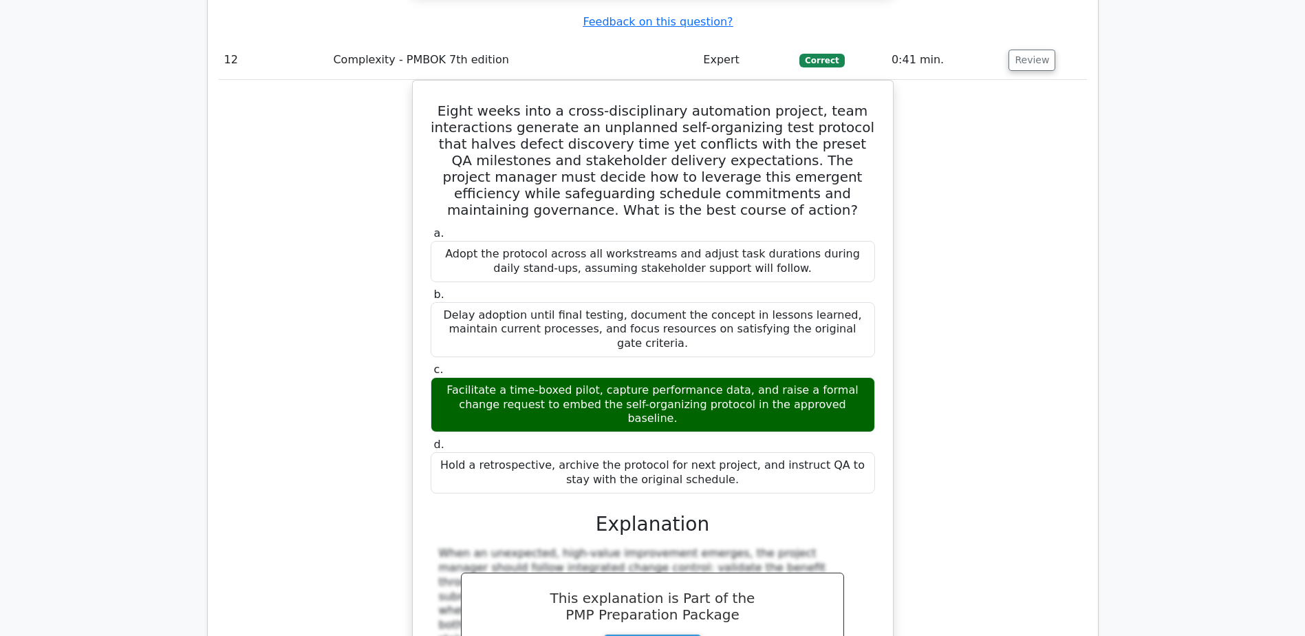
scroll to position [10253, 0]
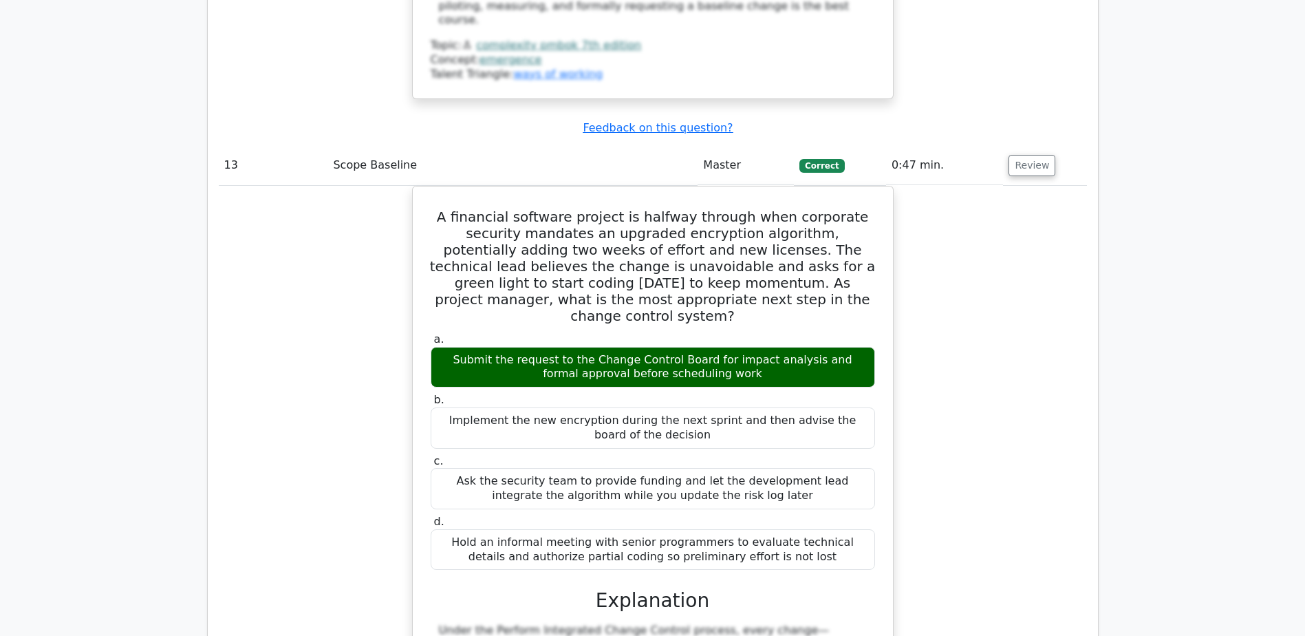
scroll to position [11010, 0]
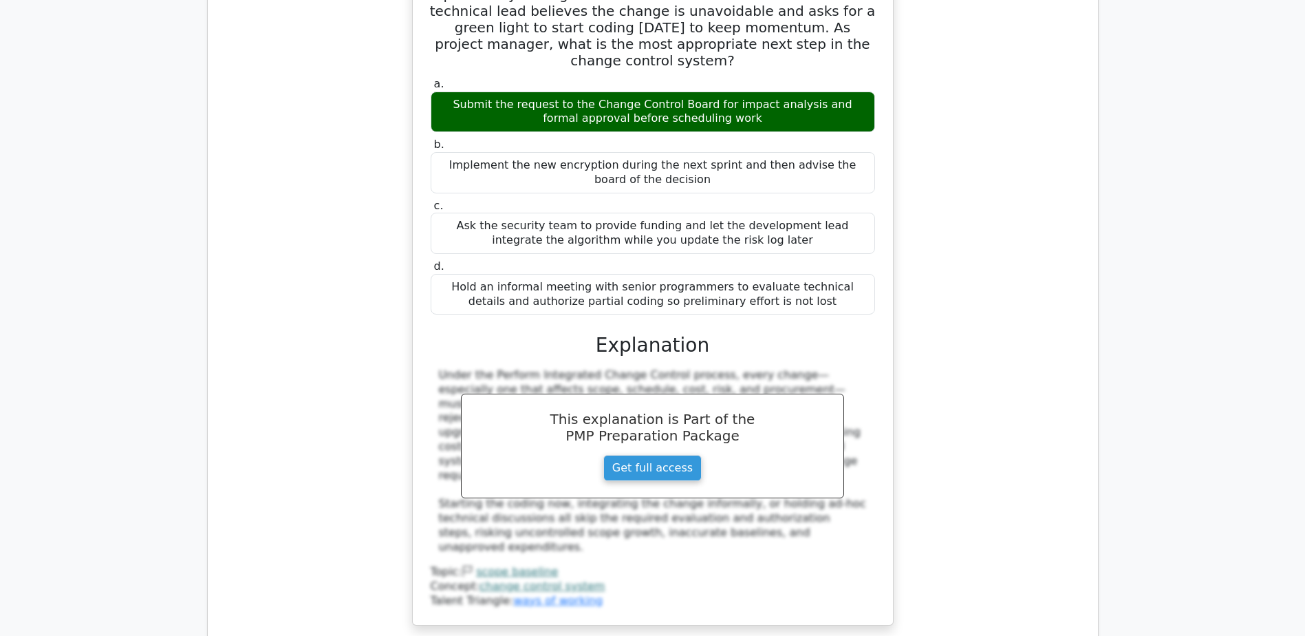
scroll to position [11216, 0]
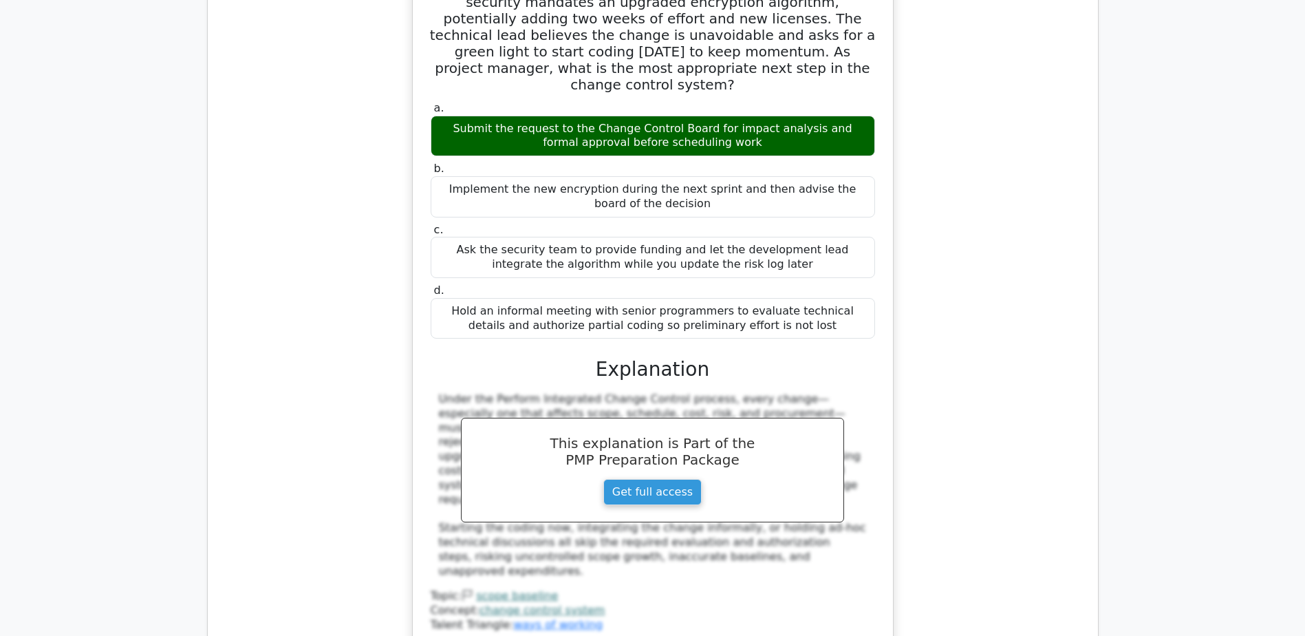
drag, startPoint x: 451, startPoint y: 173, endPoint x: 865, endPoint y: 211, distance: 416.0
copy h5 "Your project involves the extraction of minerals from the seabed, potentially a…"
drag, startPoint x: 589, startPoint y: 348, endPoint x: 739, endPoint y: 344, distance: 150.1
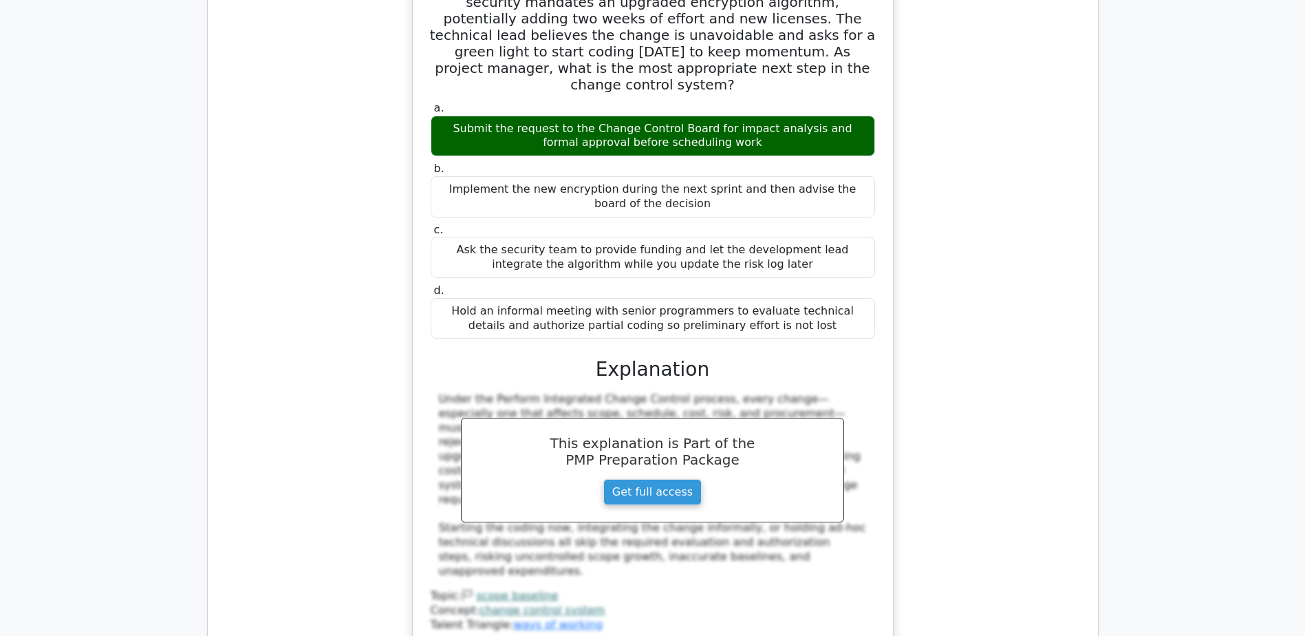
copy div "Regulating services"
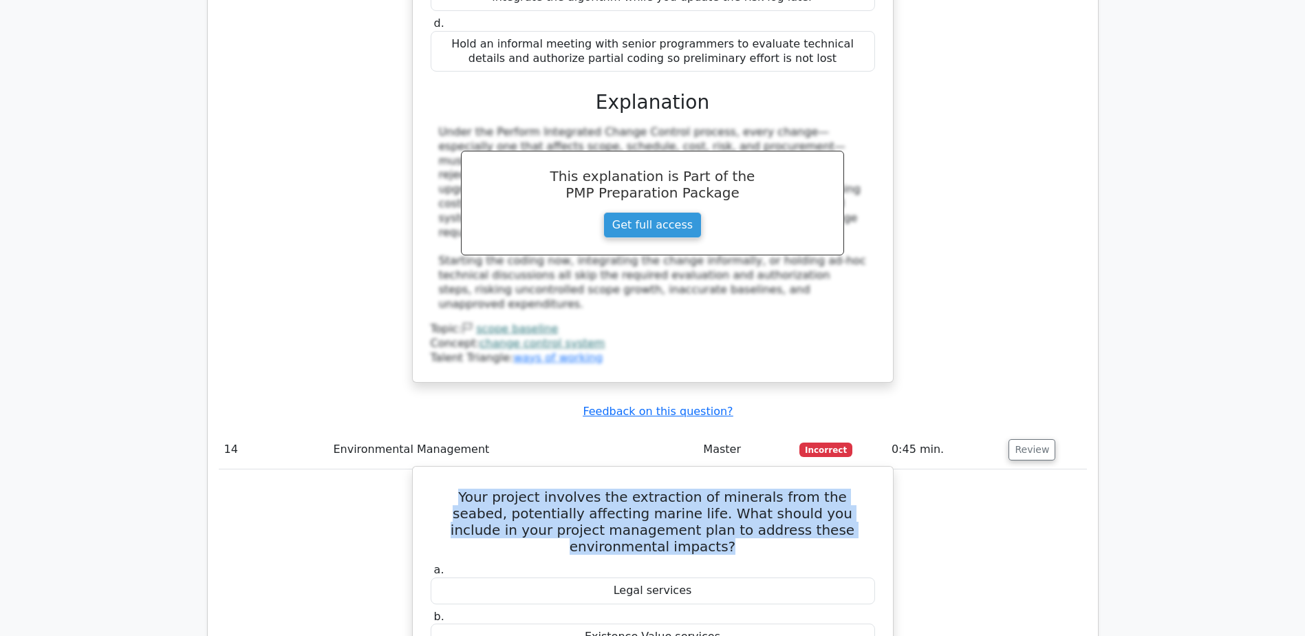
scroll to position [11561, 0]
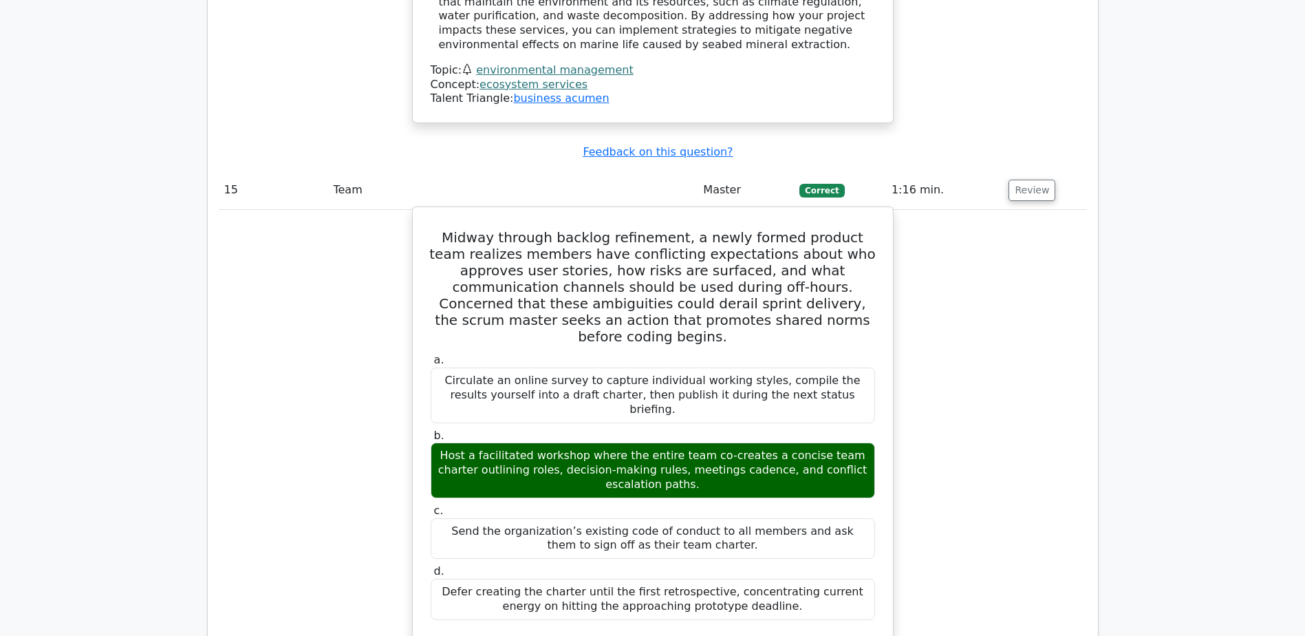
scroll to position [12386, 0]
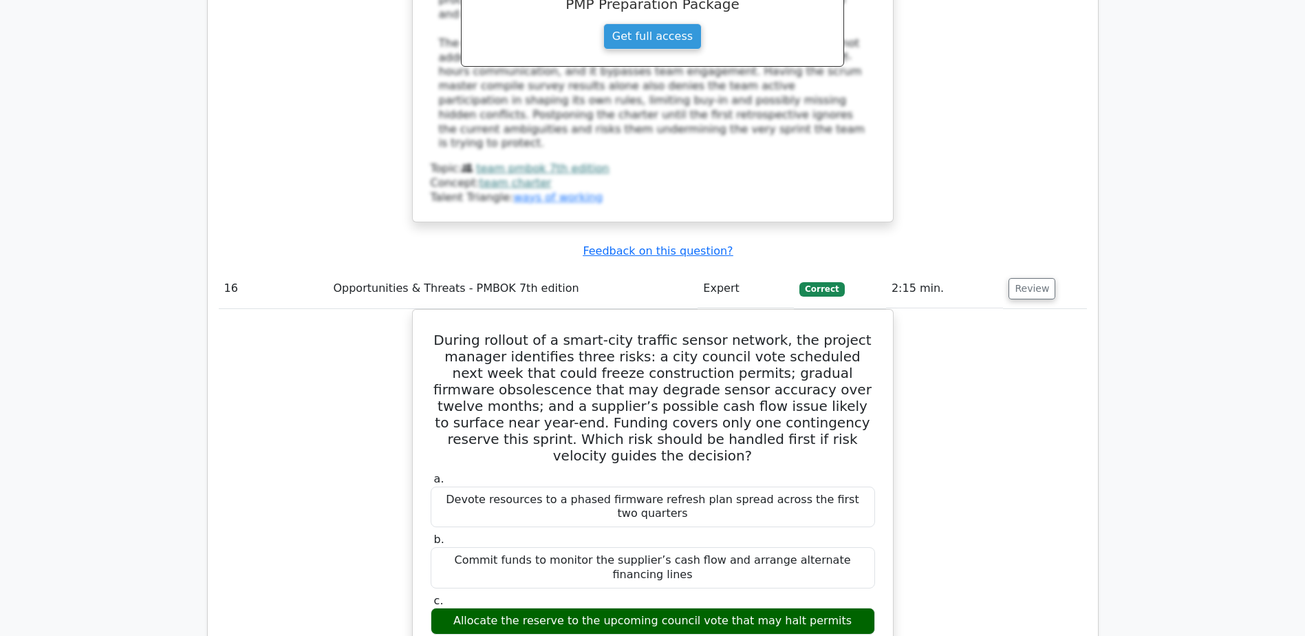
scroll to position [13074, 0]
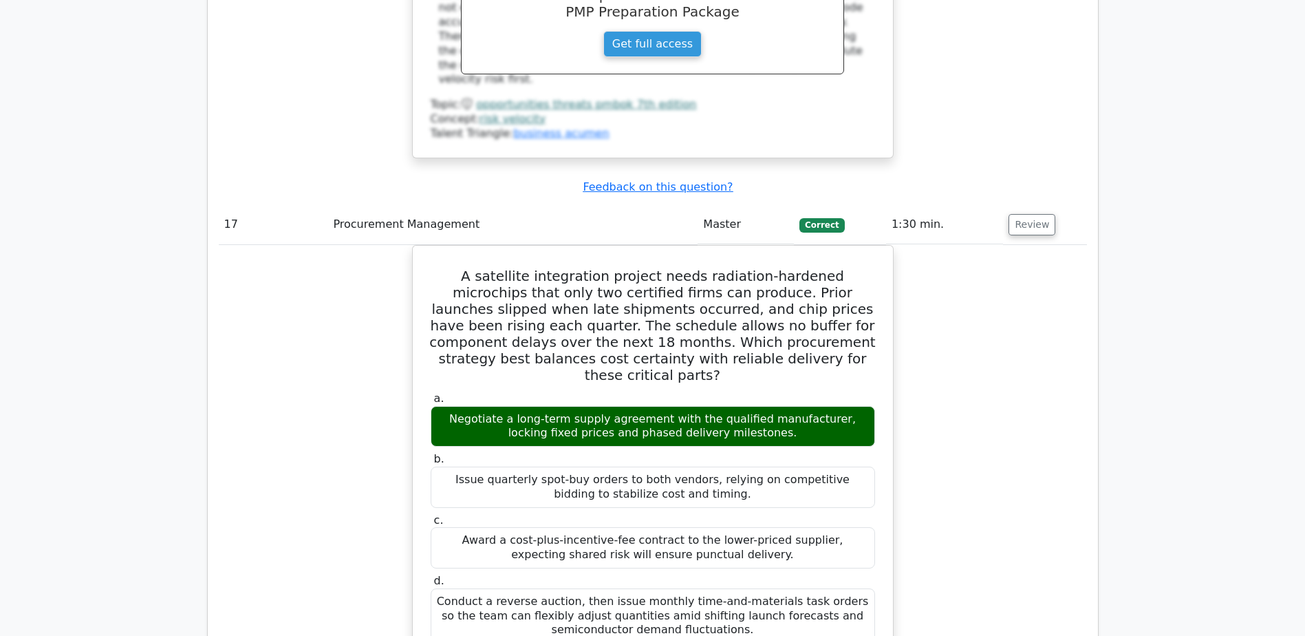
scroll to position [13900, 0]
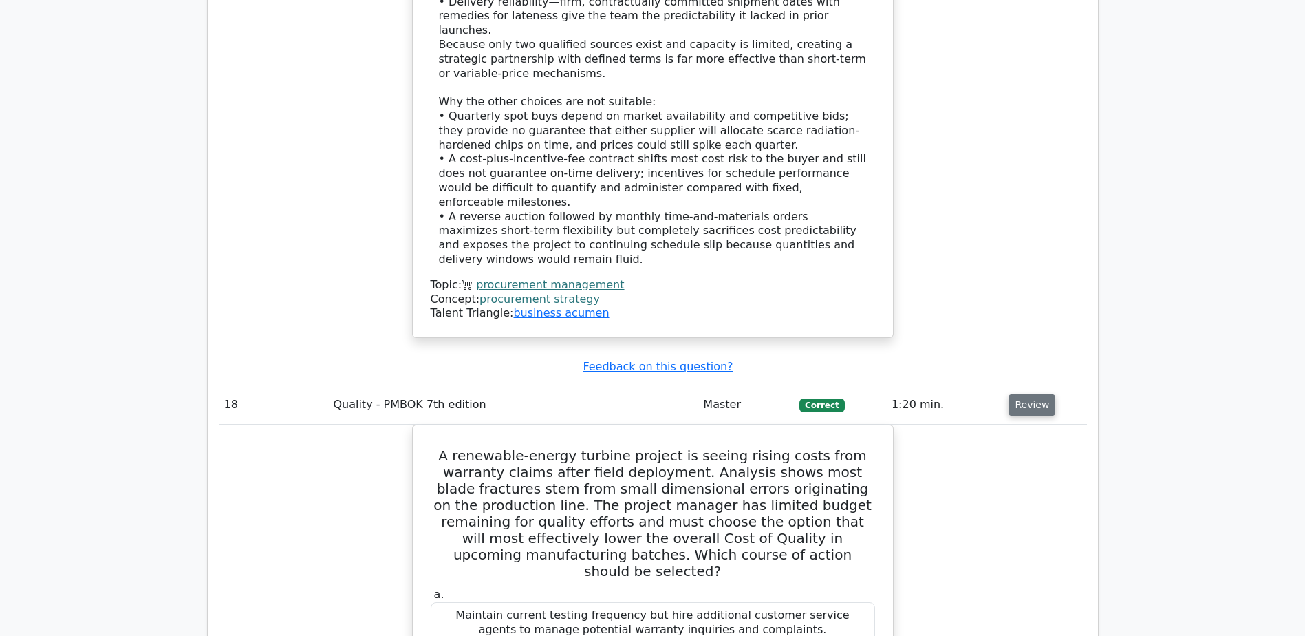
scroll to position [14657, 0]
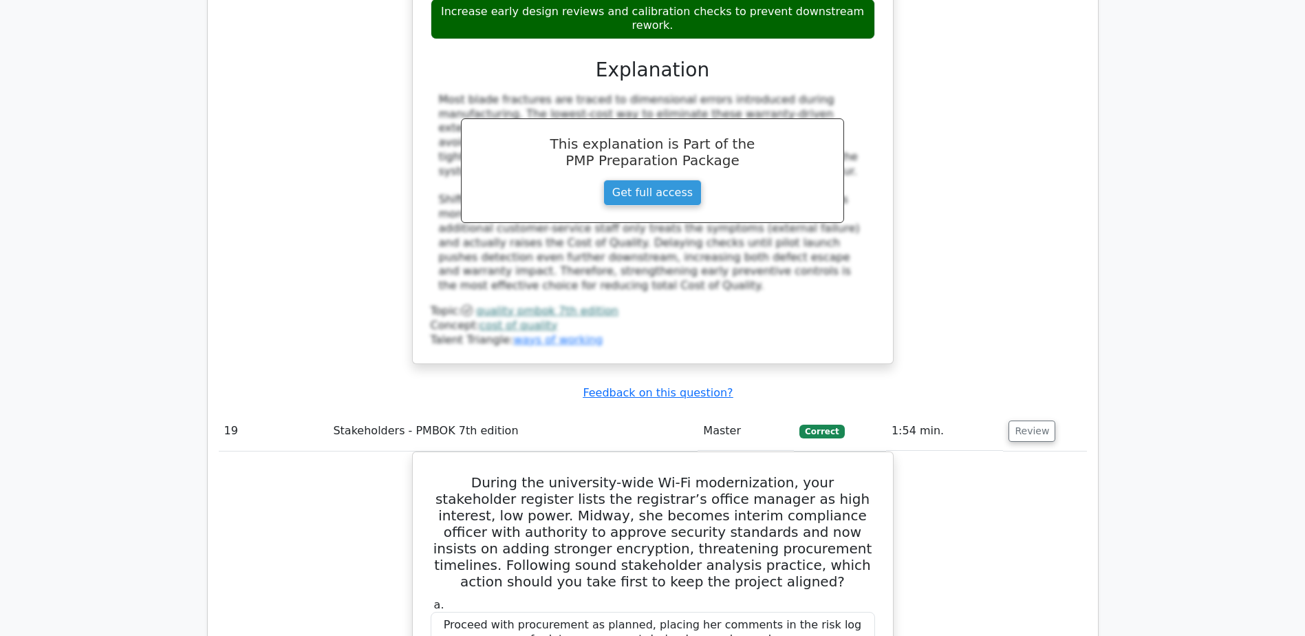
scroll to position [15483, 0]
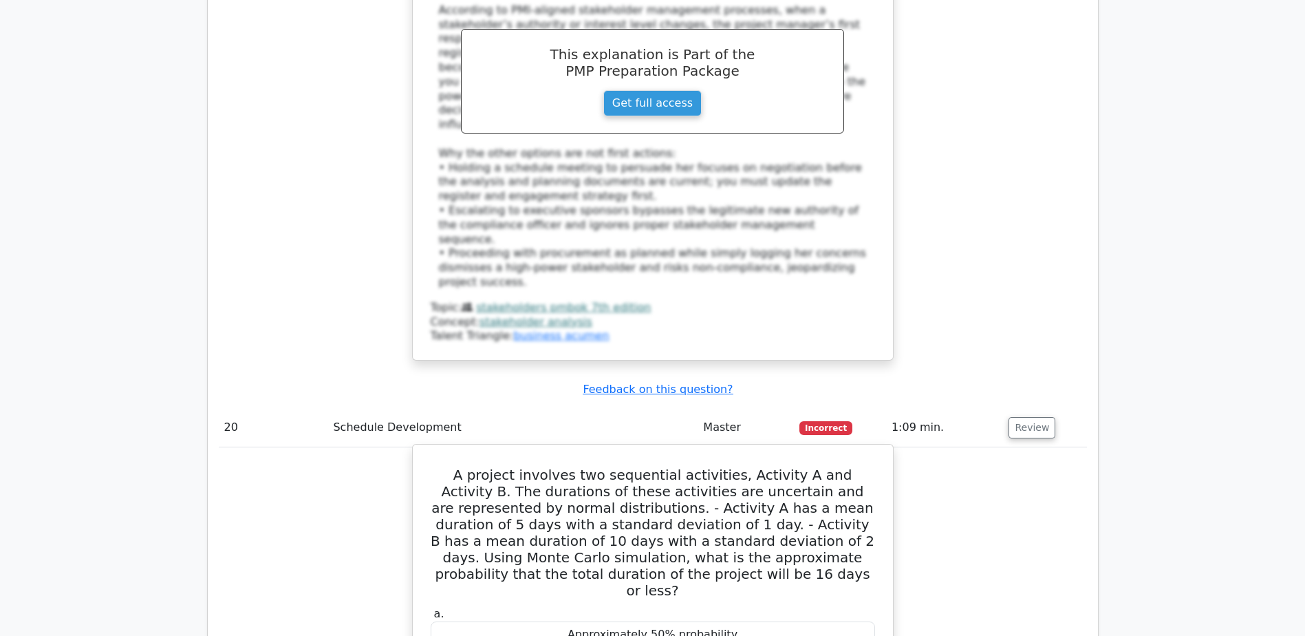
scroll to position [16377, 0]
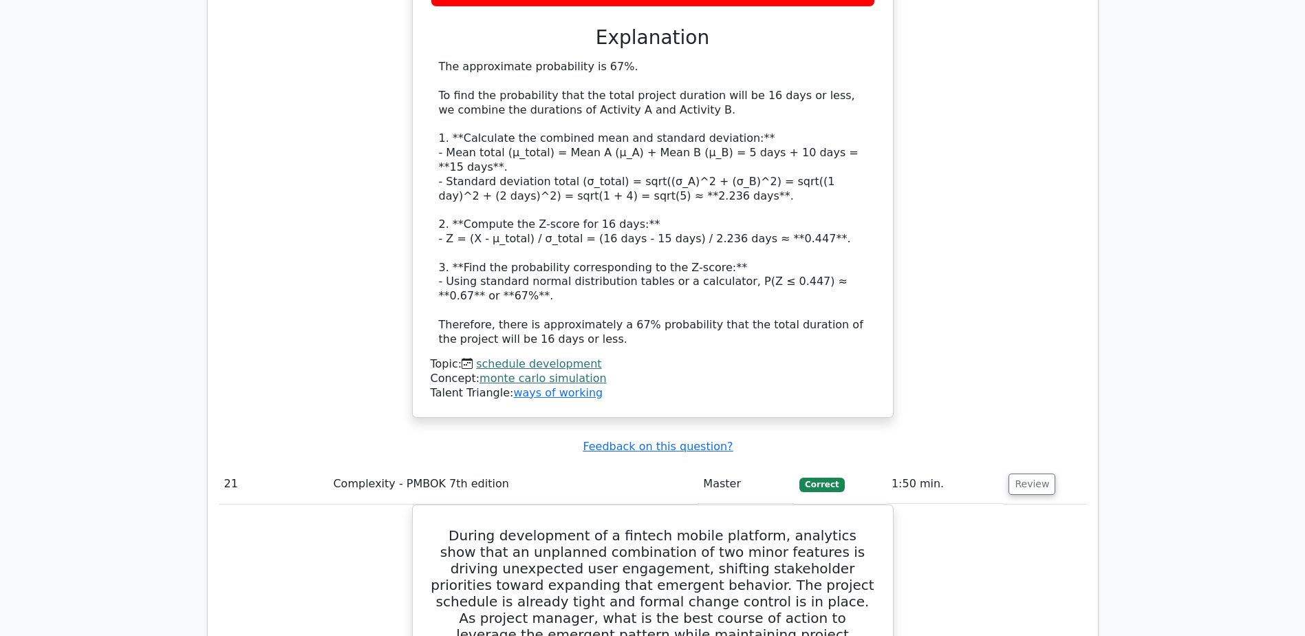
scroll to position [17134, 0]
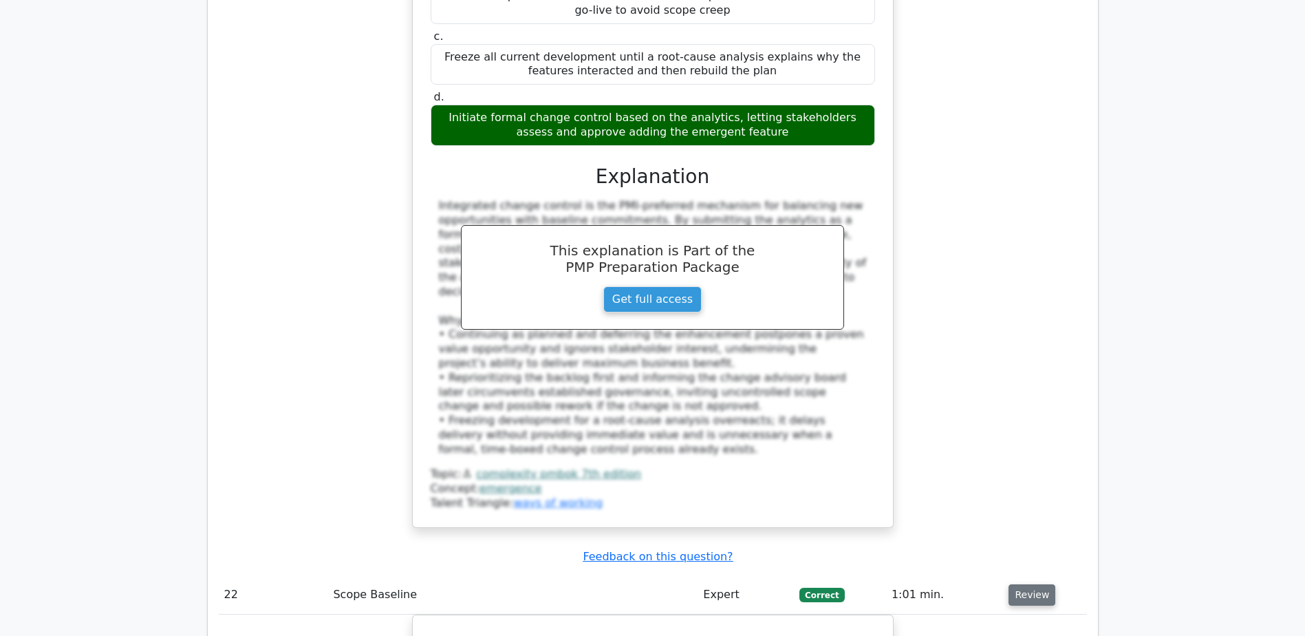
scroll to position [17960, 0]
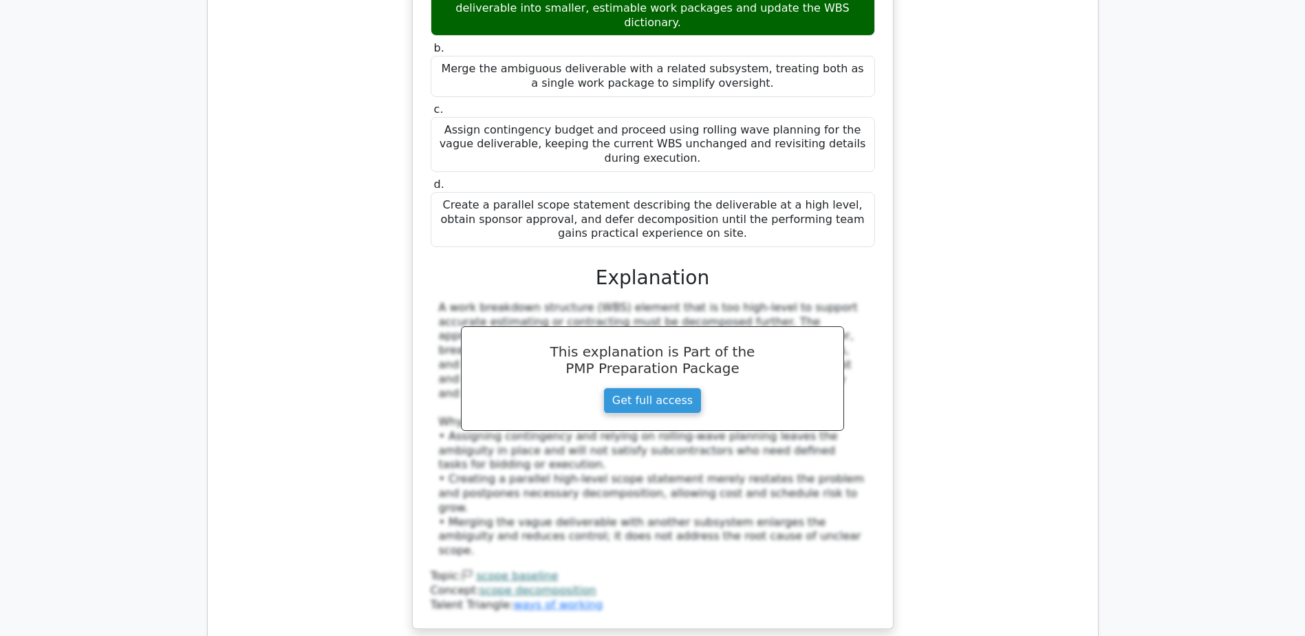
scroll to position [18717, 0]
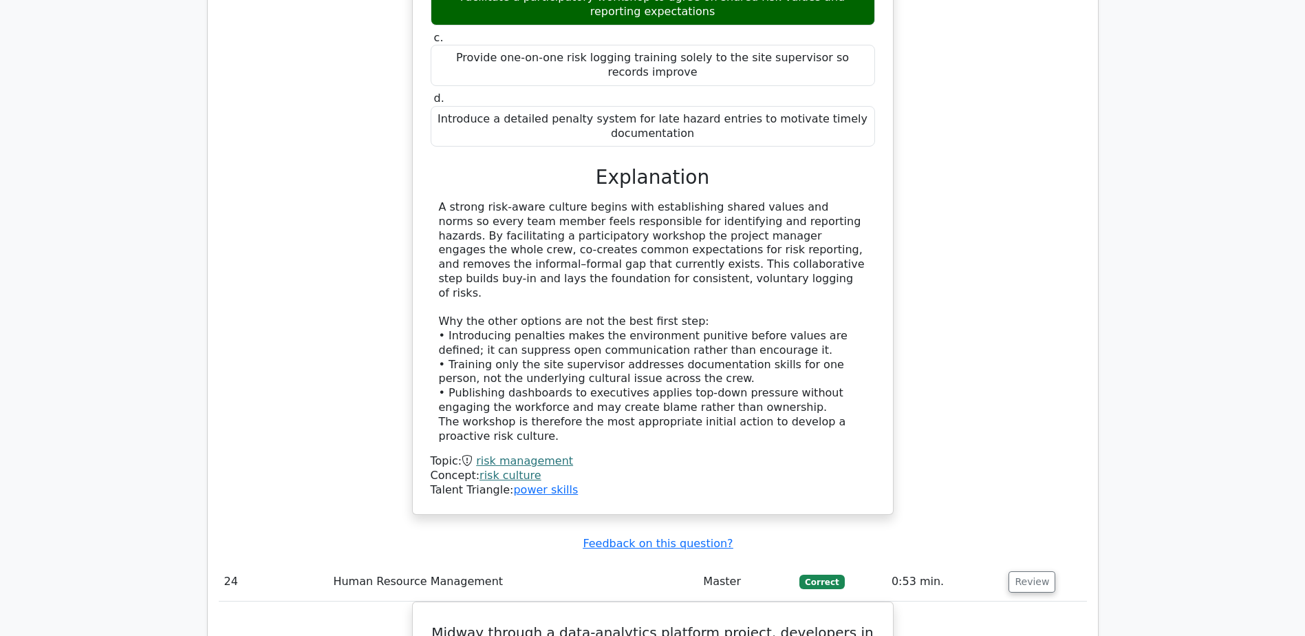
scroll to position [19612, 0]
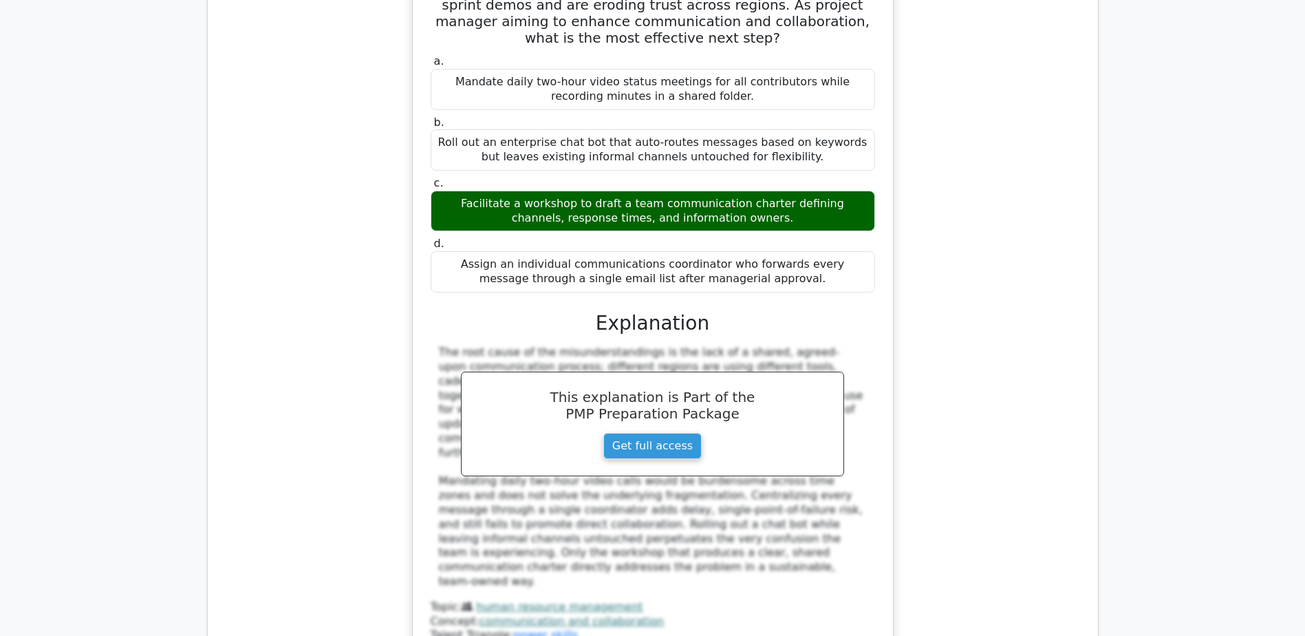
scroll to position [20300, 0]
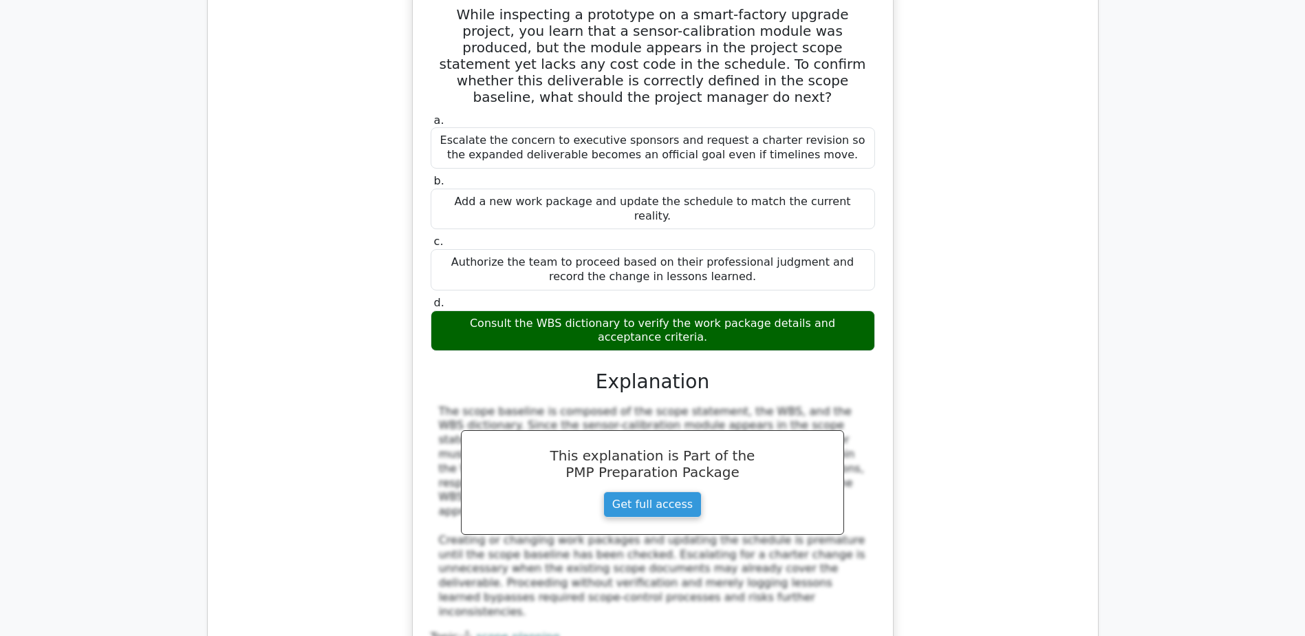
scroll to position [21125, 0]
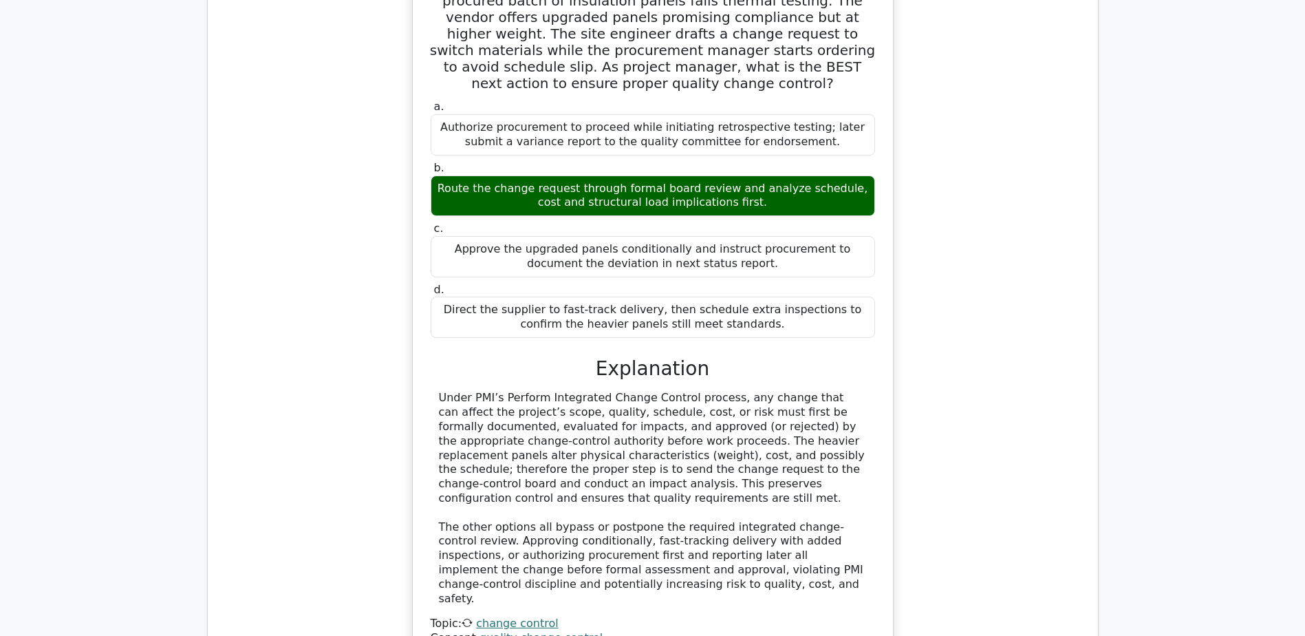
scroll to position [22020, 0]
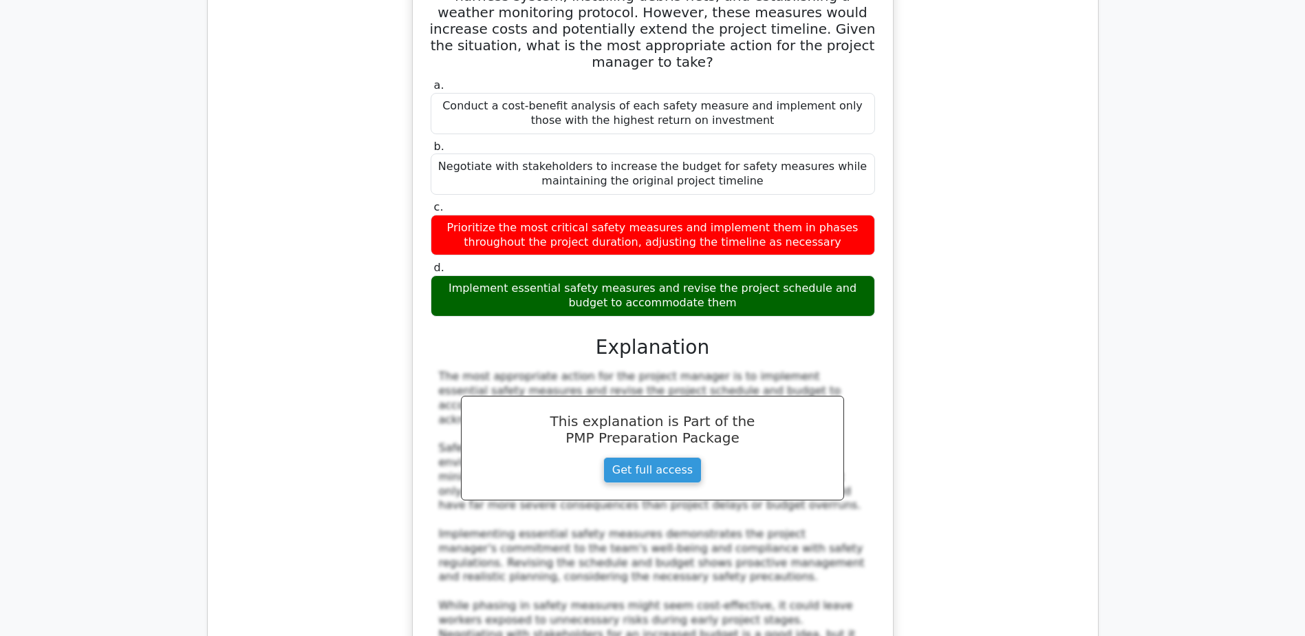
scroll to position [22846, 0]
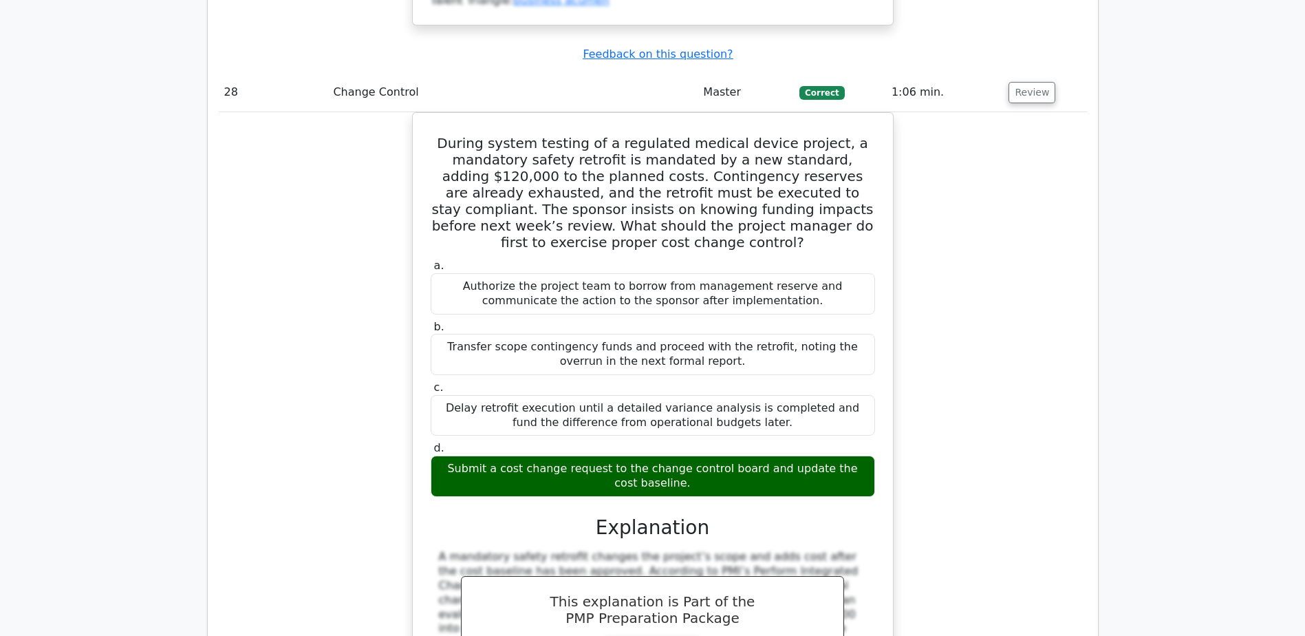
scroll to position [23603, 0]
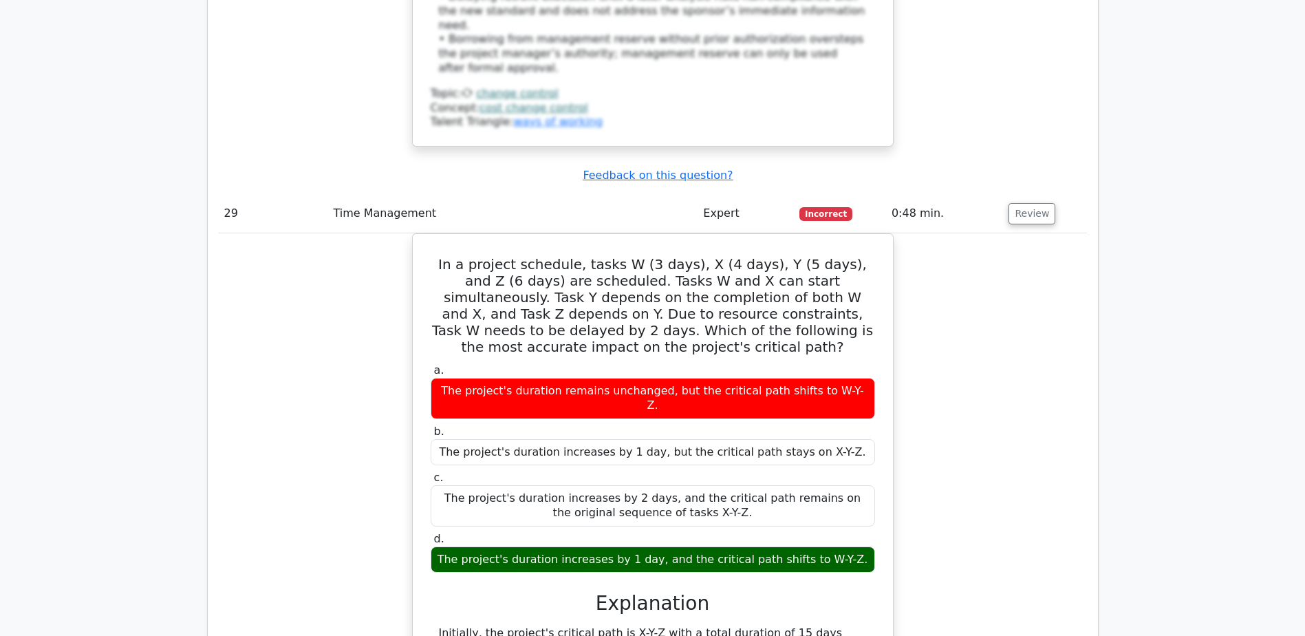
scroll to position [24360, 0]
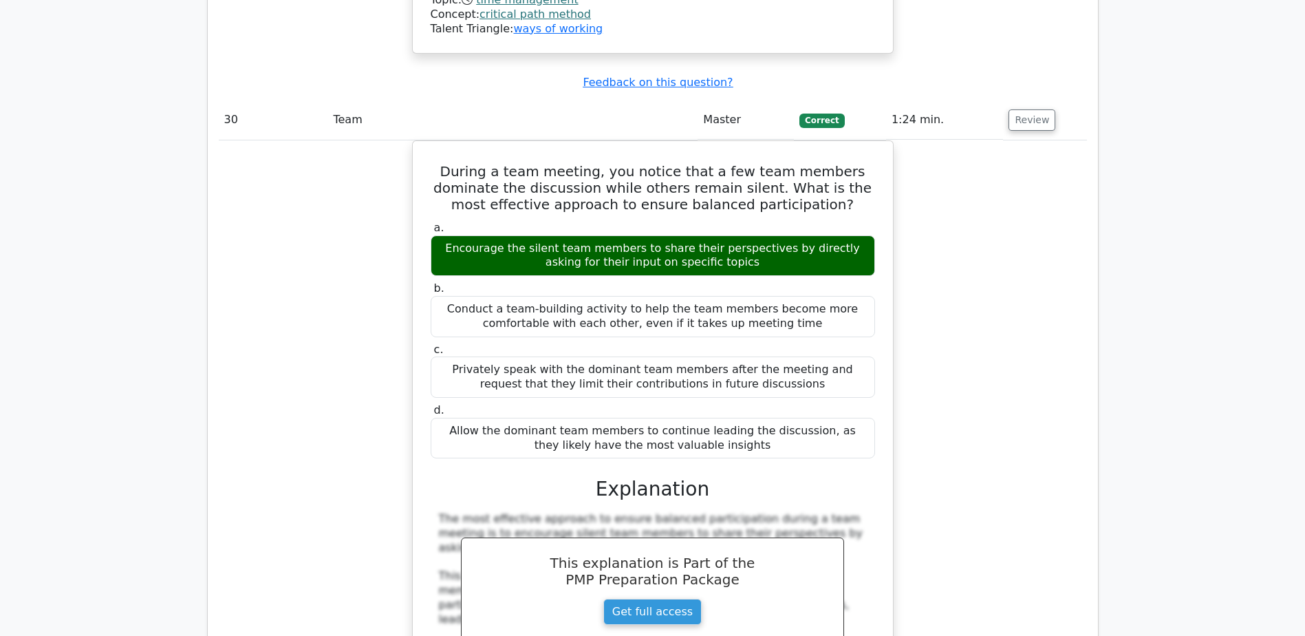
scroll to position [25117, 0]
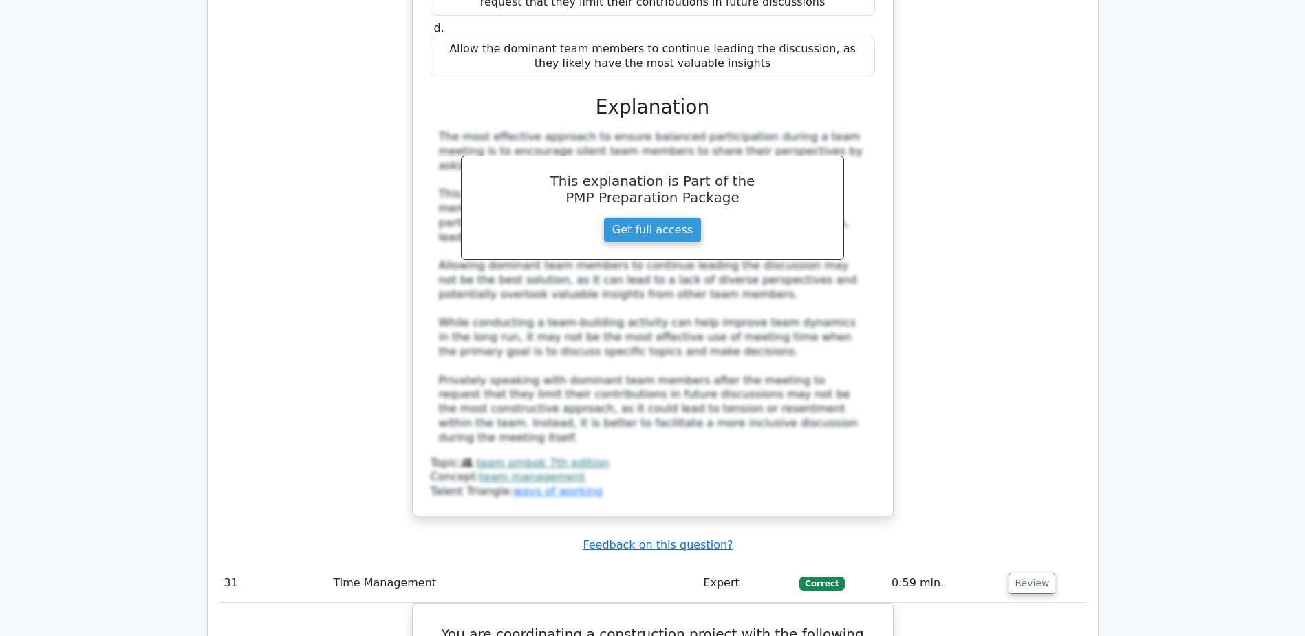
scroll to position [25529, 0]
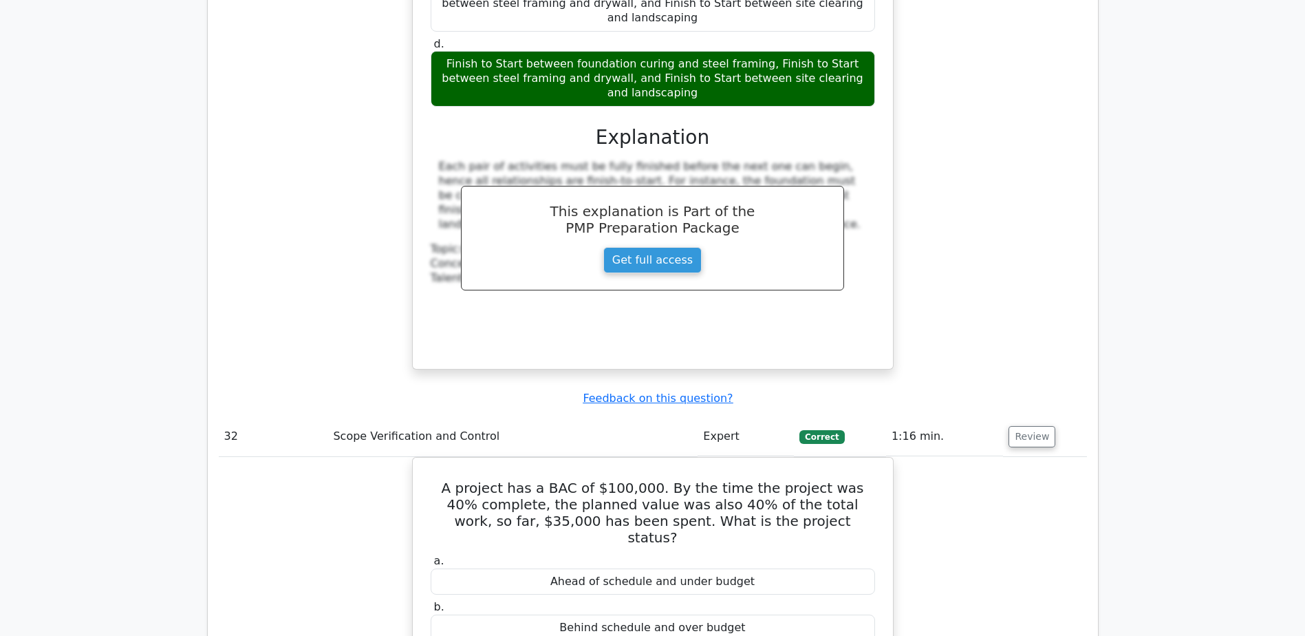
scroll to position [26355, 0]
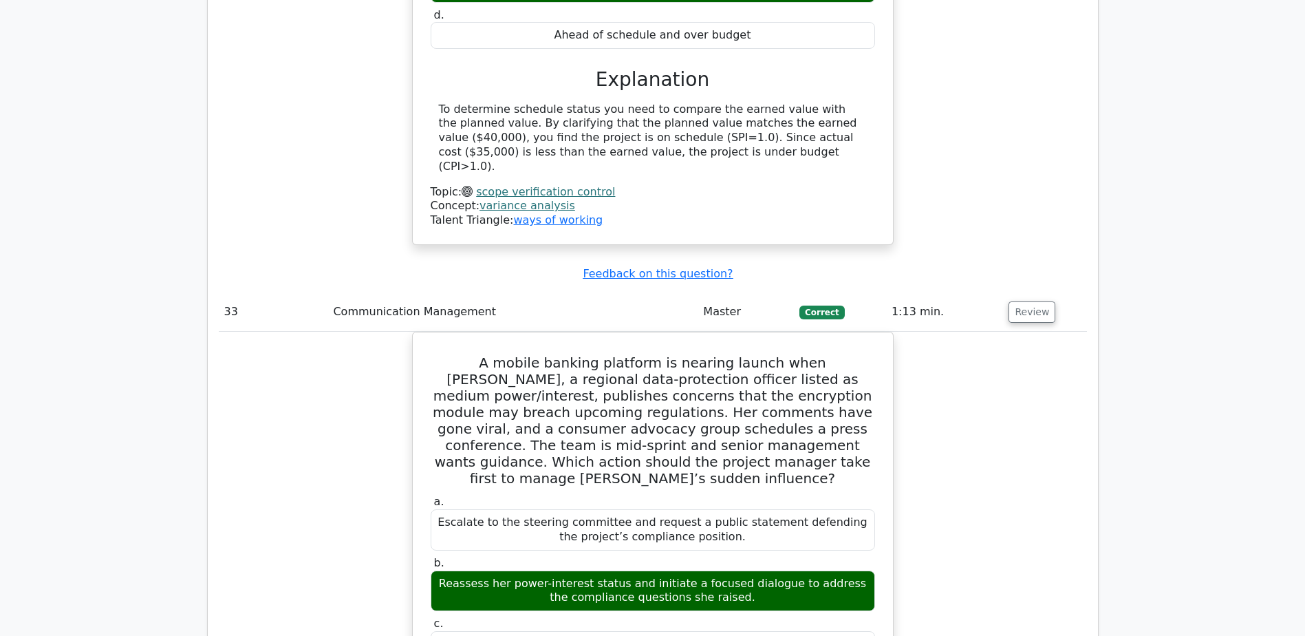
scroll to position [27112, 0]
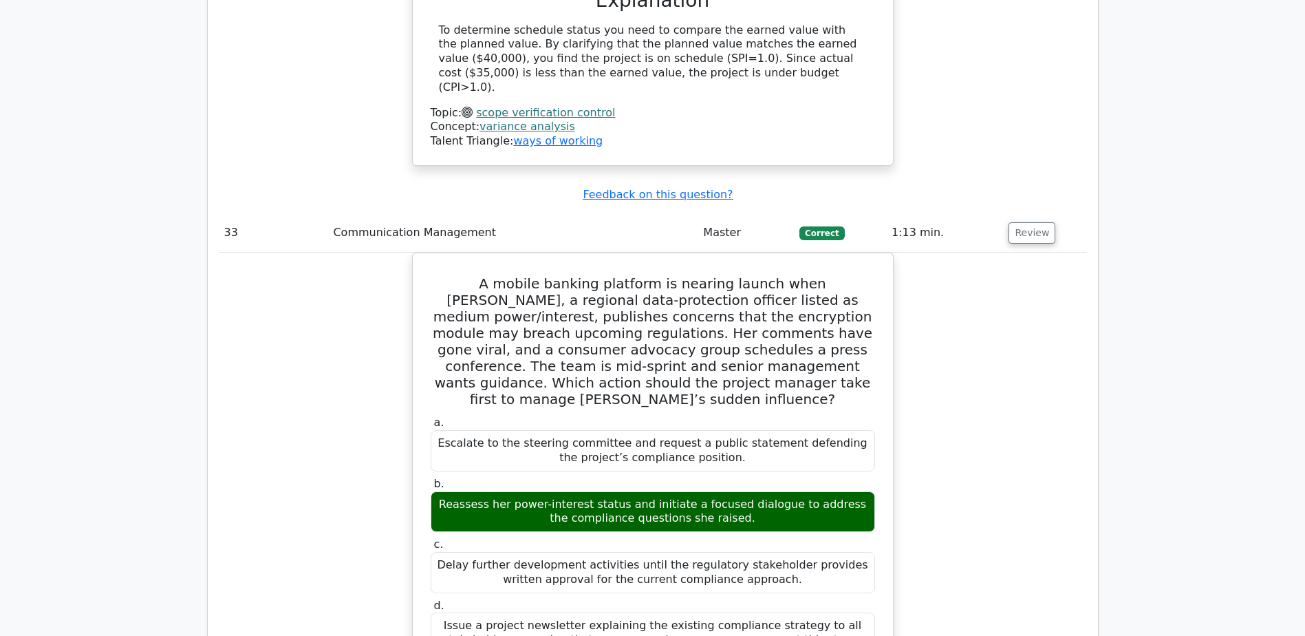
drag, startPoint x: 442, startPoint y: 423, endPoint x: 753, endPoint y: 444, distance: 311.8
copy h5 "Which of the following is a tool used in the Define Scope process of creating a…"
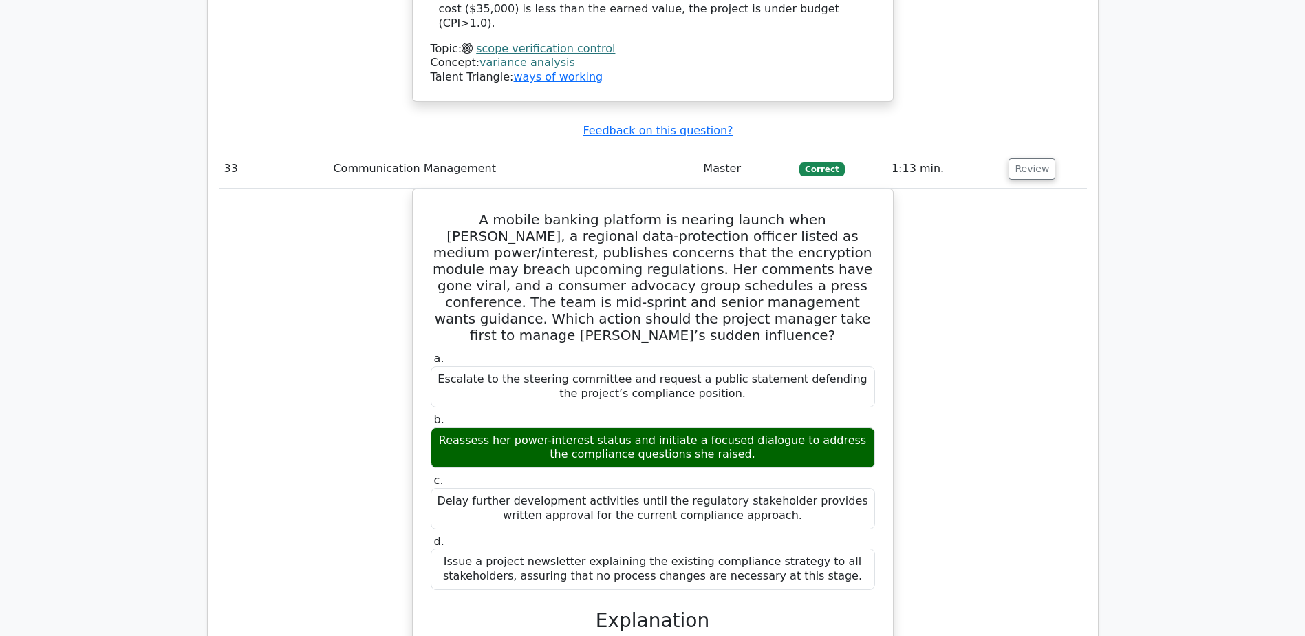
scroll to position [27319, 0]
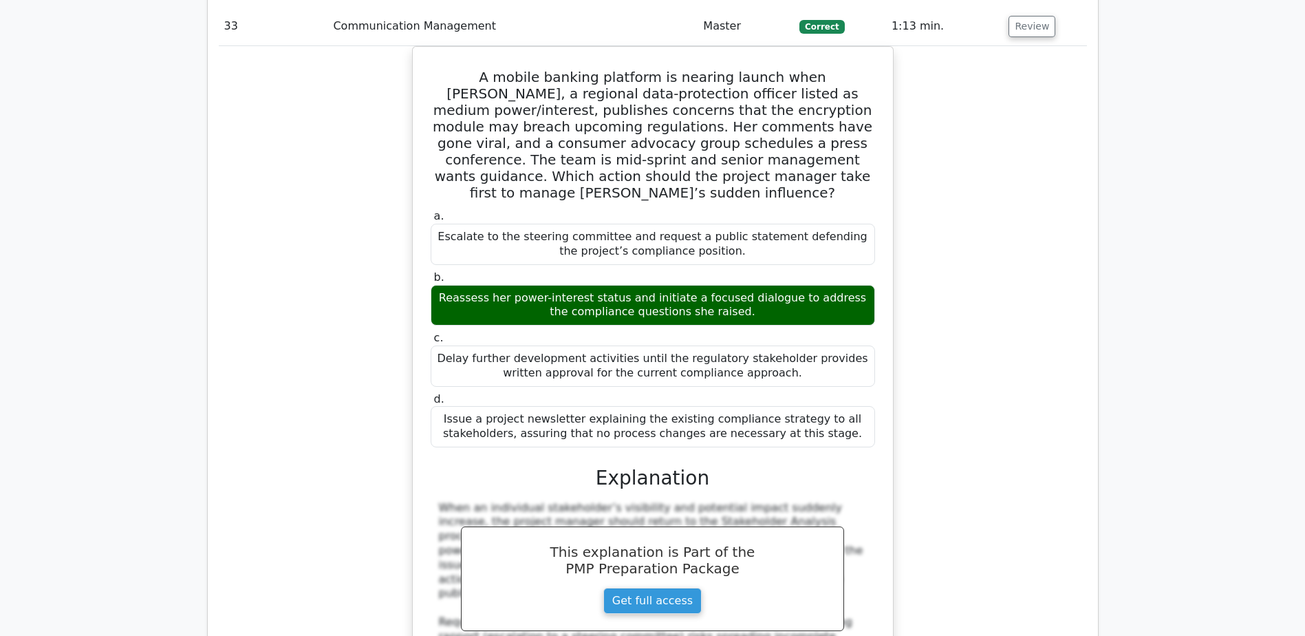
drag, startPoint x: 606, startPoint y: 367, endPoint x: 730, endPoint y: 376, distance: 124.8
copy div "Product Analysis"
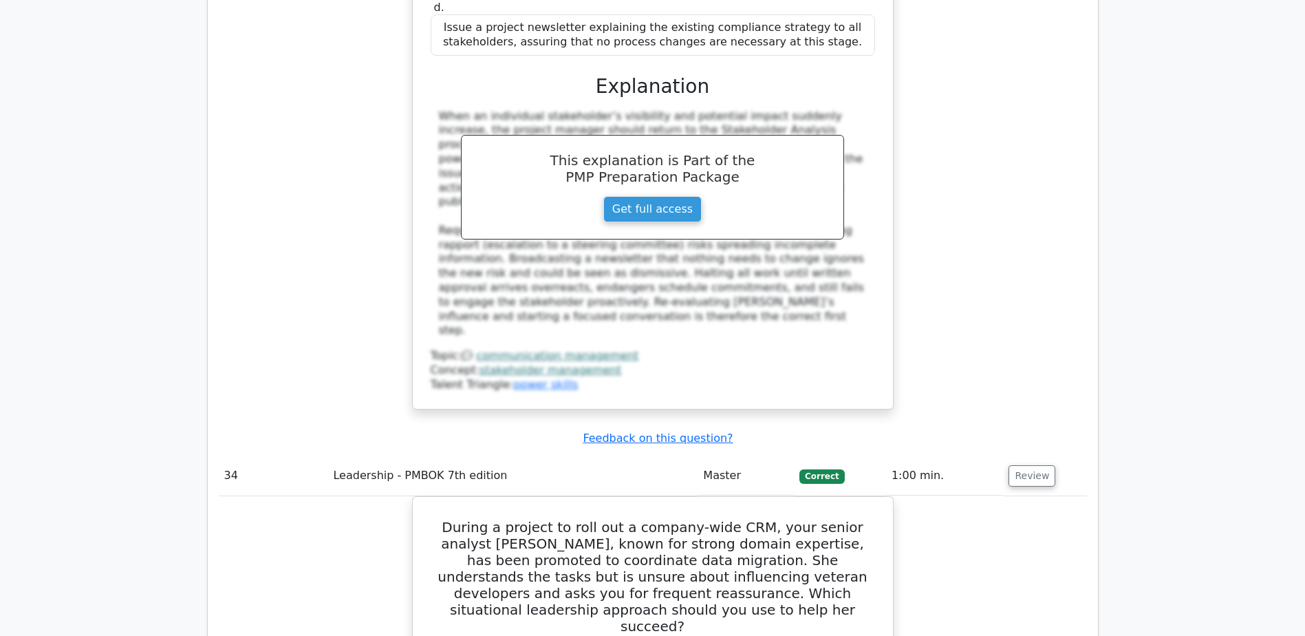
scroll to position [27731, 0]
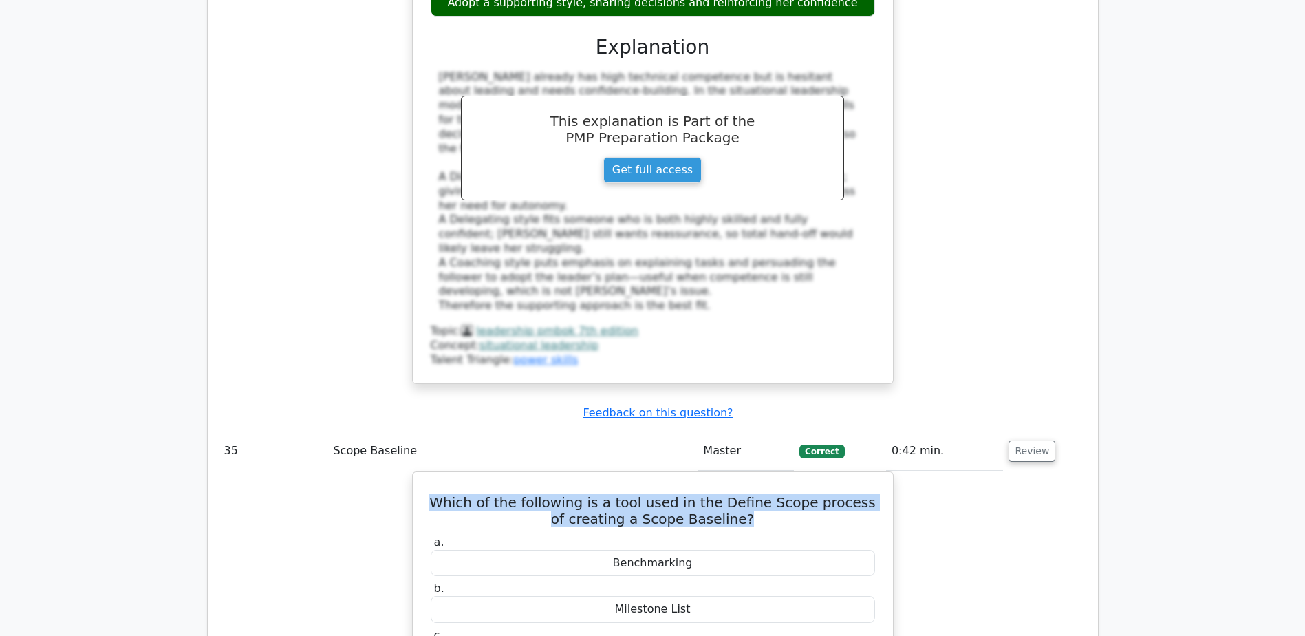
scroll to position [28557, 0]
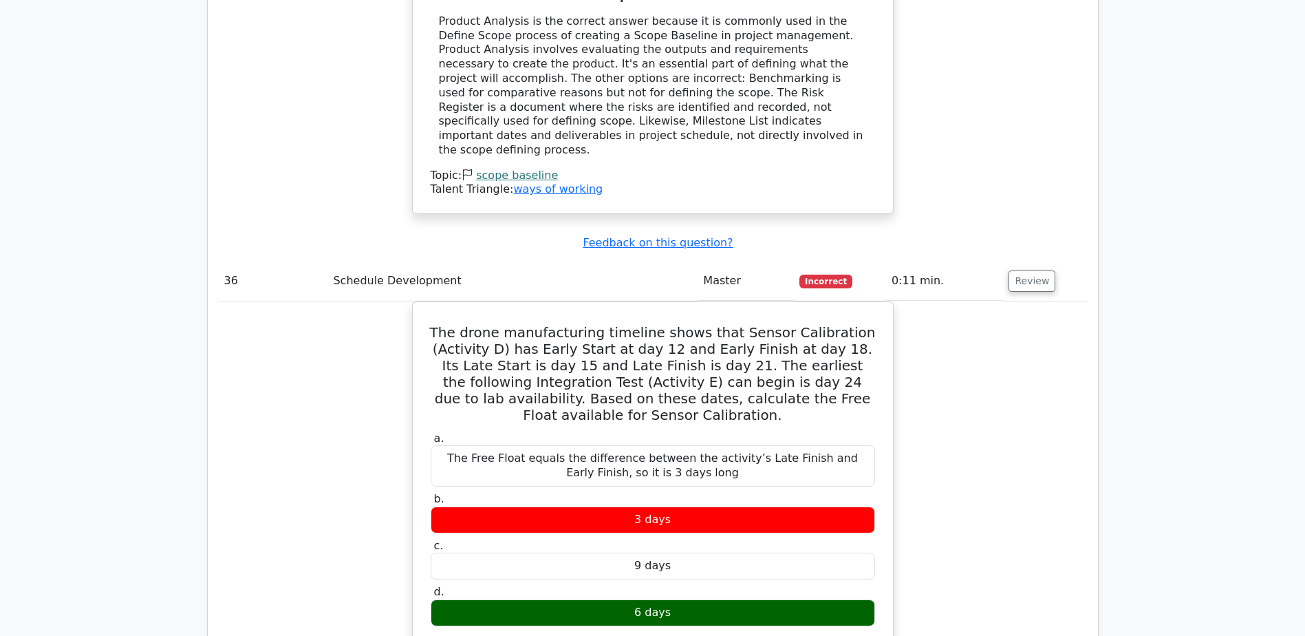
scroll to position [29314, 0]
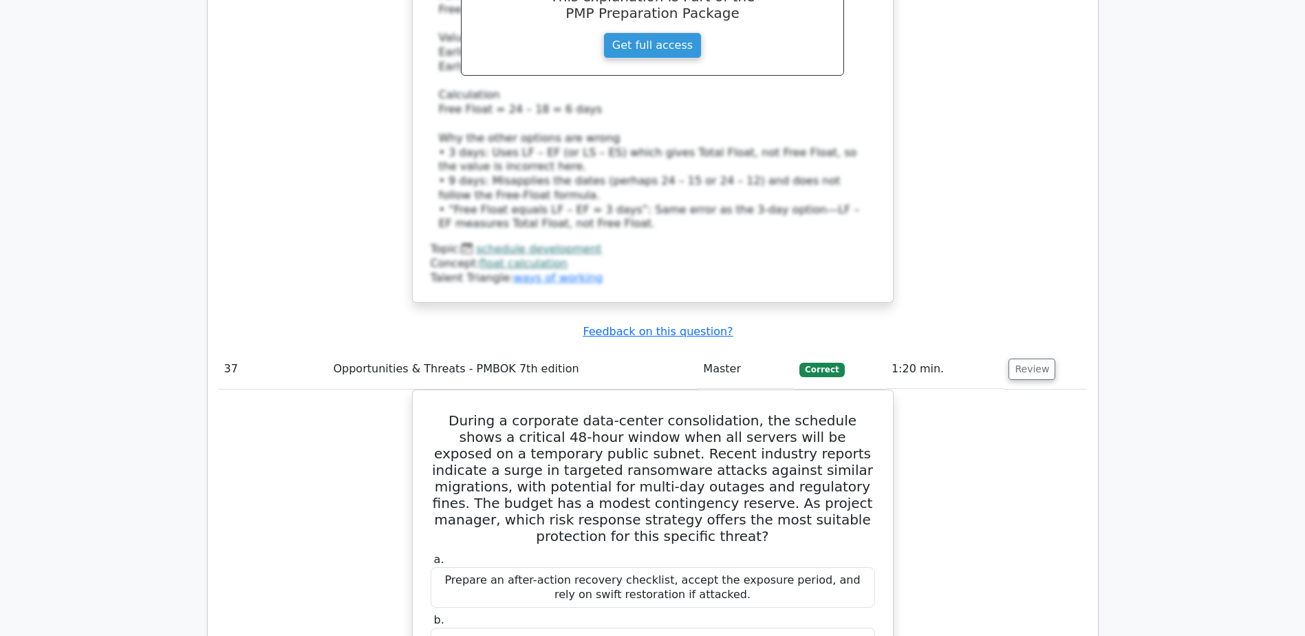
scroll to position [30071, 0]
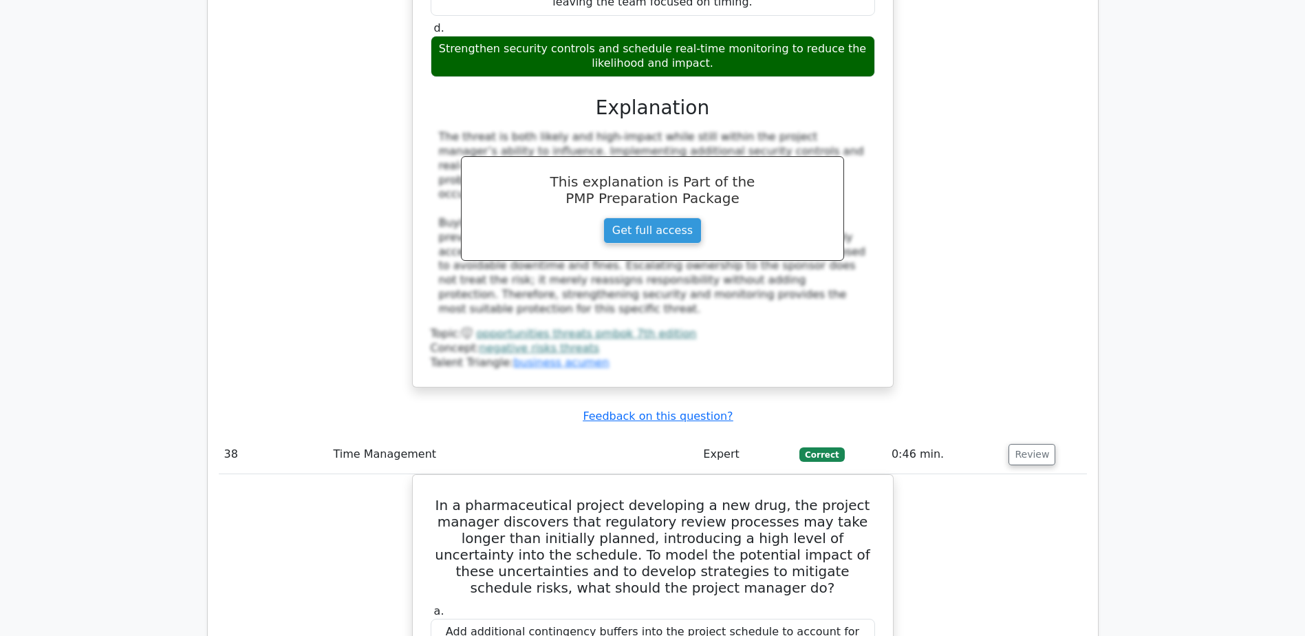
scroll to position [30828, 0]
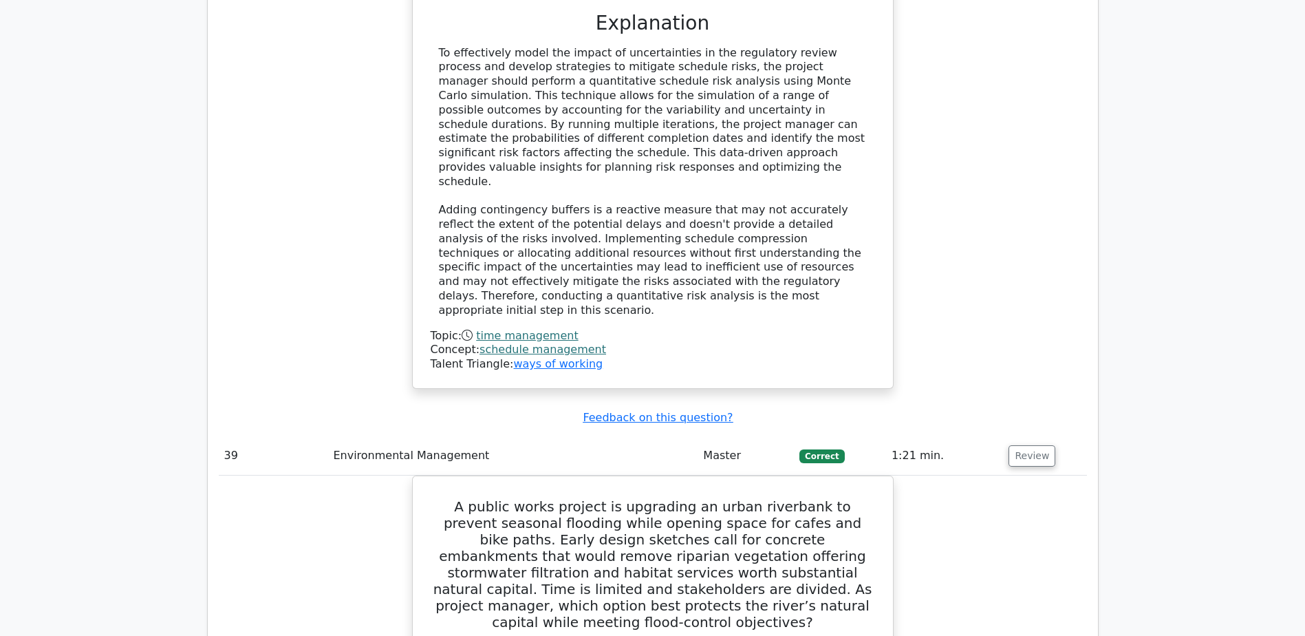
scroll to position [31585, 0]
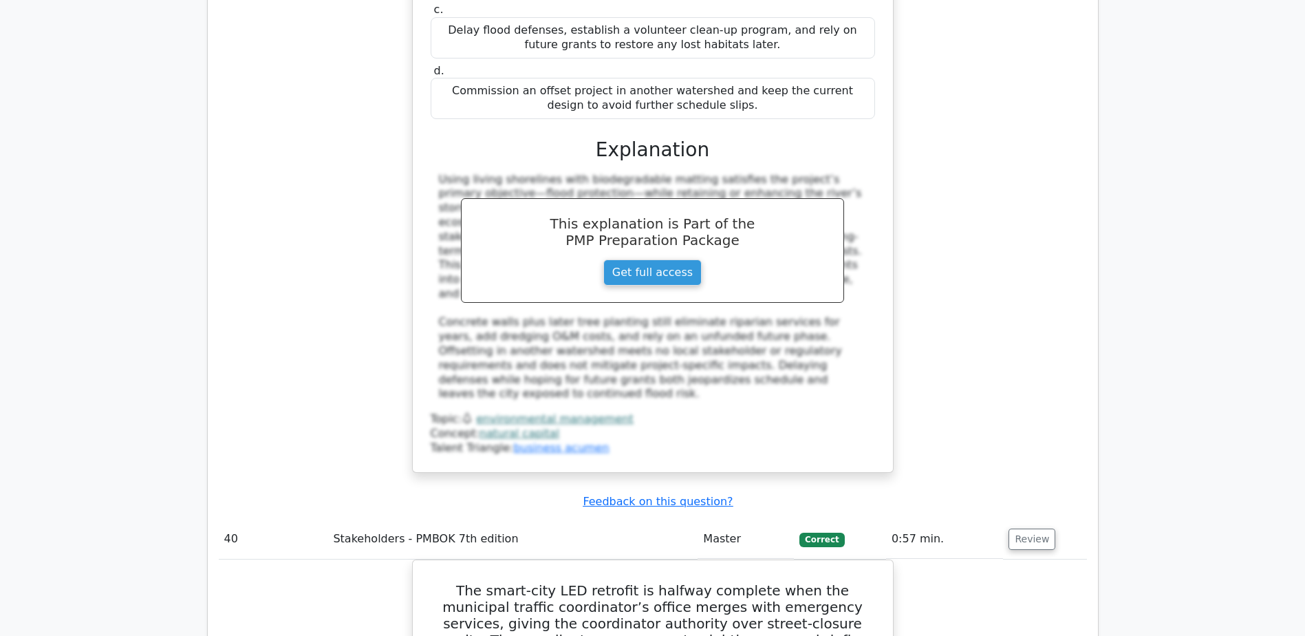
scroll to position [32342, 0]
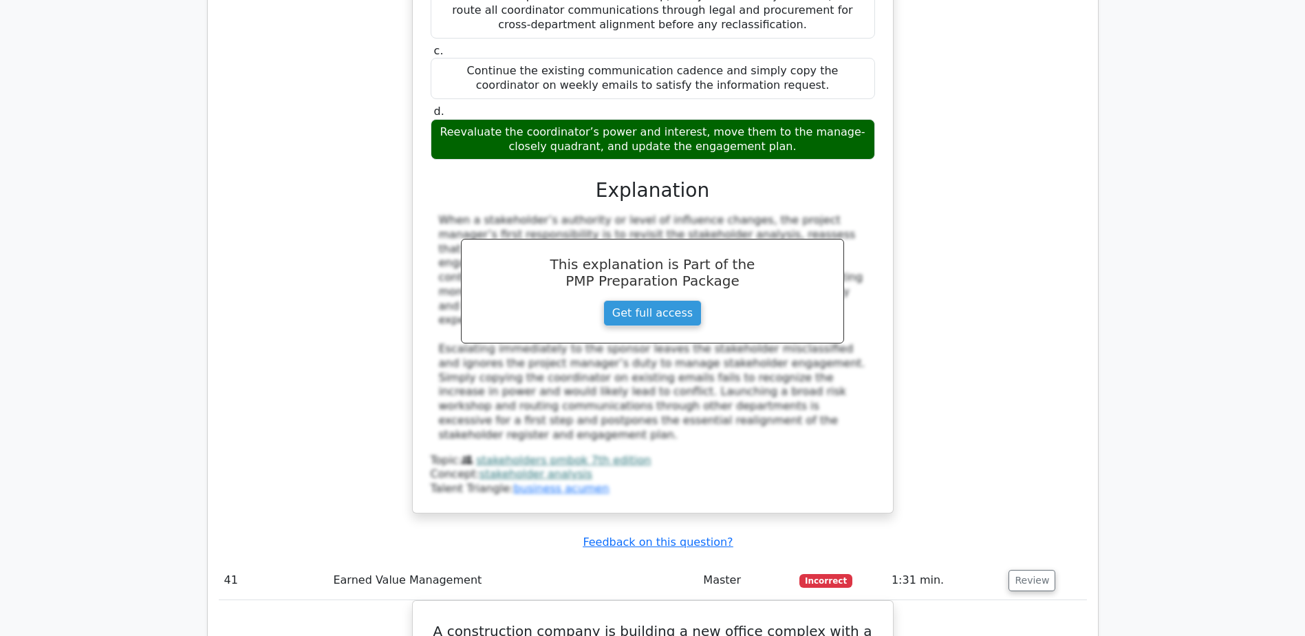
scroll to position [33168, 0]
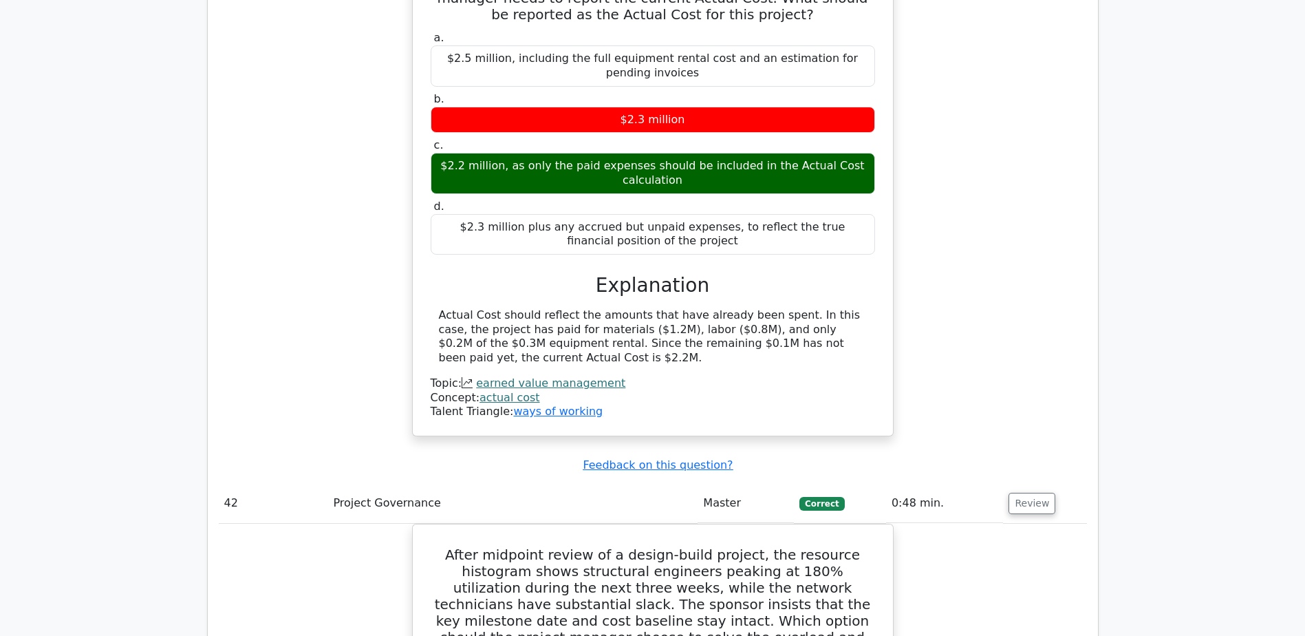
scroll to position [34062, 0]
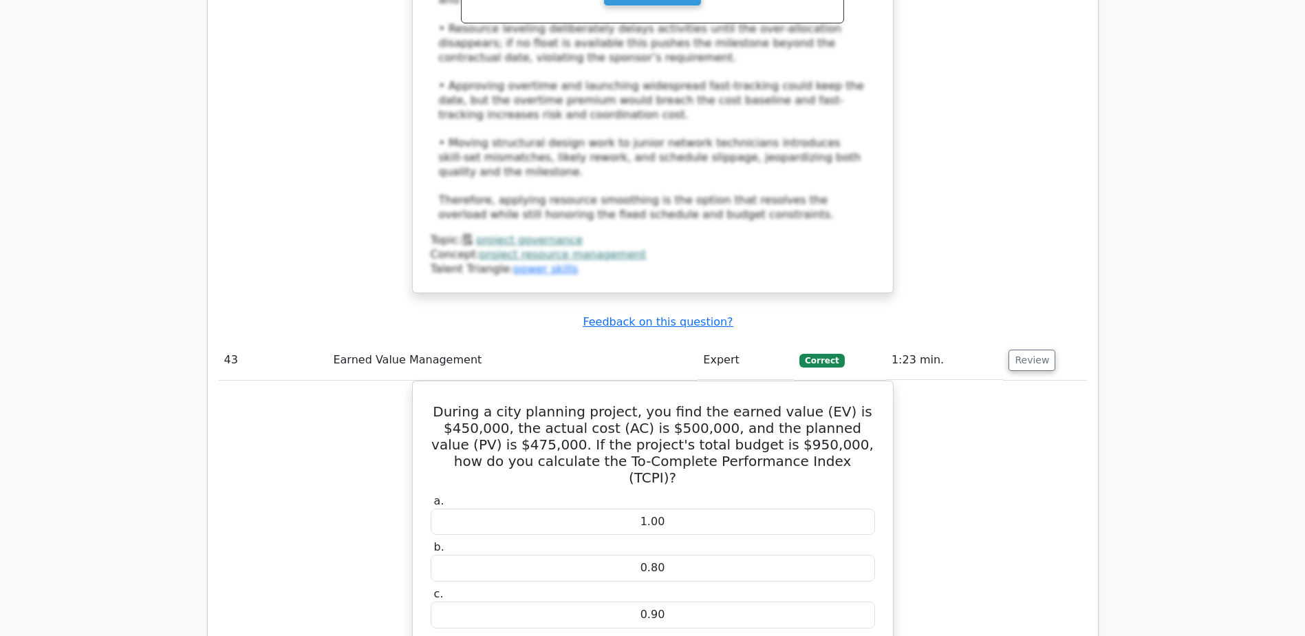
scroll to position [34957, 0]
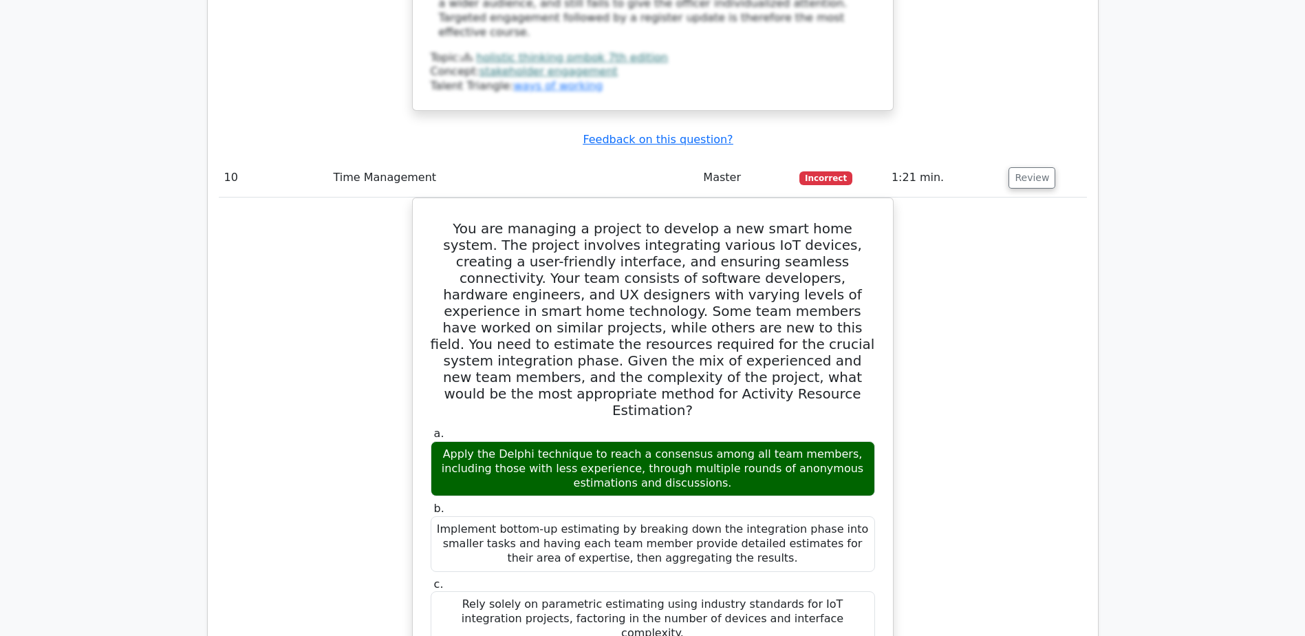
scroll to position [8295, 0]
